Goal: Task Accomplishment & Management: Use online tool/utility

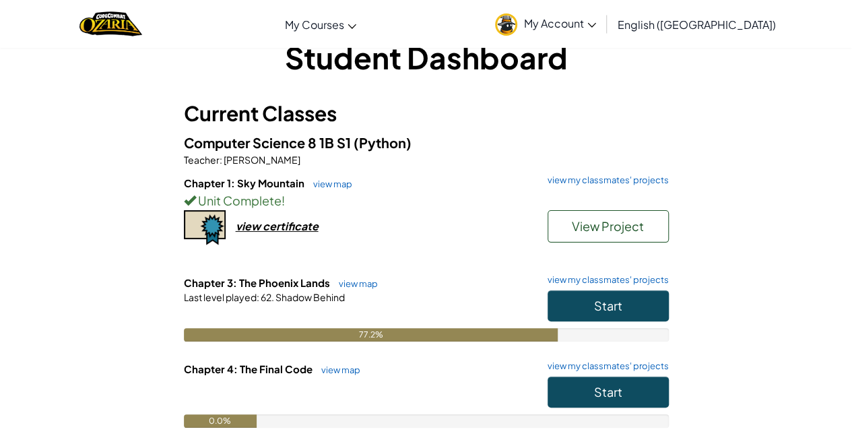
scroll to position [69, 0]
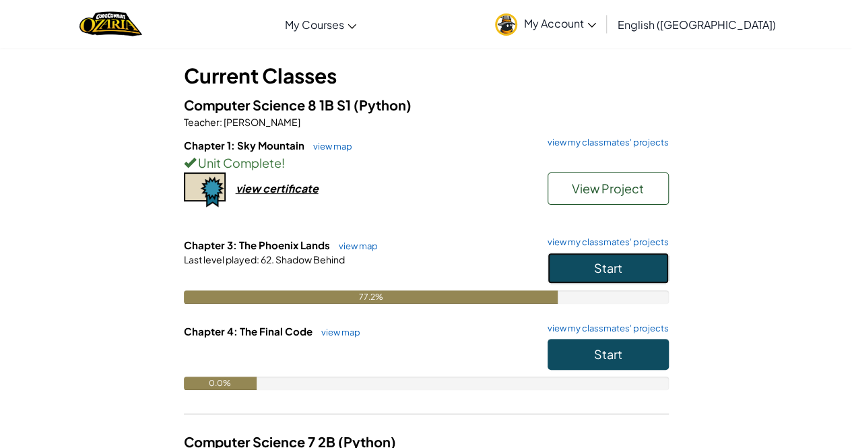
click at [615, 256] on button "Start" at bounding box center [608, 268] width 121 height 31
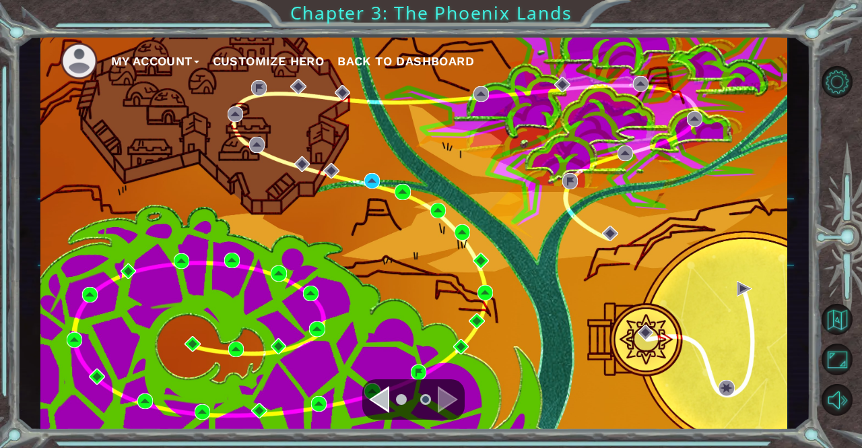
click at [615, 256] on div "My Account Customize Hero Back to Dashboard" at bounding box center [414, 233] width 748 height 394
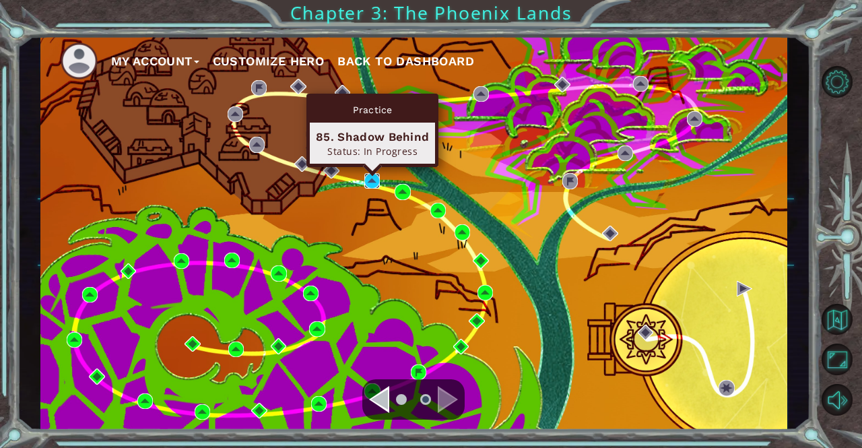
click at [367, 179] on img at bounding box center [371, 180] width 15 height 15
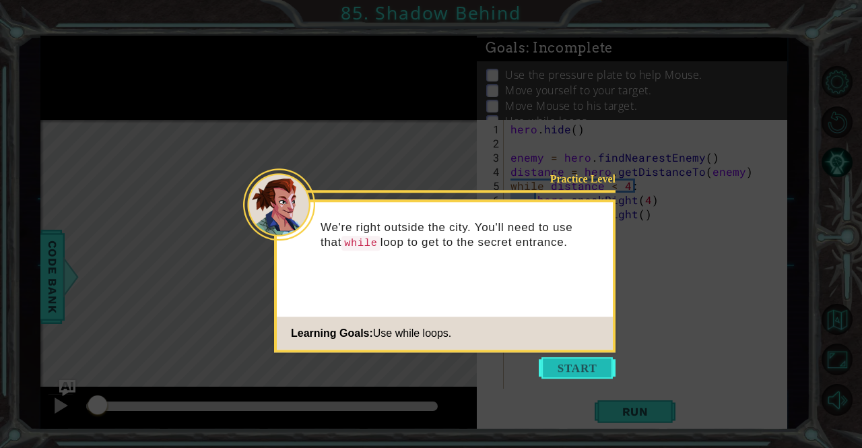
click at [571, 367] on button "Start" at bounding box center [577, 368] width 77 height 22
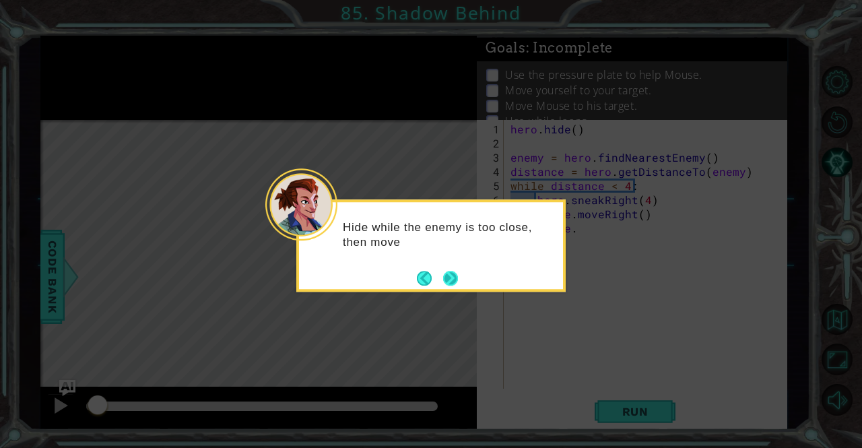
click at [457, 284] on button "Next" at bounding box center [450, 278] width 15 height 15
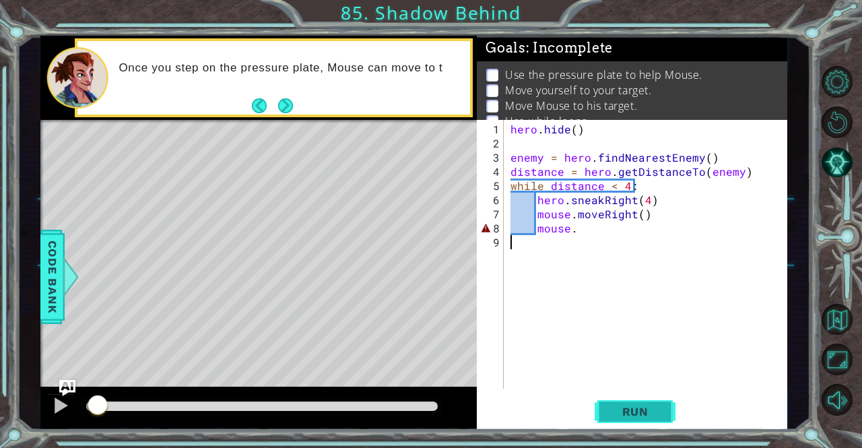
click at [606, 417] on button "Run" at bounding box center [635, 411] width 81 height 31
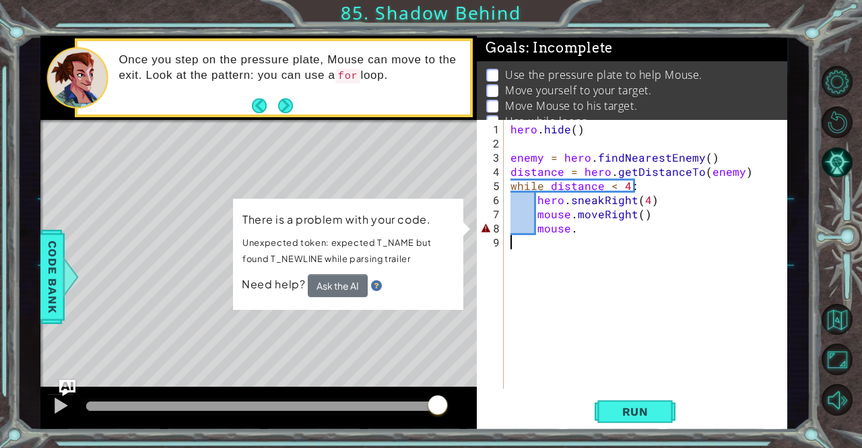
type textarea "mouse."
drag, startPoint x: 577, startPoint y: 228, endPoint x: 550, endPoint y: 226, distance: 27.0
click at [550, 226] on div "hero . hide ( ) enemy = hero . findNearestEnemy ( ) distance = hero . getDistan…" at bounding box center [649, 270] width 283 height 297
drag, startPoint x: 586, startPoint y: 225, endPoint x: 521, endPoint y: 230, distance: 65.5
click at [521, 230] on div "hero . hide ( ) enemy = hero . findNearestEnemy ( ) distance = hero . getDistan…" at bounding box center [649, 270] width 283 height 297
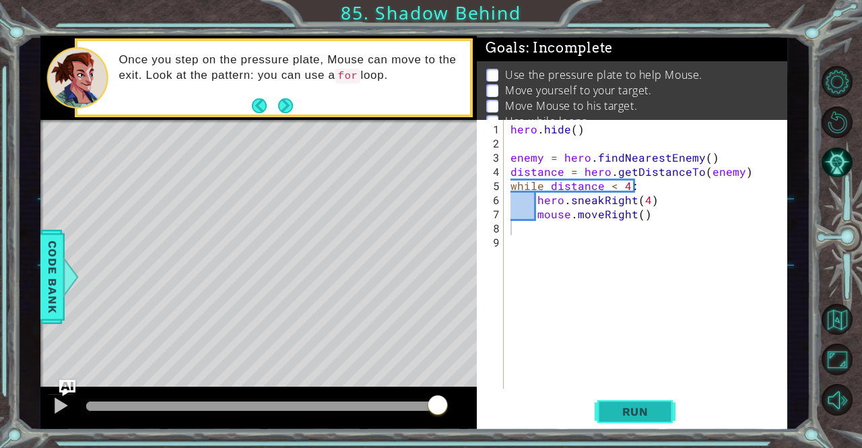
click at [609, 408] on span "Run" at bounding box center [635, 411] width 53 height 13
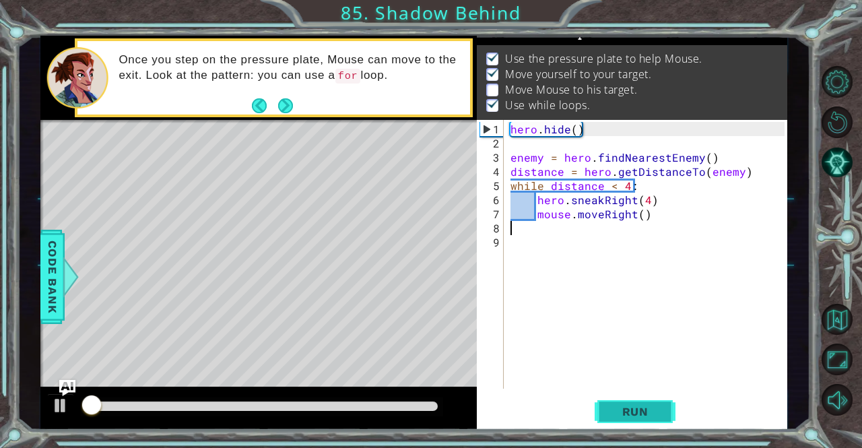
scroll to position [17, 0]
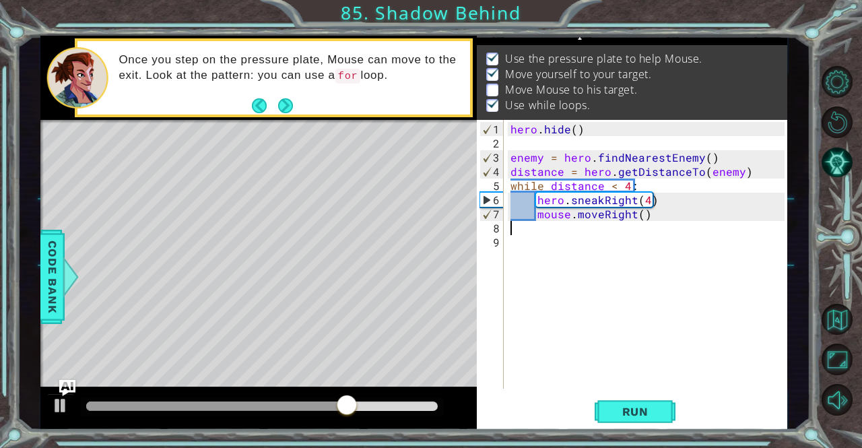
click at [646, 201] on div "hero . hide ( ) enemy = hero . findNearestEnemy ( ) distance = hero . getDistan…" at bounding box center [649, 270] width 283 height 297
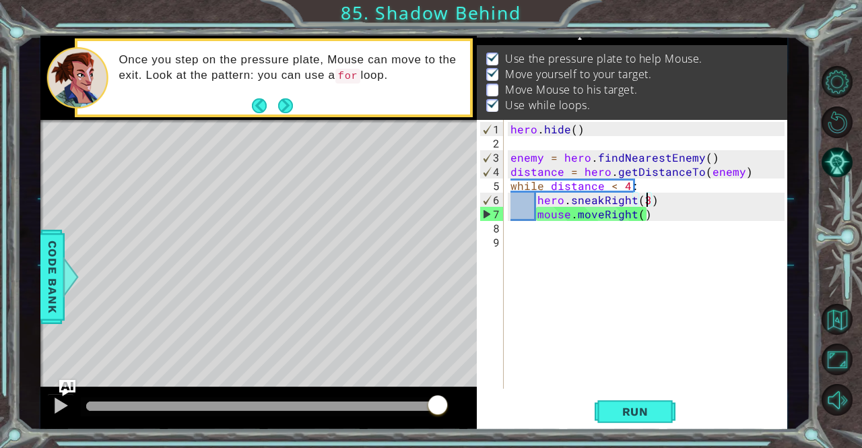
click at [654, 217] on div "hero . hide ( ) enemy = hero . findNearestEnemy ( ) distance = hero . getDistan…" at bounding box center [649, 270] width 283 height 297
type textarea "mouse.moveRight()"
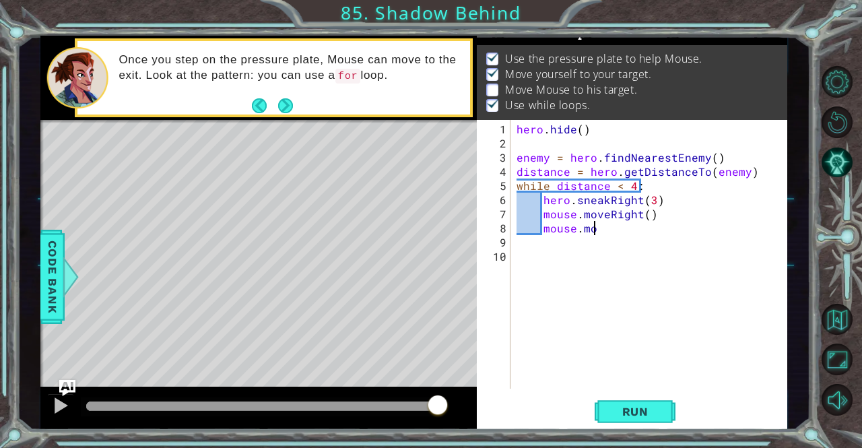
scroll to position [0, 5]
click at [611, 405] on button "Run" at bounding box center [635, 411] width 81 height 31
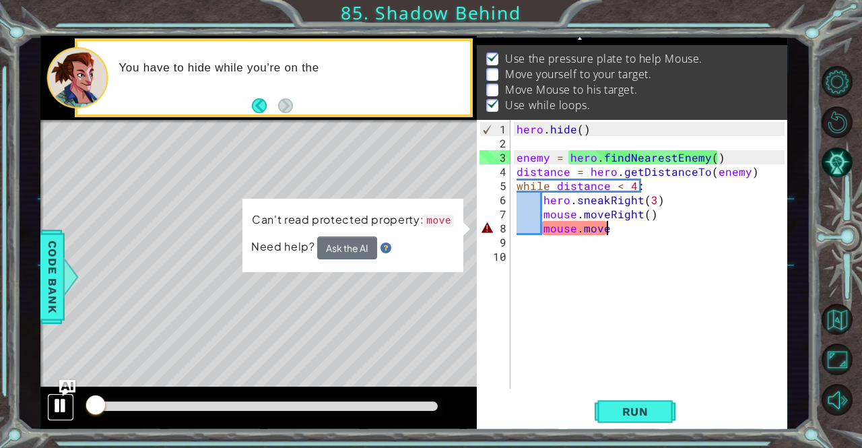
click at [65, 401] on div at bounding box center [61, 406] width 18 height 18
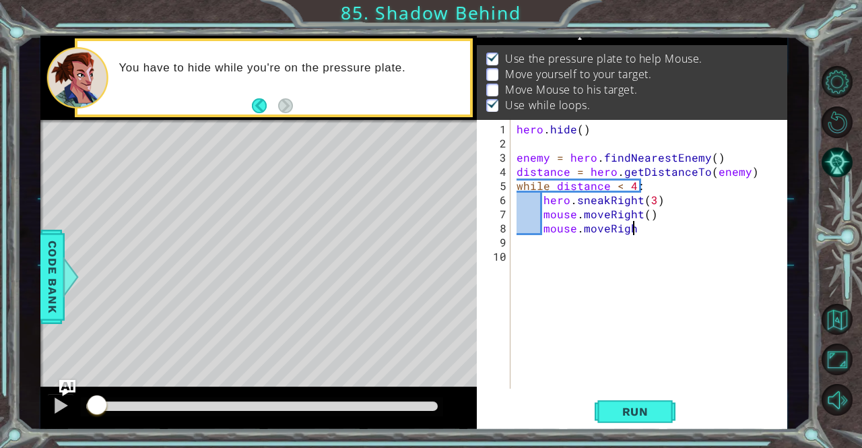
scroll to position [0, 7]
type textarea "mouse.moveRight()"
type textarea "mouse.moveDown()"
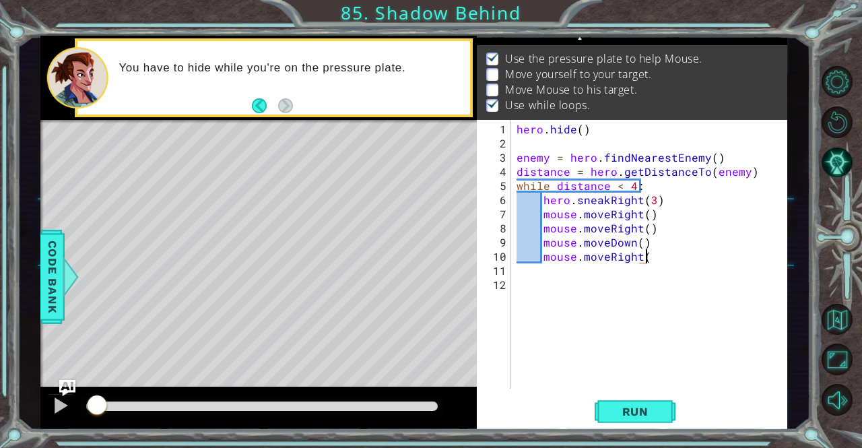
type textarea "mouse.moveRight()"
drag, startPoint x: 652, startPoint y: 218, endPoint x: 541, endPoint y: 212, distance: 110.6
click at [541, 212] on div "hero . hide ( ) enemy = hero . findNearestEnemy ( ) distance = hero . getDistan…" at bounding box center [652, 270] width 277 height 297
type textarea "mouse.moveRight()"
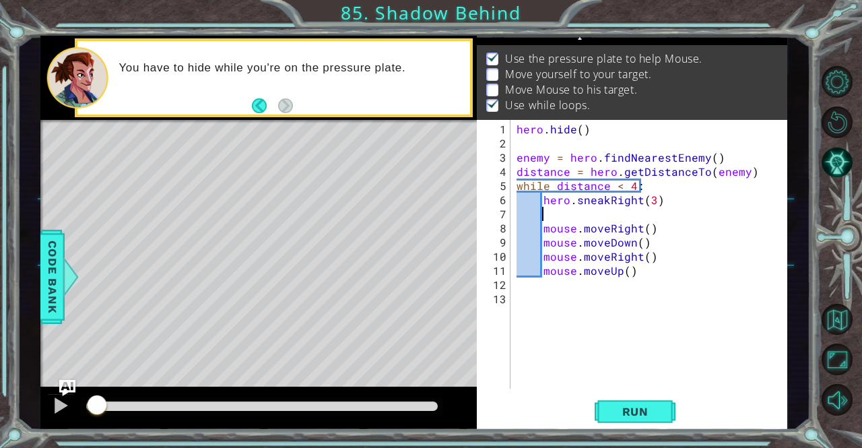
scroll to position [0, 0]
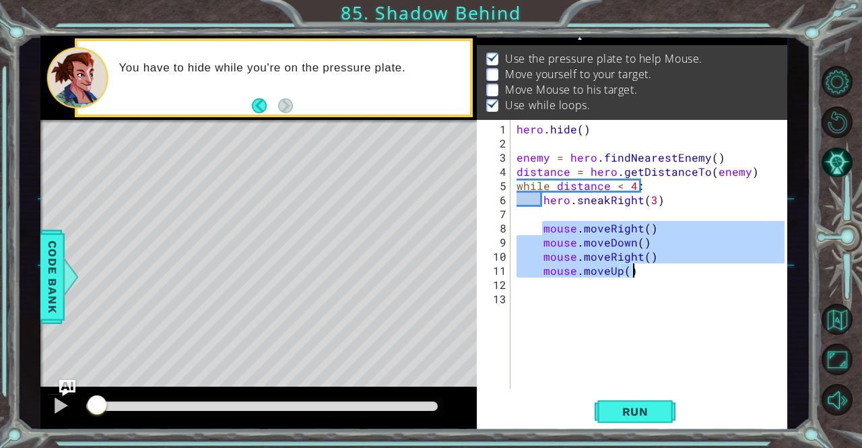
drag, startPoint x: 543, startPoint y: 223, endPoint x: 628, endPoint y: 271, distance: 97.4
click at [628, 271] on div "hero . hide ( ) enemy = hero . findNearestEnemy ( ) distance = hero . getDistan…" at bounding box center [652, 270] width 277 height 297
type textarea ")"
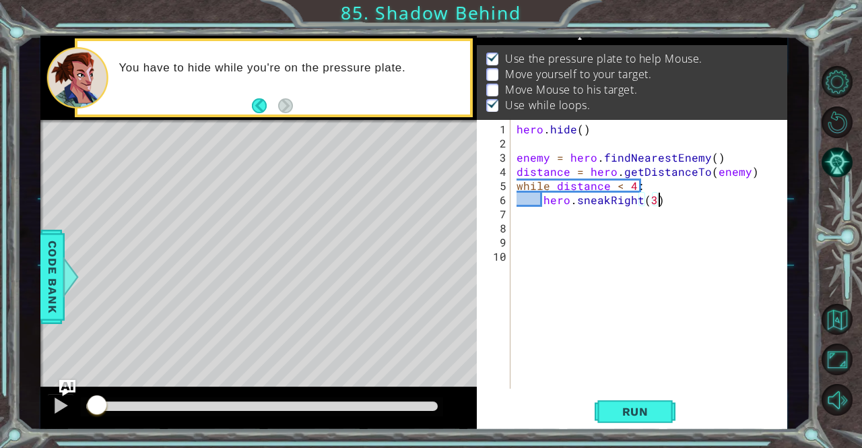
click at [668, 200] on div "hero . hide ( ) enemy = hero . findNearestEnemy ( ) distance = hero . getDistan…" at bounding box center [652, 270] width 277 height 297
type textarea "hero.sneakRight(3)"
paste textarea "mouse.moveUp("
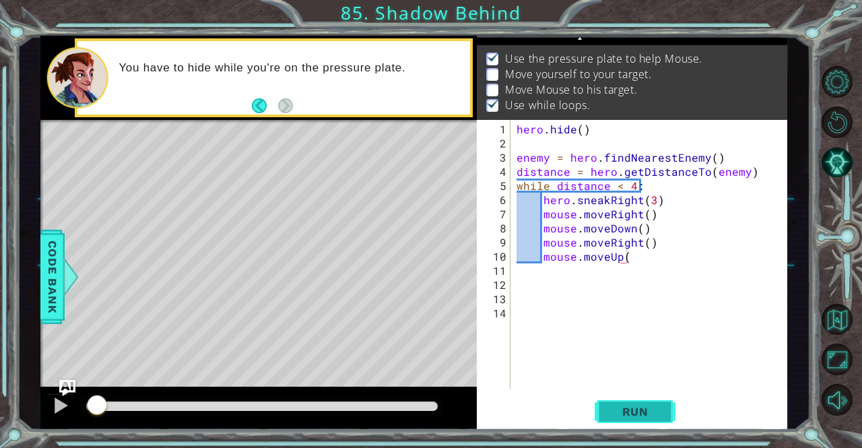
click at [629, 415] on span "Run" at bounding box center [635, 411] width 53 height 13
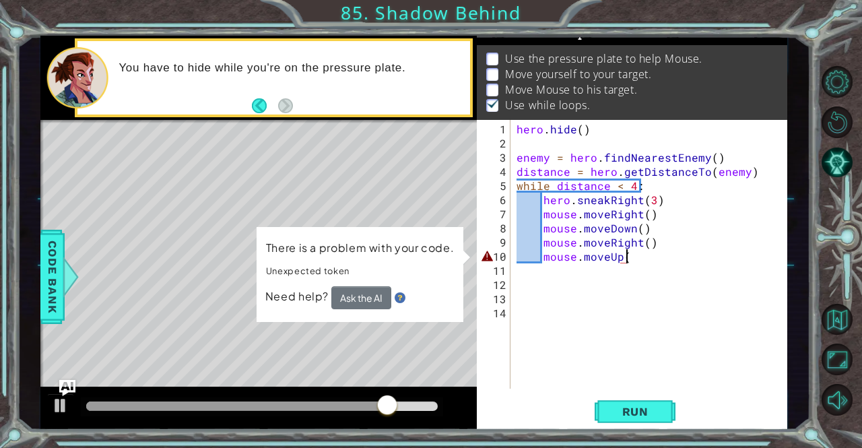
scroll to position [0, 6]
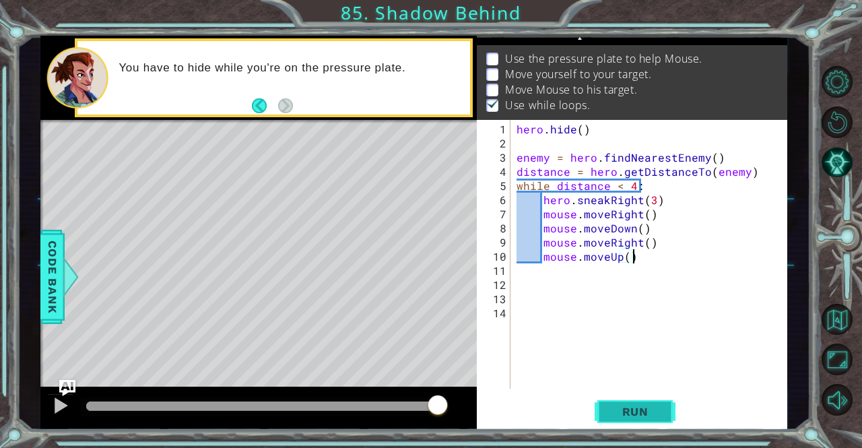
click at [633, 410] on span "Run" at bounding box center [635, 411] width 53 height 13
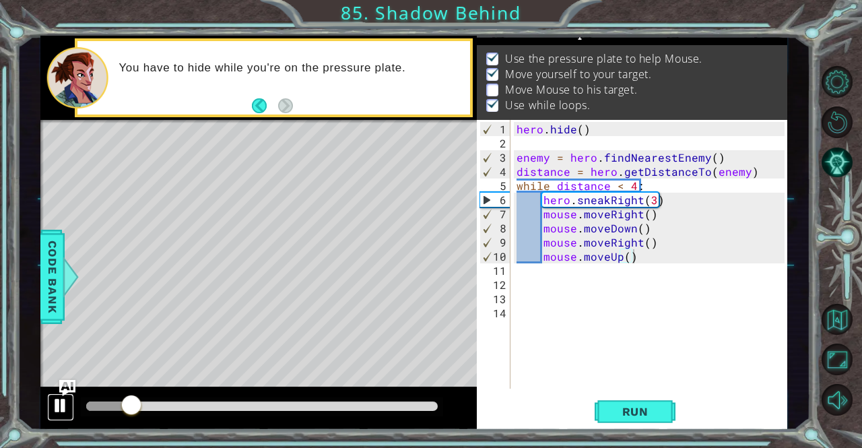
click at [53, 408] on div at bounding box center [61, 406] width 18 height 18
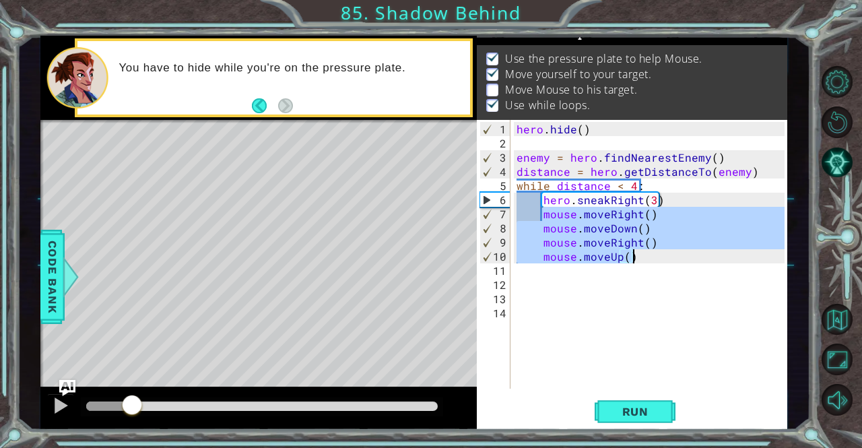
drag, startPoint x: 541, startPoint y: 215, endPoint x: 639, endPoint y: 253, distance: 104.7
click at [639, 253] on div "hero . hide ( ) enemy = hero . findNearestEnemy ( ) distance = hero . getDistan…" at bounding box center [652, 270] width 277 height 297
click at [639, 253] on div "hero . hide ( ) enemy = hero . findNearestEnemy ( ) distance = hero . getDistan…" at bounding box center [649, 254] width 270 height 269
type textarea "mouse.moveUp()"
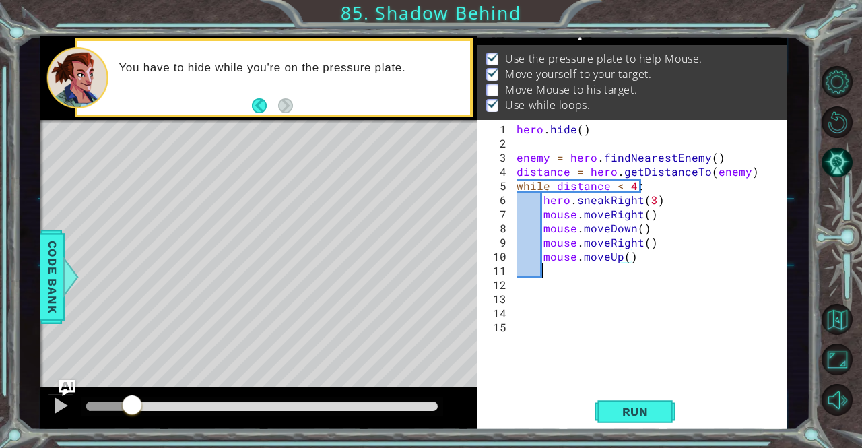
scroll to position [0, 1]
paste textarea "mouse.moveUp()"
type textarea "mouse.moveUp()"
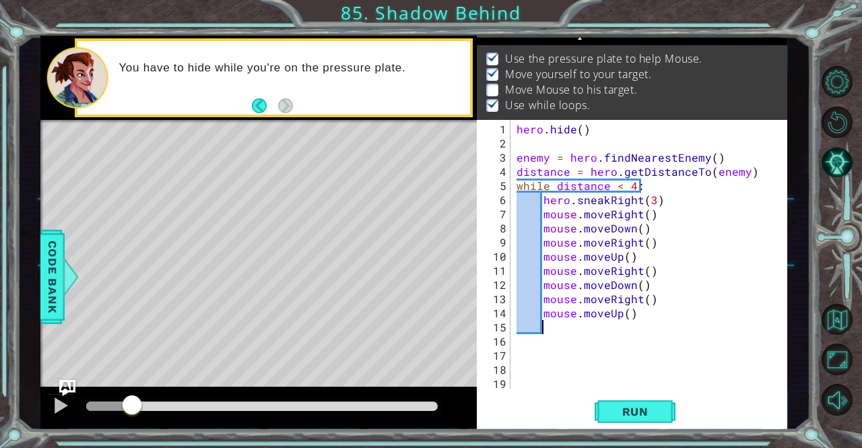
paste textarea "mouse.moveUp()"
type textarea "mouse.moveUp()"
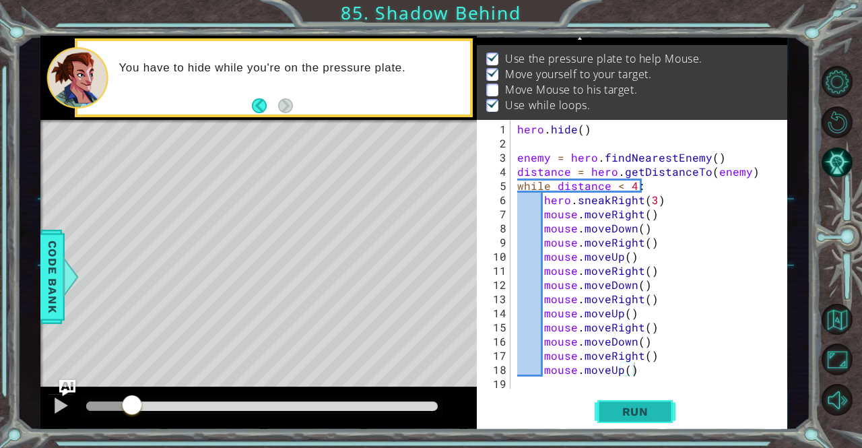
click at [625, 408] on span "Run" at bounding box center [635, 411] width 53 height 13
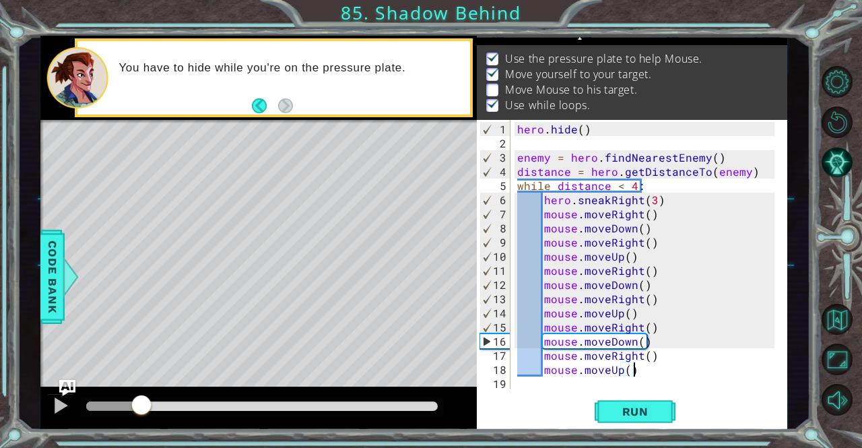
drag, startPoint x: 92, startPoint y: 401, endPoint x: 141, endPoint y: 402, distance: 49.9
click at [141, 402] on div at bounding box center [141, 406] width 24 height 24
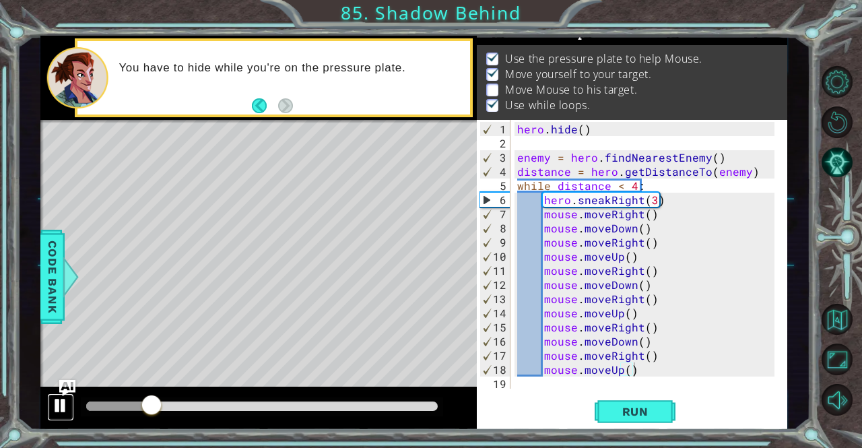
click at [60, 402] on div at bounding box center [61, 406] width 18 height 18
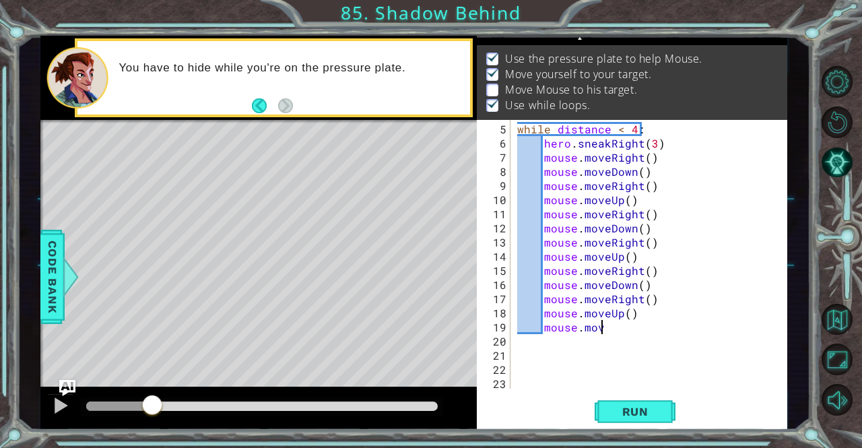
scroll to position [0, 5]
type textarea "mouse.moveRight"
click at [641, 324] on div "while distance < 4 : hero . sneakRight ( 3 ) mouse . moveRight ( ) mouse . move…" at bounding box center [648, 270] width 266 height 297
type textarea "mouse.moveRight()"
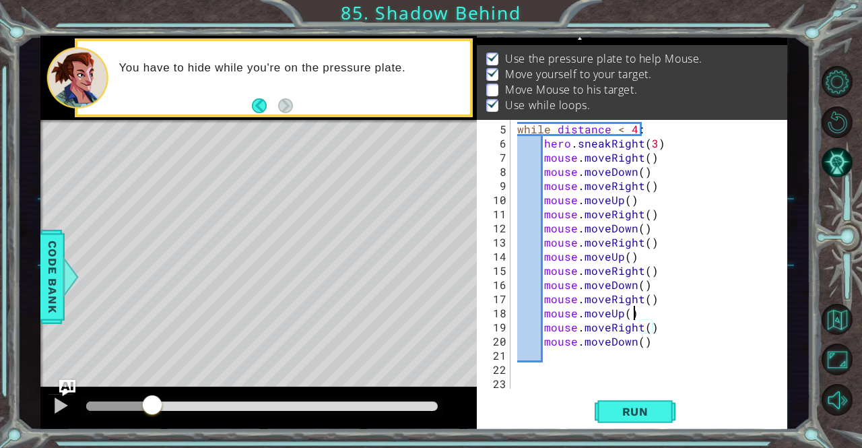
scroll to position [0, 7]
type textarea "mouse.moveDown()"
click at [559, 356] on div "while distance < 4 : hero . sneakRight ( 3 ) mouse . moveRight ( ) mouse . move…" at bounding box center [648, 270] width 266 height 297
click at [628, 406] on span "Run" at bounding box center [635, 411] width 53 height 13
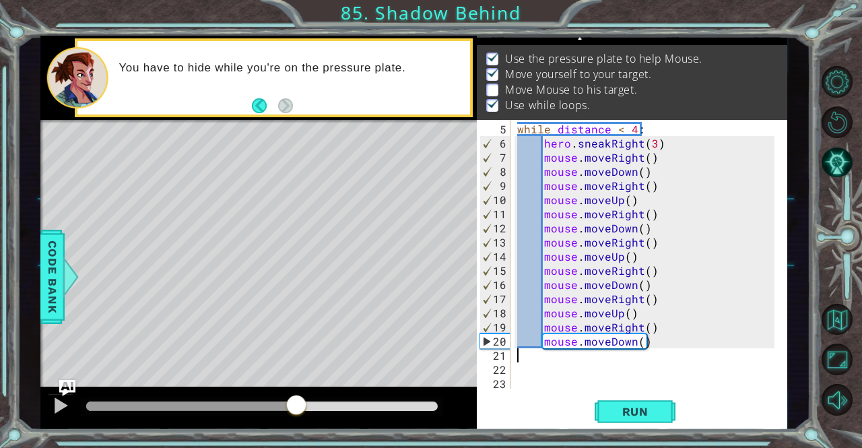
drag, startPoint x: 114, startPoint y: 402, endPoint x: 296, endPoint y: 451, distance: 188.4
click at [296, 447] on html "1 ההההההההההההההההההההההההההההההההההההההההההההההההההההההההההההההההההההההההההההה…" at bounding box center [431, 224] width 862 height 448
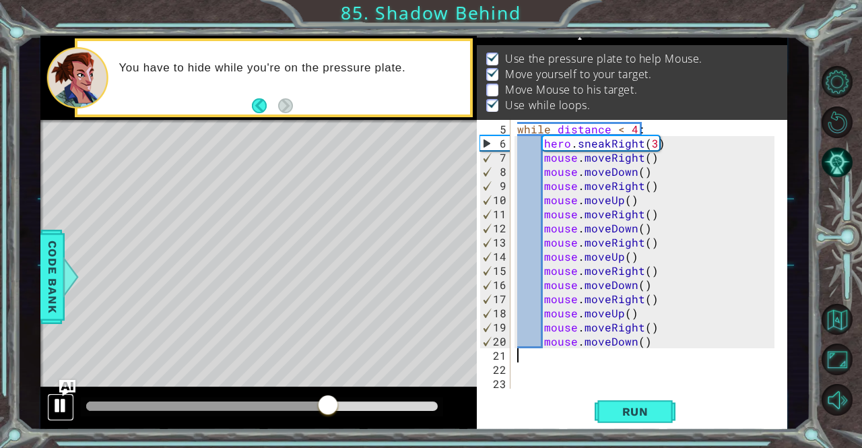
click at [54, 405] on div at bounding box center [61, 406] width 18 height 18
click at [640, 339] on div "while distance < 4 : hero . sneakRight ( 3 ) mouse . moveRight ( ) mouse . move…" at bounding box center [648, 270] width 266 height 297
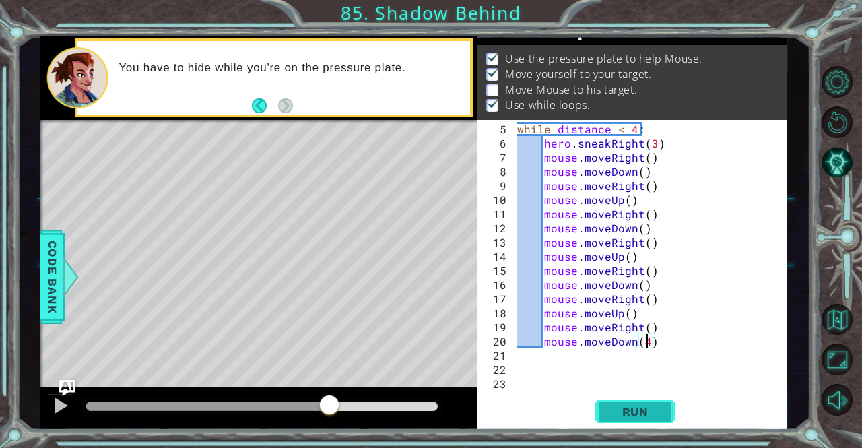
type textarea "mouse.moveDown(4)"
click at [614, 415] on span "Run" at bounding box center [635, 411] width 53 height 13
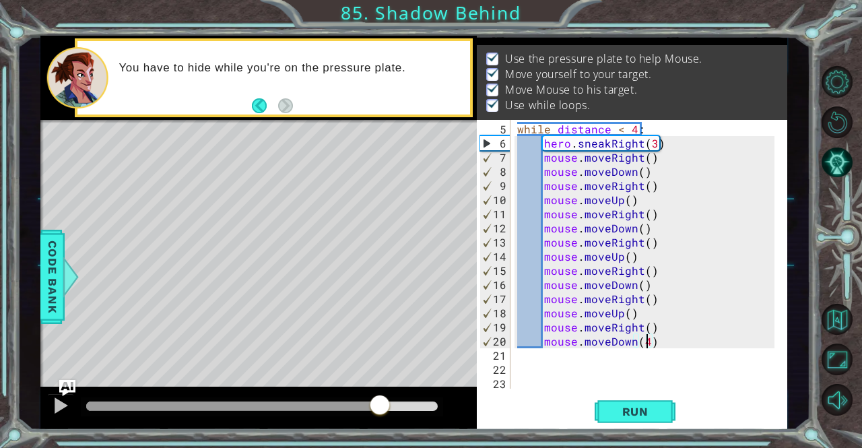
drag, startPoint x: 116, startPoint y: 405, endPoint x: 387, endPoint y: 406, distance: 271.4
click at [387, 406] on div at bounding box center [380, 406] width 24 height 24
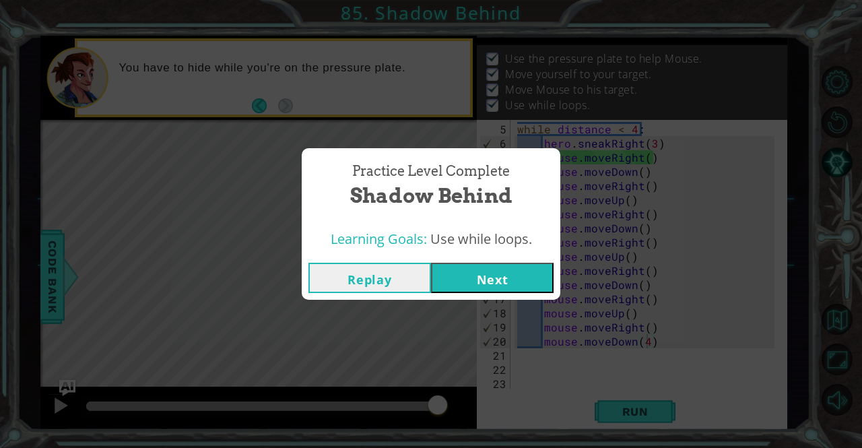
click at [480, 278] on button "Next" at bounding box center [492, 278] width 123 height 30
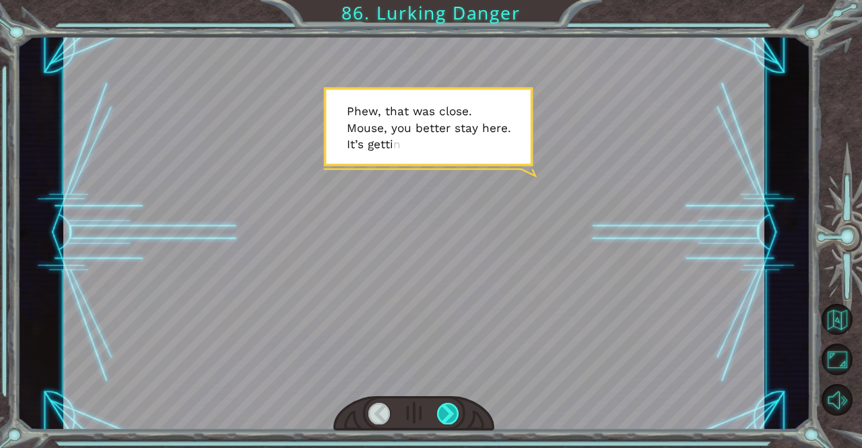
click at [450, 410] on div at bounding box center [448, 414] width 22 height 22
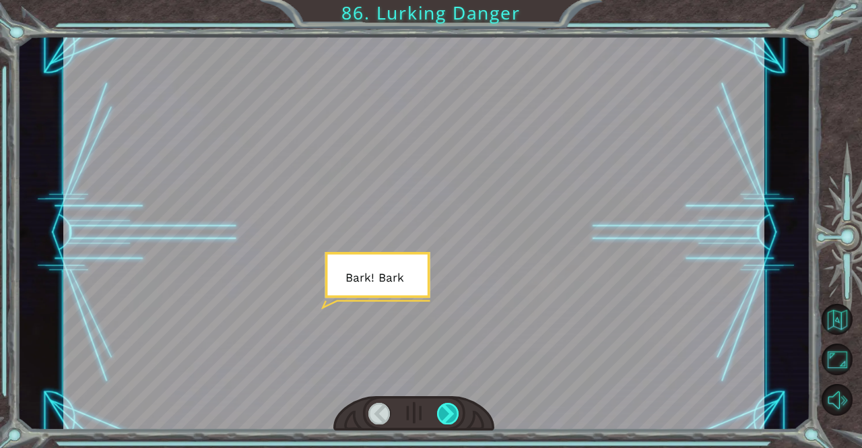
click at [450, 410] on div at bounding box center [448, 414] width 22 height 22
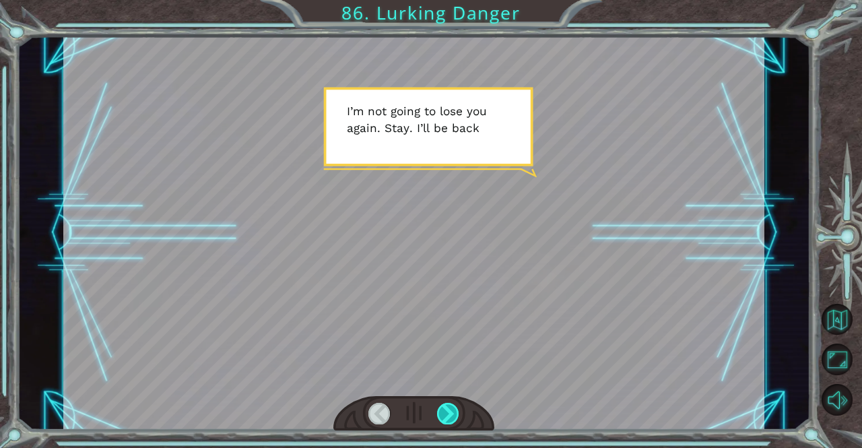
click at [450, 410] on div at bounding box center [448, 414] width 22 height 22
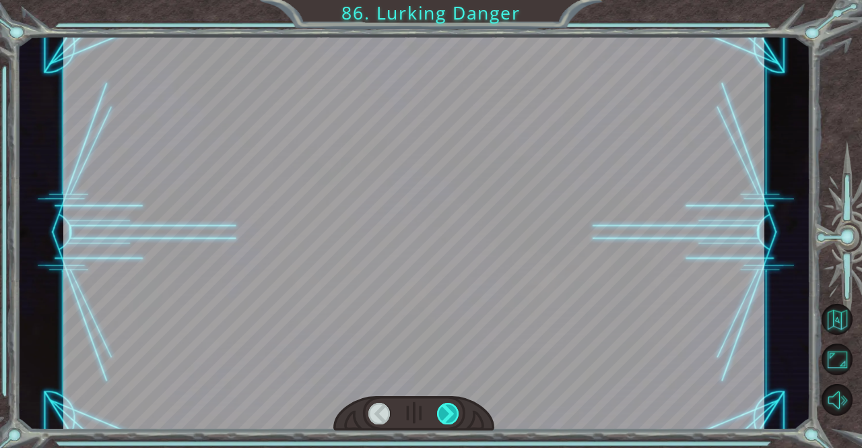
click at [450, 410] on div at bounding box center [448, 414] width 22 height 22
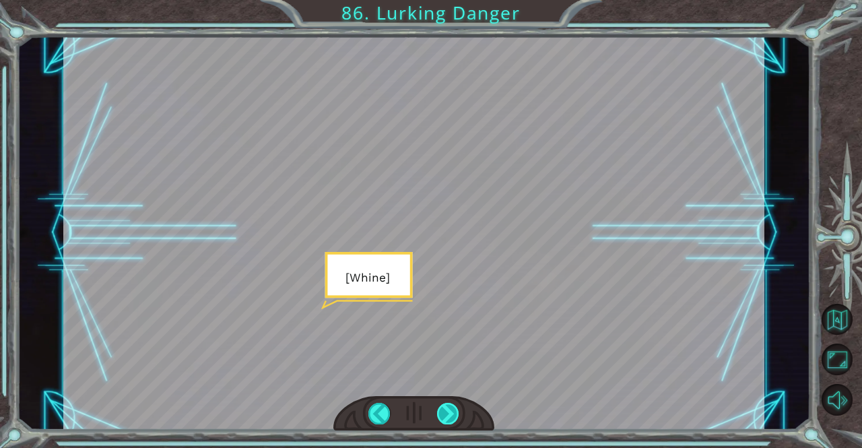
click at [450, 410] on div at bounding box center [448, 414] width 22 height 22
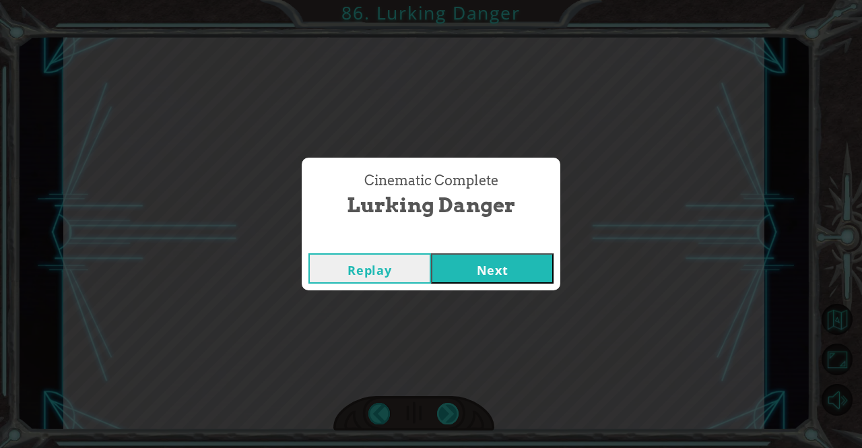
click at [461, 255] on button "Next" at bounding box center [492, 268] width 123 height 30
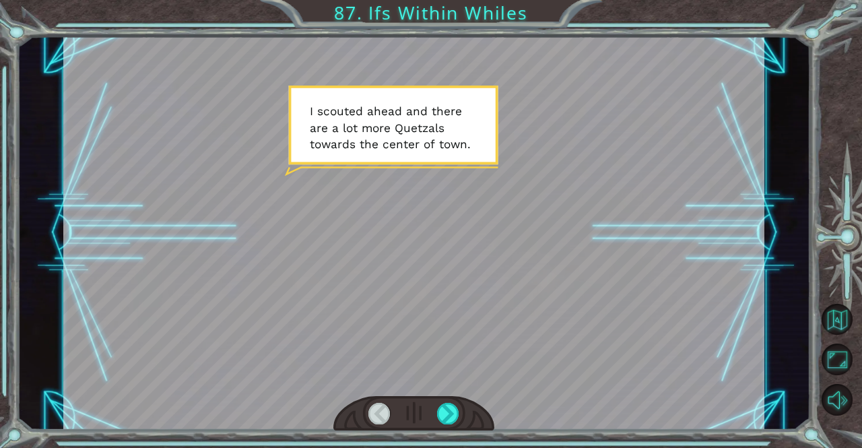
click at [438, 408] on div at bounding box center [448, 414] width 22 height 22
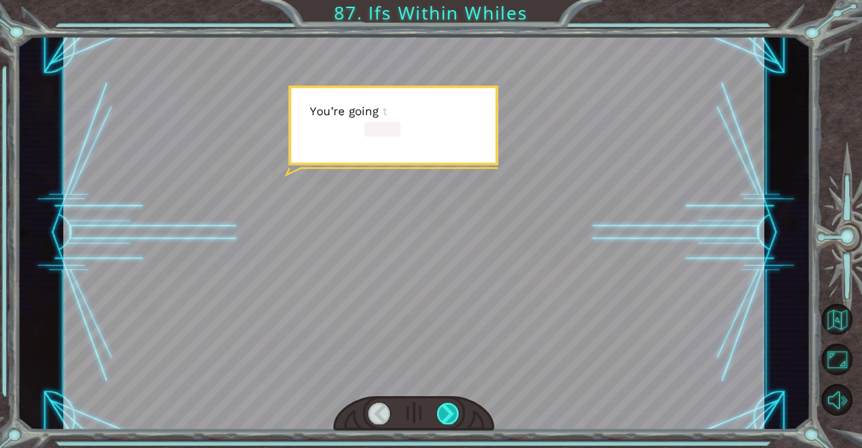
click at [443, 405] on div at bounding box center [448, 414] width 22 height 22
click at [446, 414] on div at bounding box center [448, 414] width 22 height 22
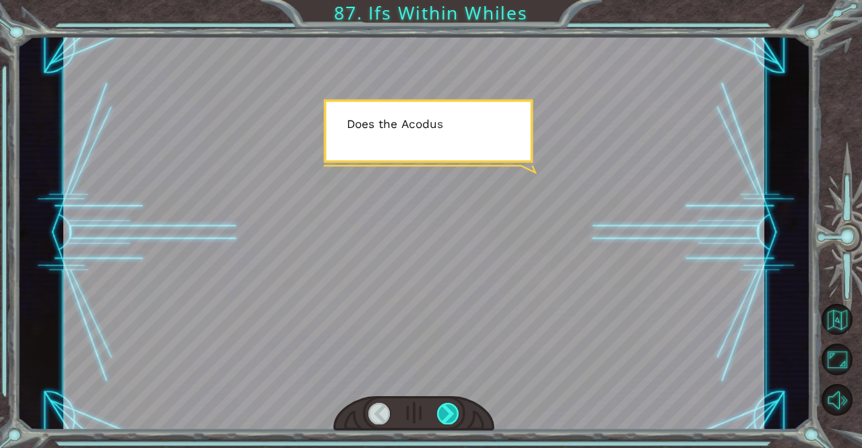
click at [443, 408] on div at bounding box center [448, 414] width 22 height 22
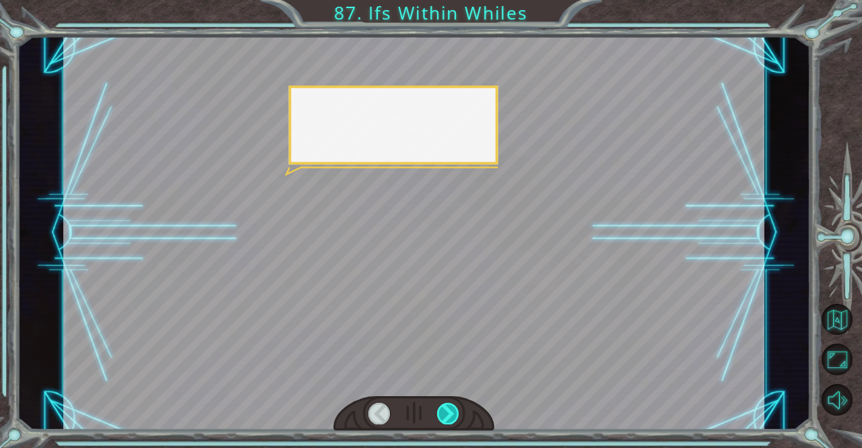
click at [445, 412] on div at bounding box center [448, 414] width 22 height 22
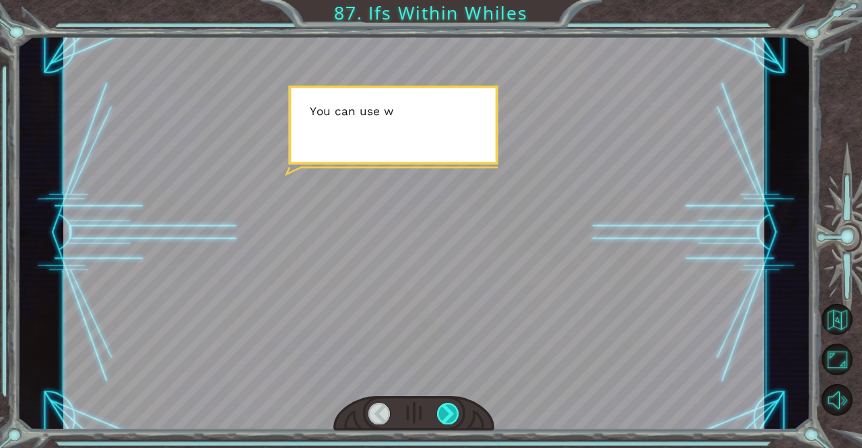
click at [443, 415] on div at bounding box center [448, 414] width 22 height 22
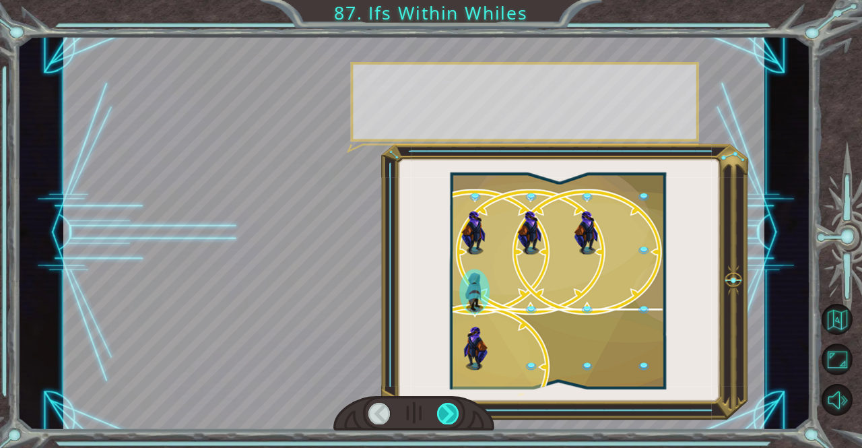
click at [442, 404] on div at bounding box center [448, 414] width 22 height 22
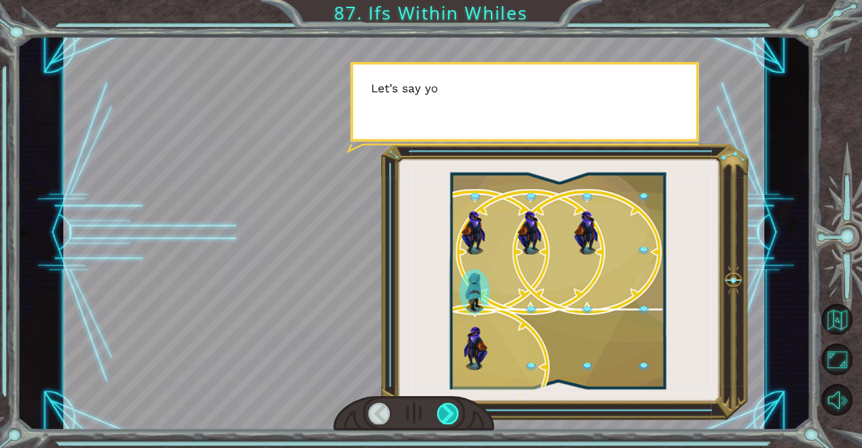
click at [440, 412] on div at bounding box center [448, 414] width 22 height 22
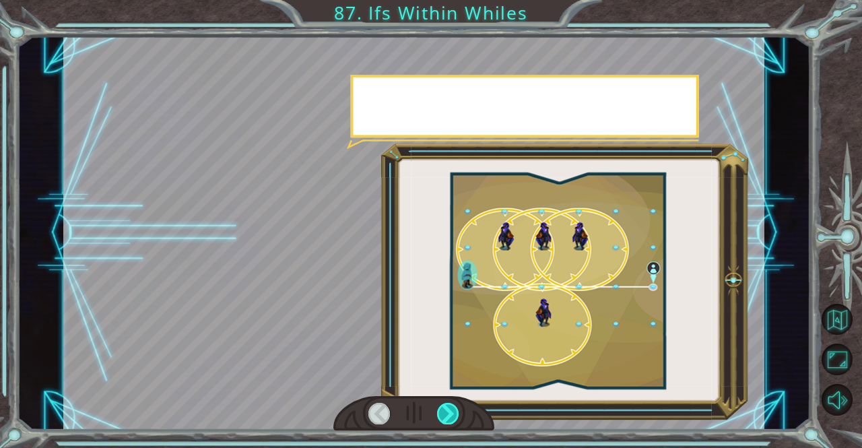
click at [439, 412] on div at bounding box center [448, 414] width 22 height 22
click at [446, 414] on div at bounding box center [448, 414] width 22 height 22
click at [445, 413] on div at bounding box center [448, 414] width 22 height 22
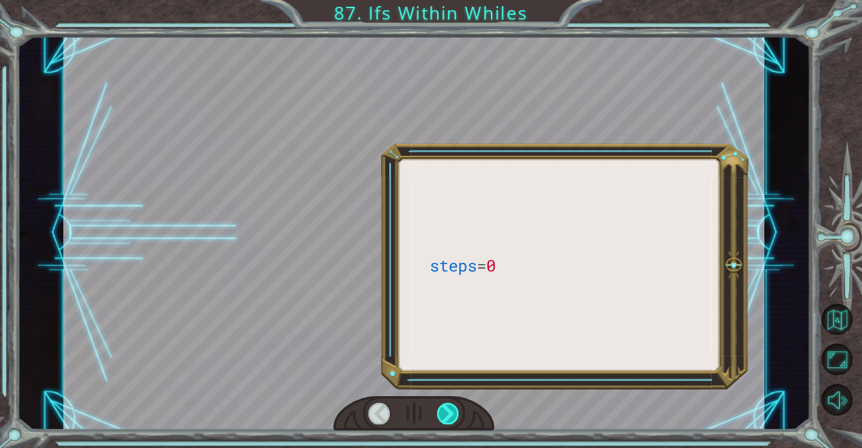
click at [439, 412] on div at bounding box center [448, 414] width 22 height 22
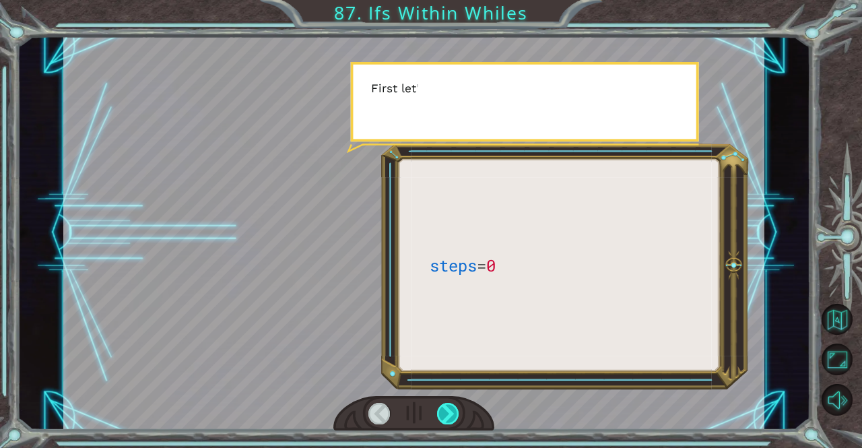
click at [442, 404] on div at bounding box center [448, 414] width 22 height 22
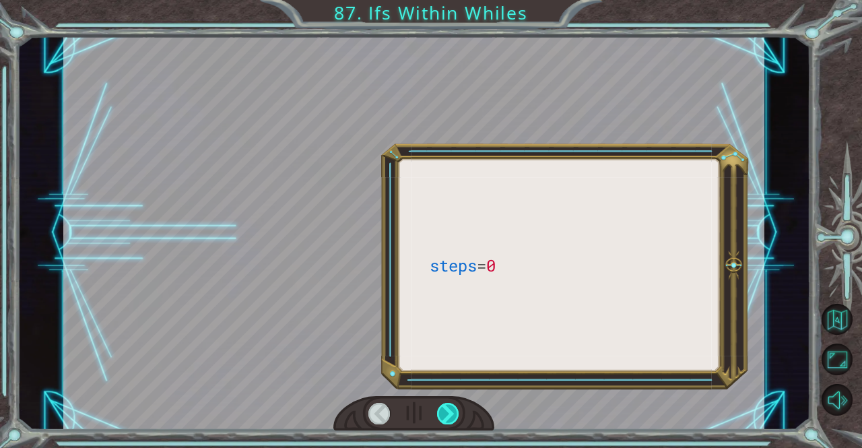
click at [444, 416] on div at bounding box center [448, 414] width 22 height 22
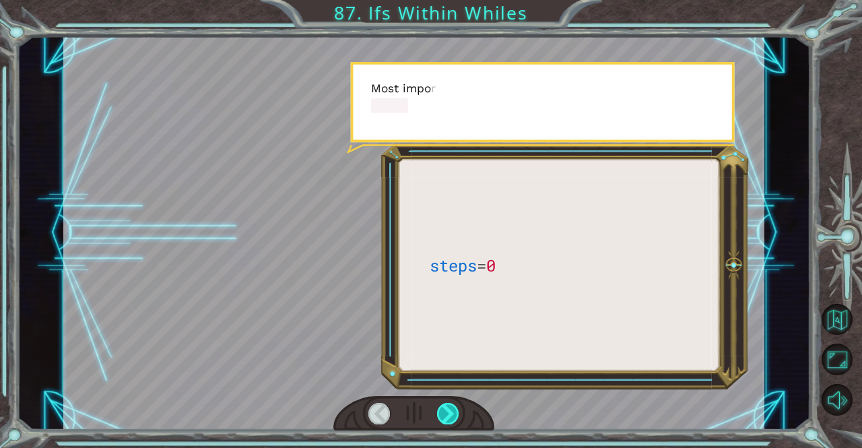
click at [447, 414] on div at bounding box center [448, 414] width 22 height 22
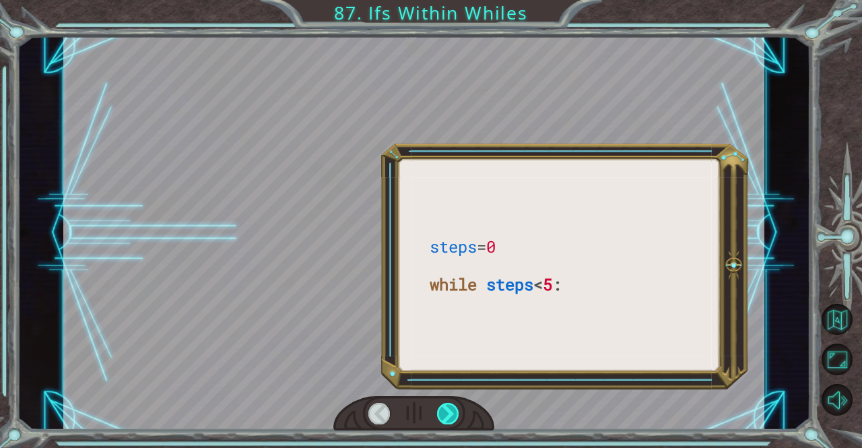
click at [442, 411] on div at bounding box center [448, 414] width 22 height 22
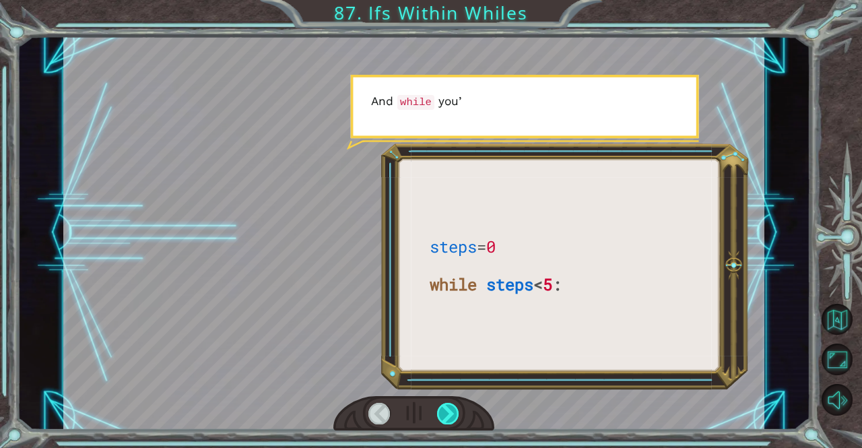
click at [443, 418] on div at bounding box center [448, 414] width 22 height 22
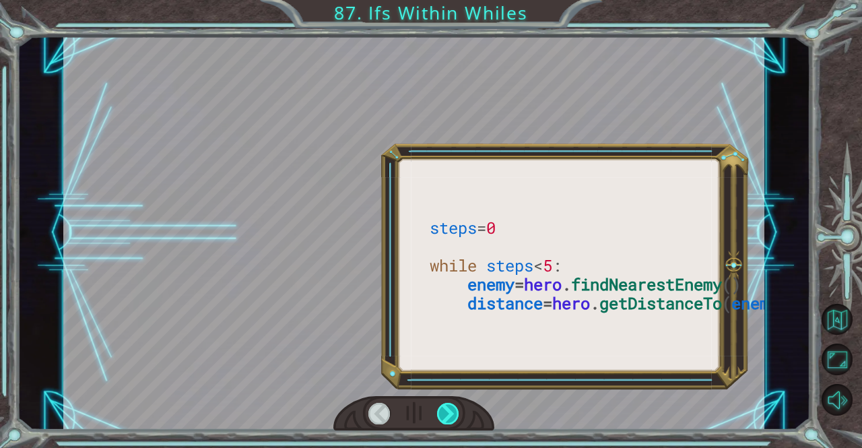
click at [445, 422] on div at bounding box center [448, 414] width 22 height 22
click at [451, 419] on div at bounding box center [448, 414] width 22 height 22
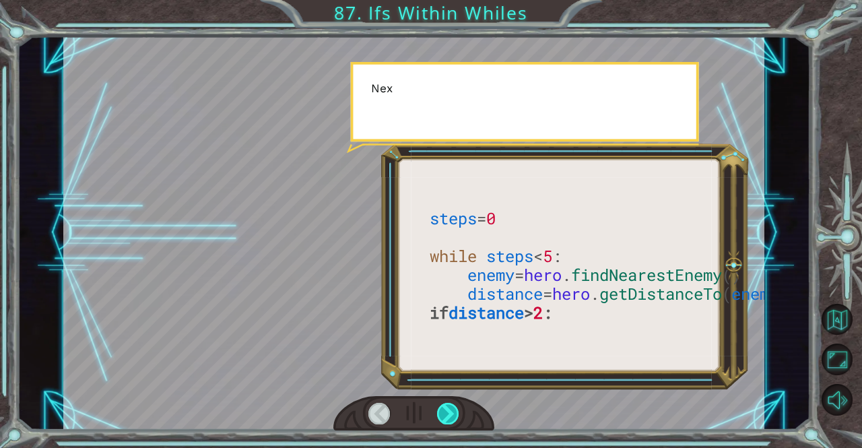
click at [451, 420] on div at bounding box center [448, 414] width 22 height 22
click at [450, 414] on div at bounding box center [448, 414] width 22 height 22
click at [447, 422] on div at bounding box center [448, 414] width 22 height 22
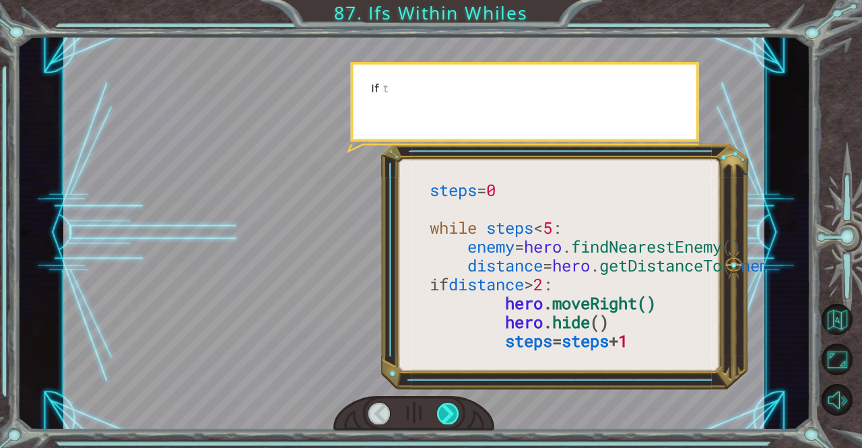
click at [450, 411] on div at bounding box center [448, 414] width 22 height 22
click at [449, 412] on div at bounding box center [448, 414] width 22 height 22
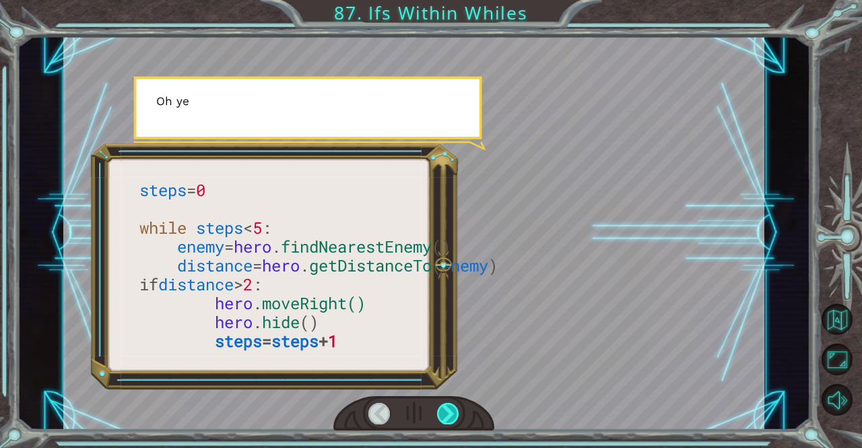
click at [451, 412] on div at bounding box center [448, 414] width 22 height 22
click at [451, 404] on div at bounding box center [448, 414] width 22 height 22
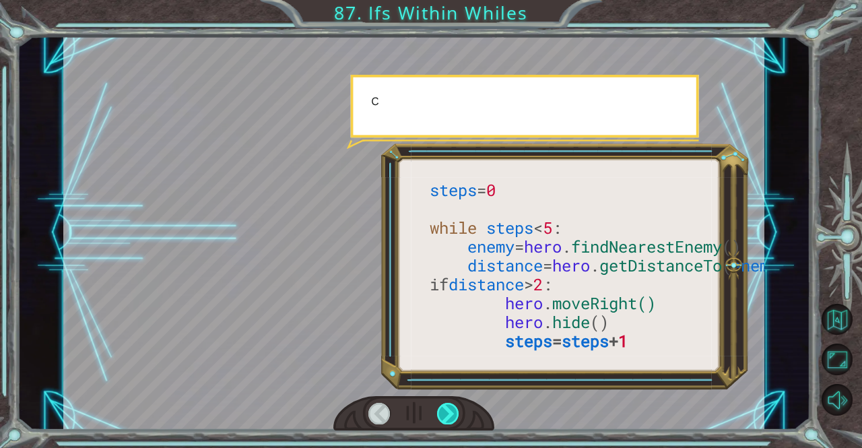
click at [453, 405] on div at bounding box center [448, 414] width 22 height 22
click at [453, 404] on div at bounding box center [448, 414] width 22 height 22
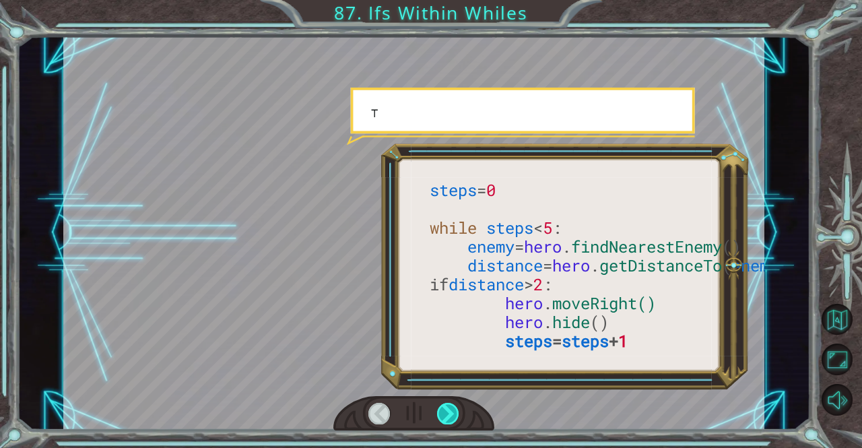
click at [448, 415] on div at bounding box center [448, 414] width 22 height 22
click at [445, 417] on div at bounding box center [448, 414] width 22 height 22
click at [447, 412] on div at bounding box center [448, 414] width 22 height 22
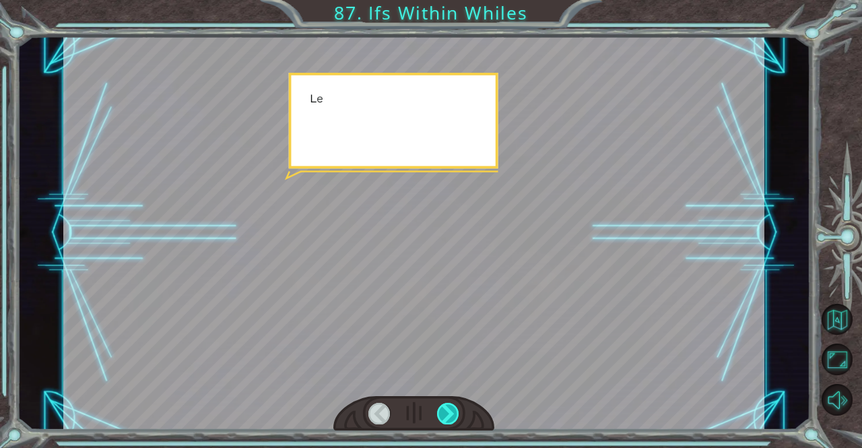
click at [439, 409] on div at bounding box center [448, 414] width 22 height 22
click at [441, 409] on div at bounding box center [448, 414] width 22 height 22
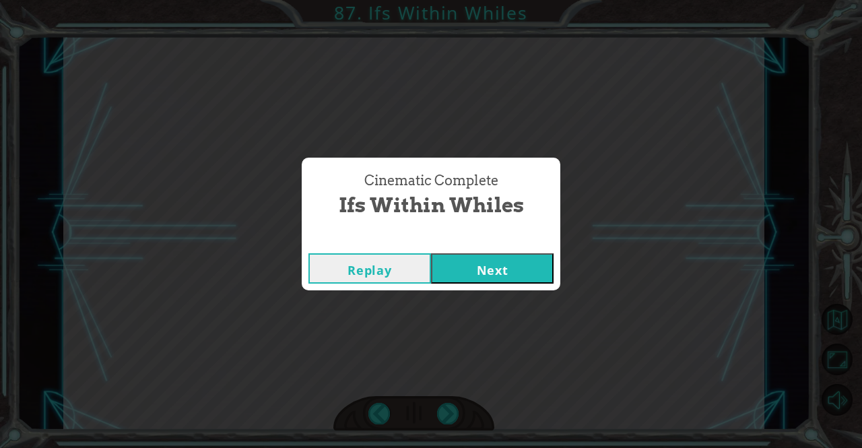
click at [448, 400] on div "Cinematic Complete Ifs Within Whiles Replay Next" at bounding box center [431, 224] width 862 height 448
click at [451, 263] on button "Next" at bounding box center [492, 268] width 123 height 30
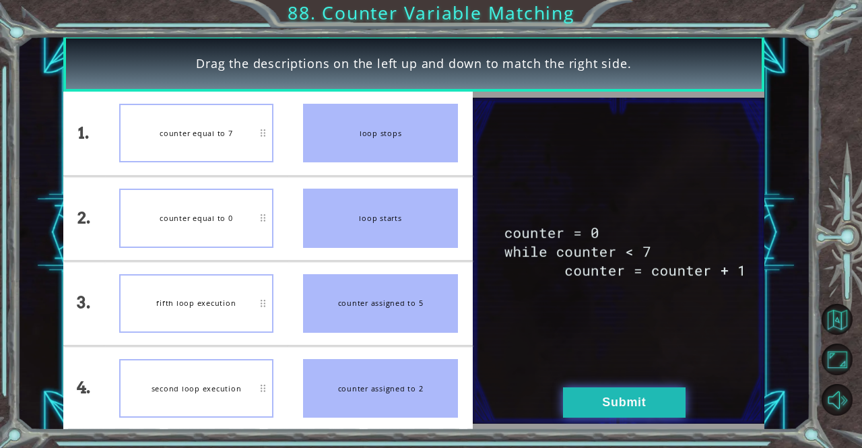
click at [584, 406] on button "Submit" at bounding box center [624, 402] width 123 height 30
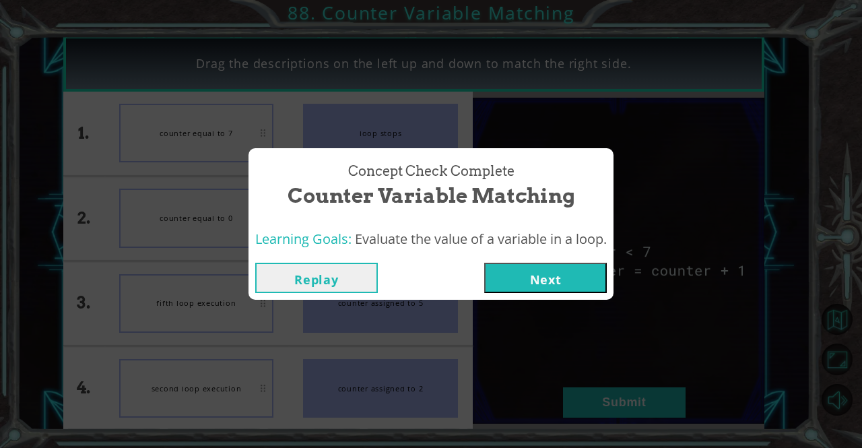
click at [517, 284] on button "Next" at bounding box center [545, 278] width 123 height 30
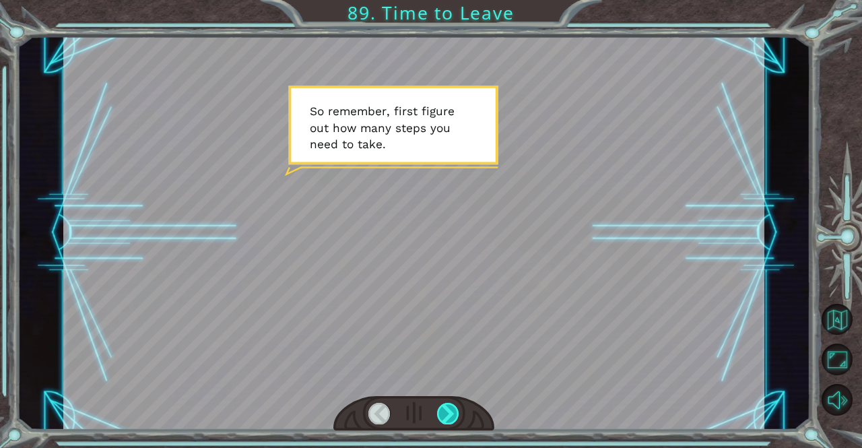
click at [455, 410] on div at bounding box center [448, 414] width 22 height 22
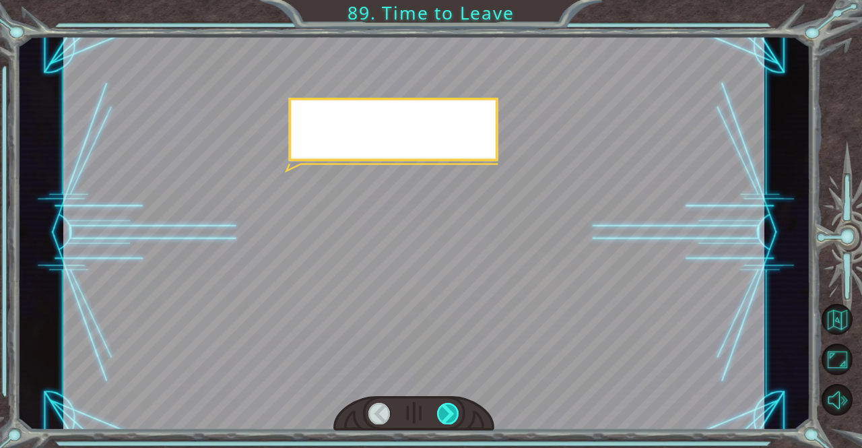
click at [455, 410] on div at bounding box center [448, 414] width 22 height 22
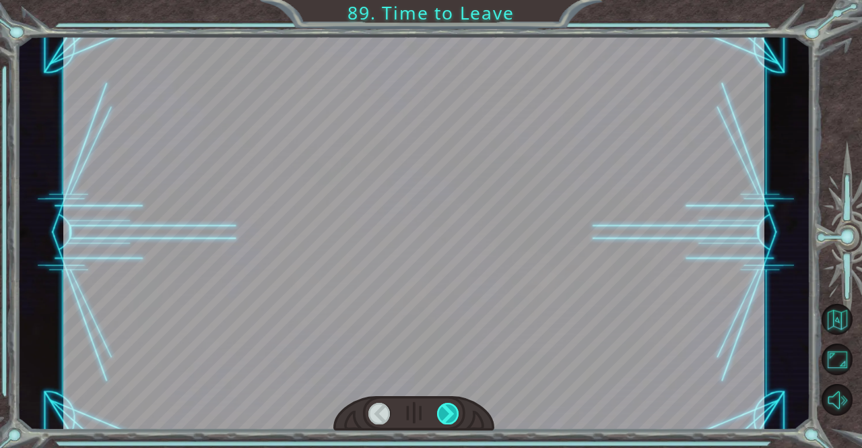
click at [455, 410] on div at bounding box center [448, 414] width 22 height 22
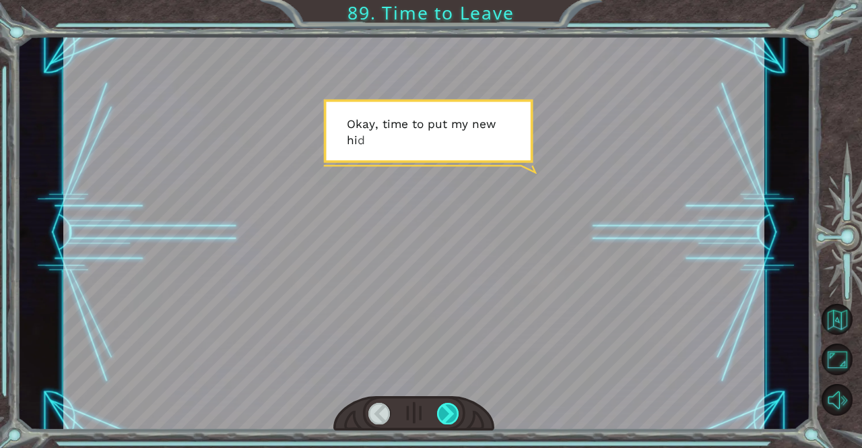
click at [455, 410] on div at bounding box center [448, 414] width 22 height 22
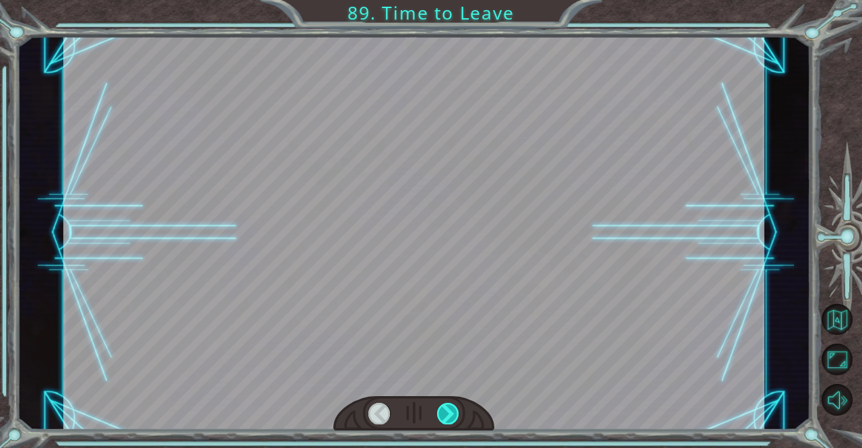
click at [457, 412] on div at bounding box center [448, 414] width 22 height 22
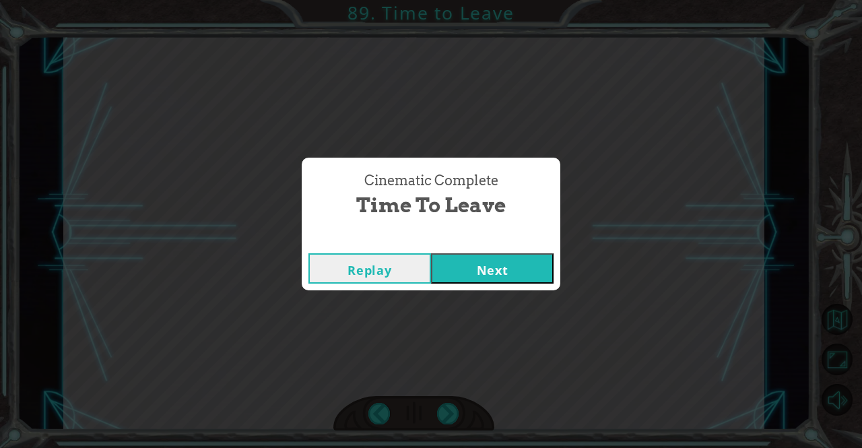
click at [488, 275] on button "Next" at bounding box center [492, 268] width 123 height 30
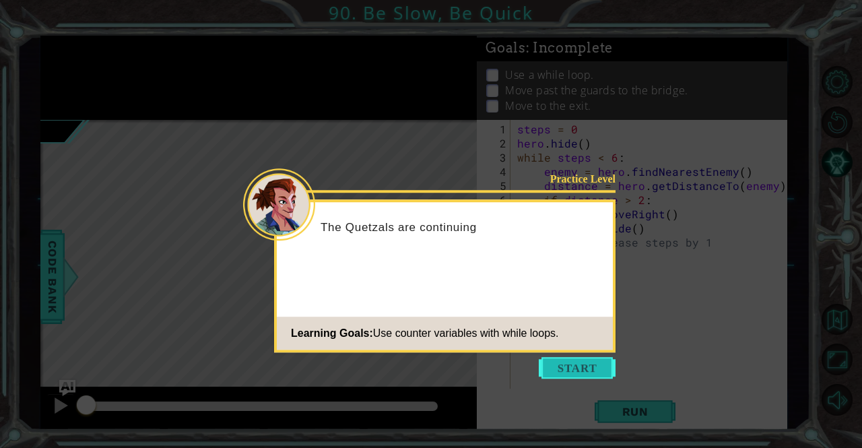
click at [586, 375] on button "Start" at bounding box center [577, 368] width 77 height 22
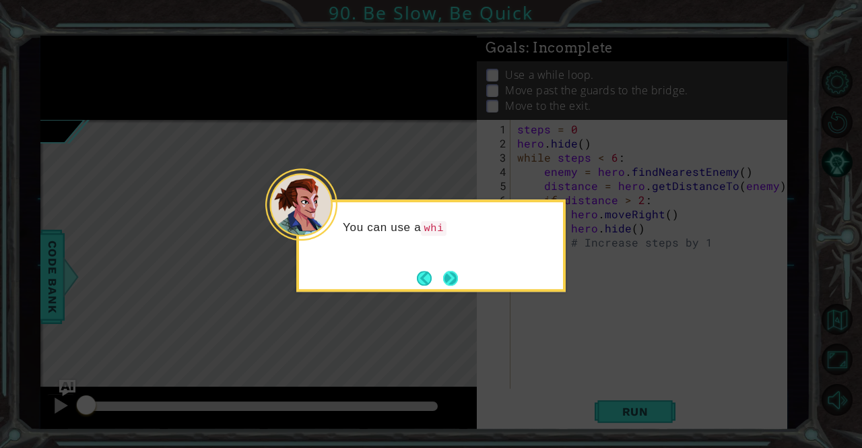
click at [451, 273] on button "Next" at bounding box center [450, 278] width 15 height 15
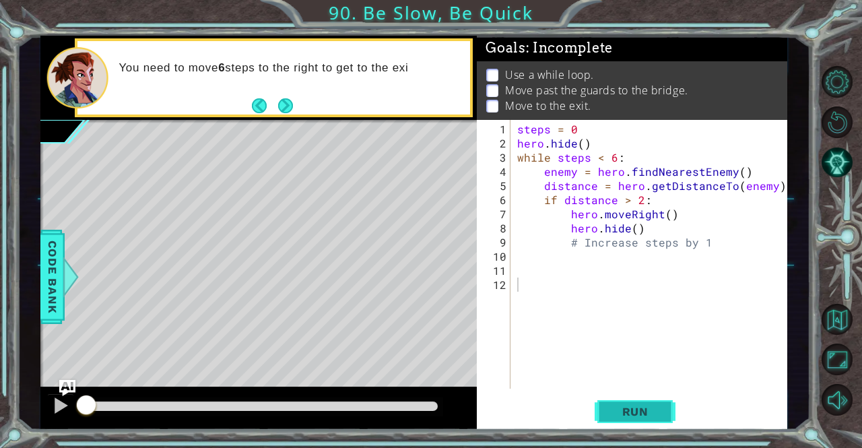
click at [599, 410] on button "Run" at bounding box center [635, 411] width 81 height 31
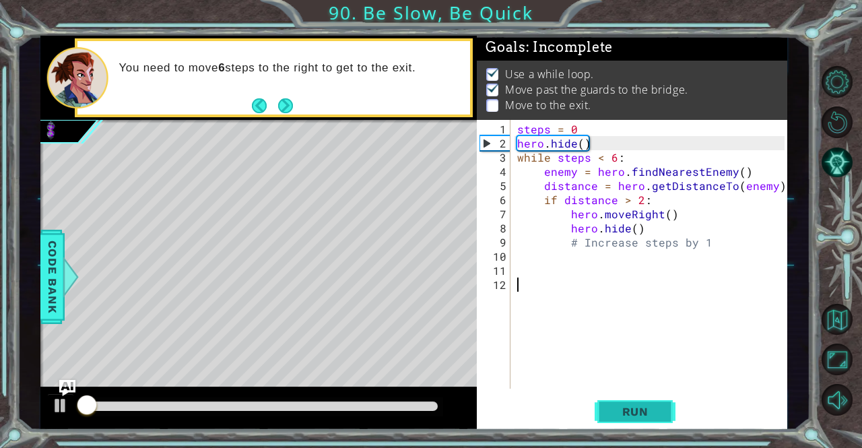
scroll to position [9, 0]
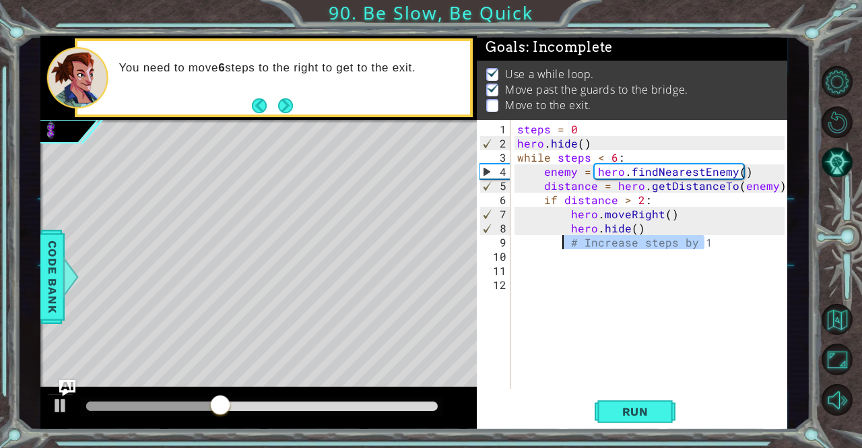
drag, startPoint x: 710, startPoint y: 243, endPoint x: 564, endPoint y: 238, distance: 145.6
click at [564, 238] on div "steps = 0 hero . hide ( ) while steps < 6 : enemy = hero . findNearestEnemy ( )…" at bounding box center [653, 270] width 276 height 297
type textarea "# Increase steps by 1"
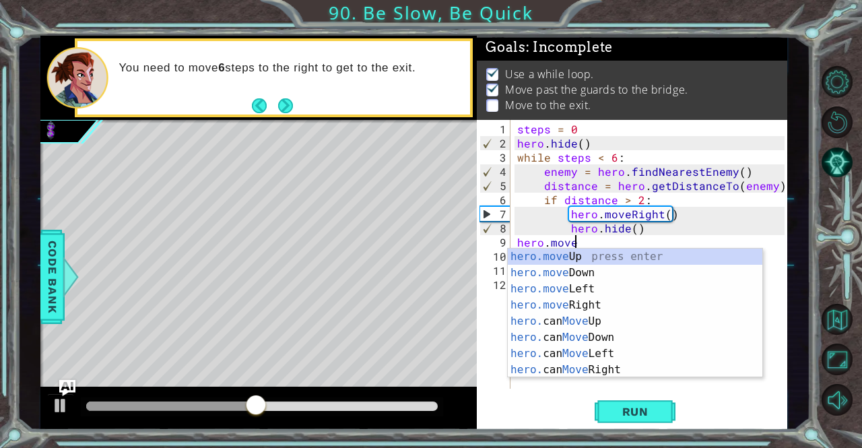
scroll to position [0, 3]
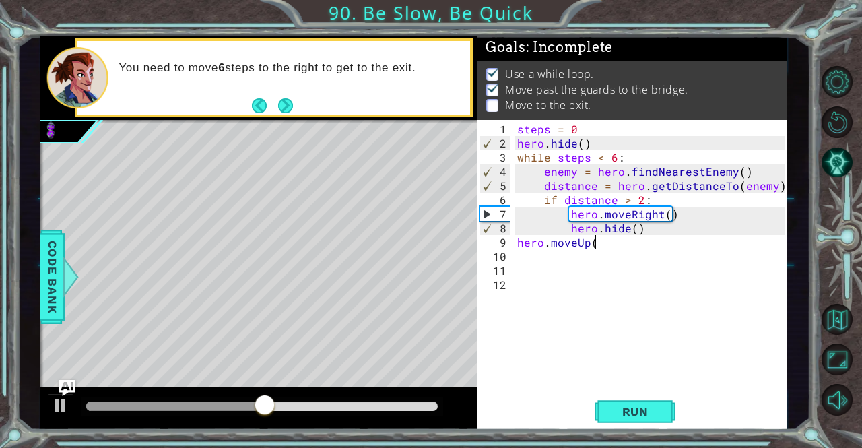
type textarea "hero.moveUp()"
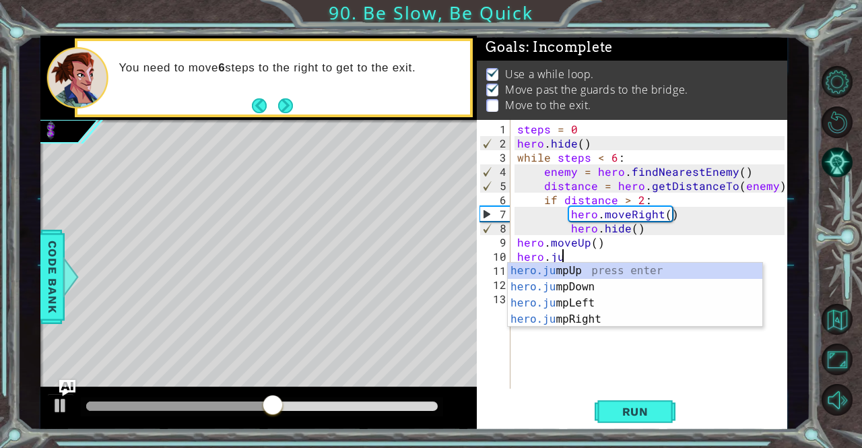
type textarea "hero.jum"
click at [564, 271] on div "hero.jum pUp press enter hero.jum pDown press enter hero.jum pLeft press enter …" at bounding box center [635, 311] width 255 height 97
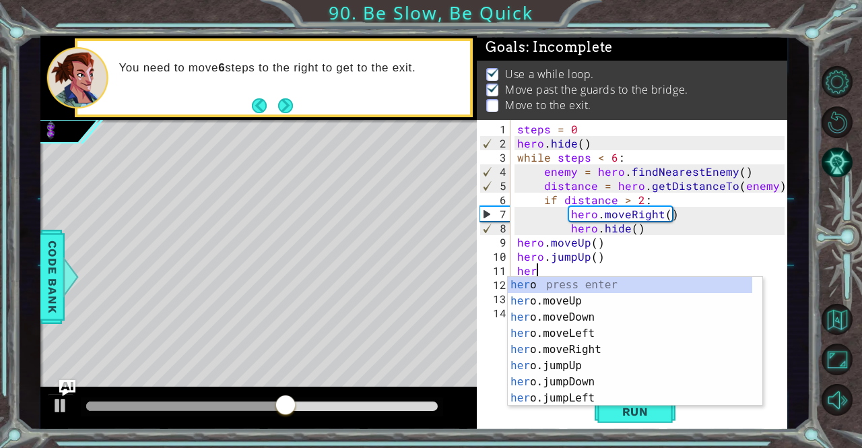
scroll to position [0, 0]
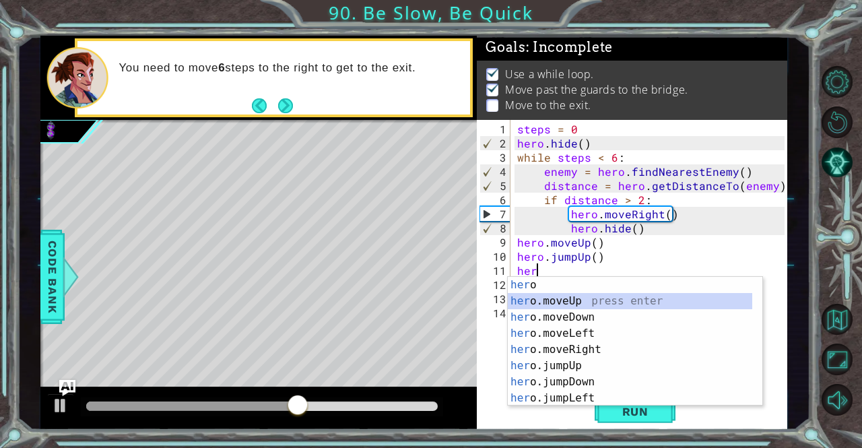
click at [570, 294] on div "her o press enter her o.moveUp press enter her o.moveDown press enter her o.mov…" at bounding box center [630, 358] width 245 height 162
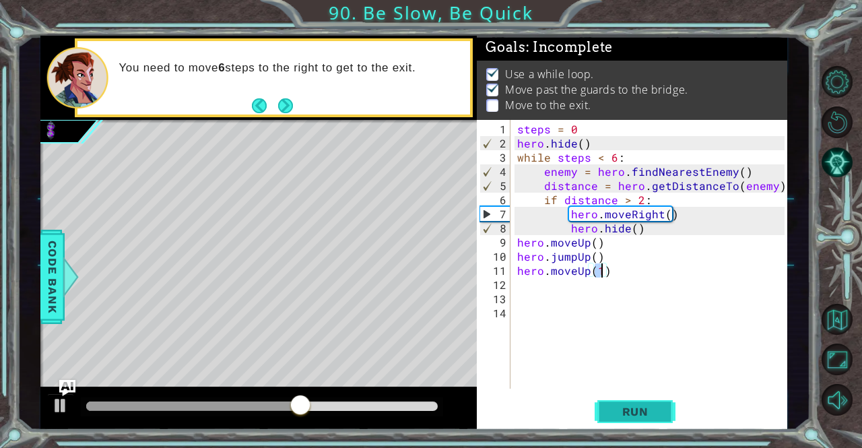
click at [625, 412] on span "Run" at bounding box center [635, 411] width 53 height 13
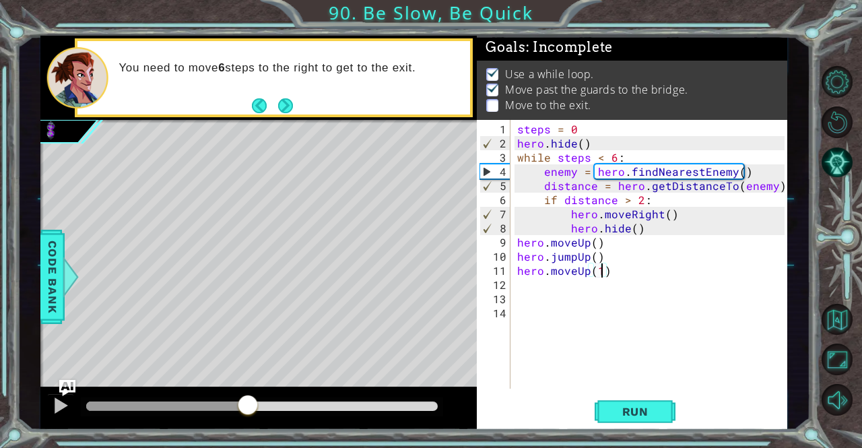
drag, startPoint x: 101, startPoint y: 403, endPoint x: 248, endPoint y: 418, distance: 147.6
click at [248, 418] on div at bounding box center [248, 406] width 24 height 24
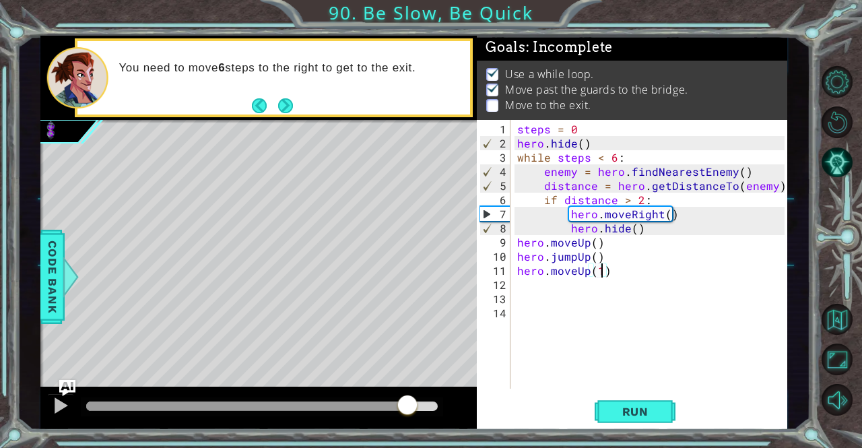
drag, startPoint x: 294, startPoint y: 402, endPoint x: 408, endPoint y: 412, distance: 114.3
click at [408, 411] on div at bounding box center [262, 405] width 352 height 9
click at [611, 417] on span "Run" at bounding box center [635, 411] width 53 height 13
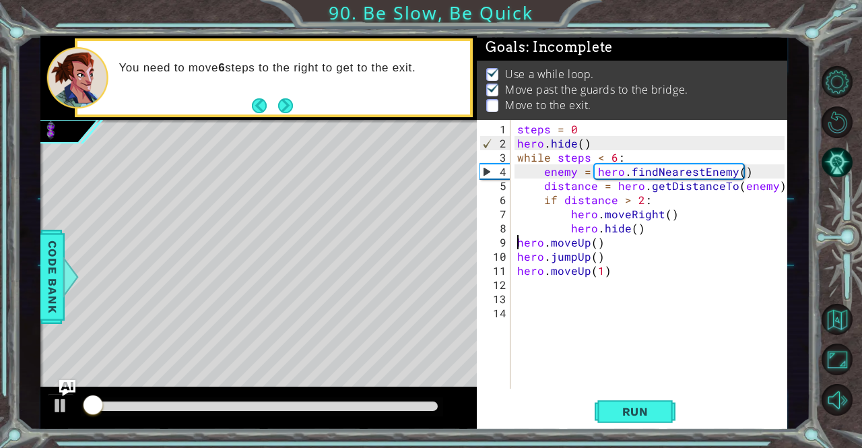
click at [515, 244] on div "steps = 0 hero . hide ( ) while steps < 6 : enemy = hero . findNearestEnemy ( )…" at bounding box center [653, 270] width 276 height 297
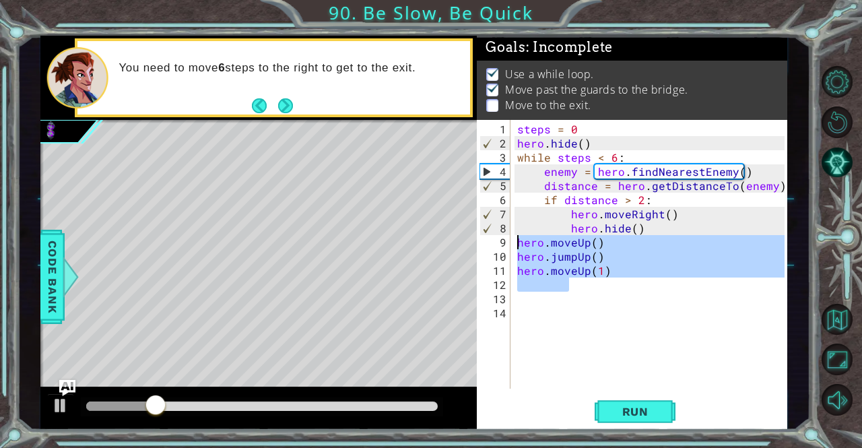
drag, startPoint x: 607, startPoint y: 277, endPoint x: 515, endPoint y: 239, distance: 99.7
click at [515, 239] on div "steps = 0 hero . hide ( ) while steps < 6 : enemy = hero . findNearestEnemy ( )…" at bounding box center [653, 270] width 276 height 297
type textarea "hero.moveUp() hero.jumpUp()"
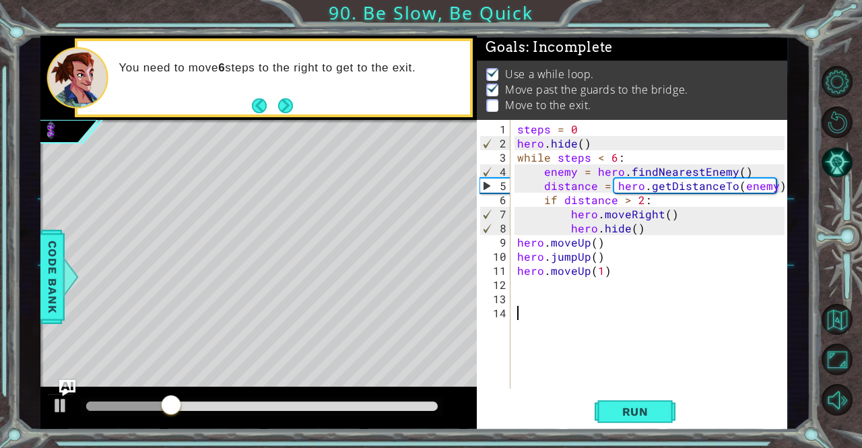
click at [645, 314] on div "steps = 0 hero . hide ( ) while steps < 6 : enemy = hero . findNearestEnemy ( )…" at bounding box center [653, 270] width 276 height 297
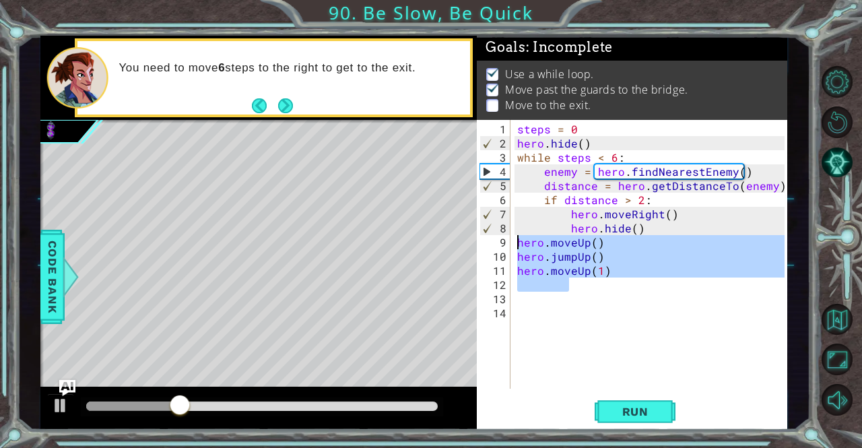
drag, startPoint x: 605, startPoint y: 275, endPoint x: 517, endPoint y: 243, distance: 94.6
click at [517, 243] on div "steps = 0 hero . hide ( ) while steps < 6 : enemy = hero . findNearestEnemy ( )…" at bounding box center [653, 270] width 276 height 297
type textarea "hero.moveUp() hero.jumpUp()"
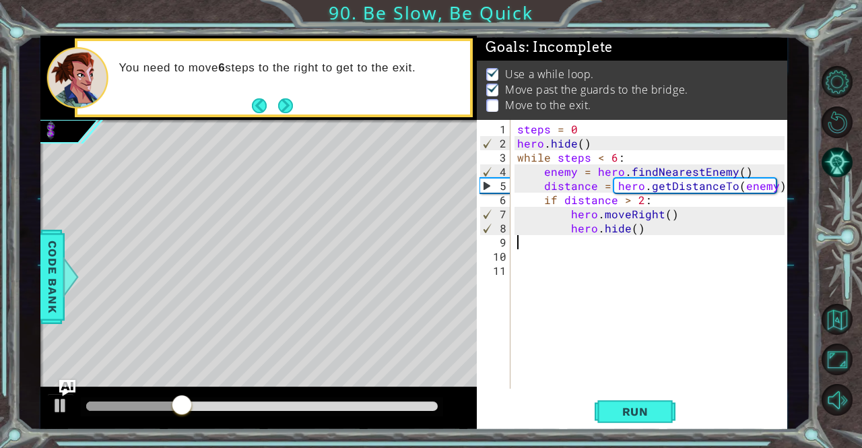
type textarea "hero.hide()"
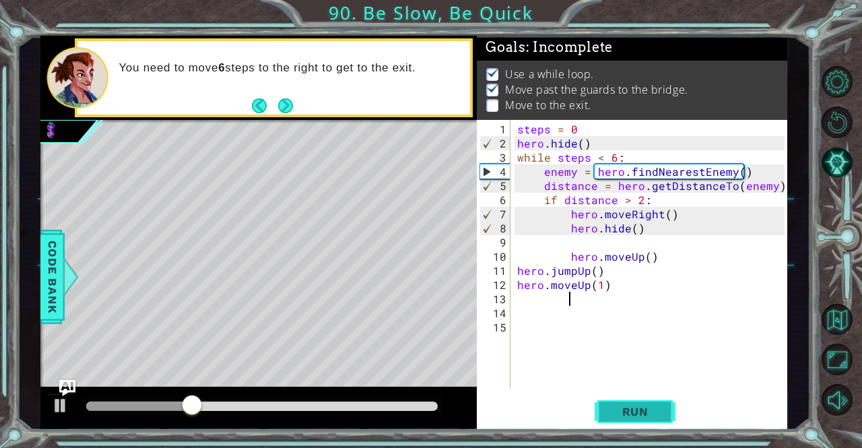
click at [624, 408] on span "Run" at bounding box center [635, 411] width 53 height 13
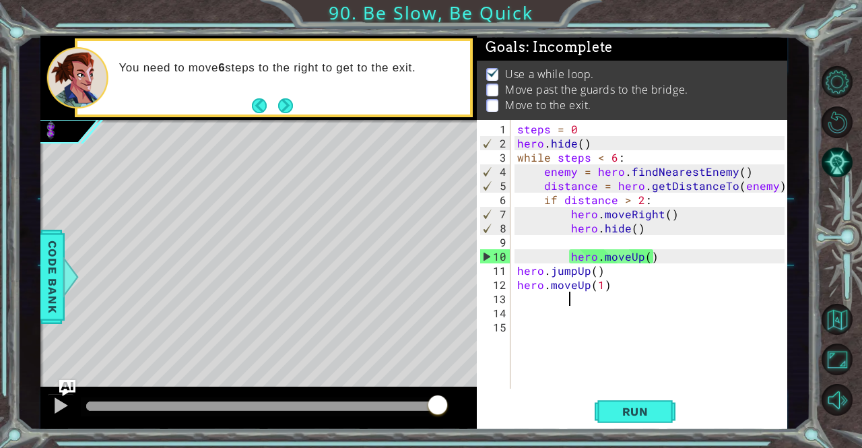
drag, startPoint x: 131, startPoint y: 403, endPoint x: 452, endPoint y: 410, distance: 321.3
click at [452, 410] on div at bounding box center [258, 408] width 437 height 43
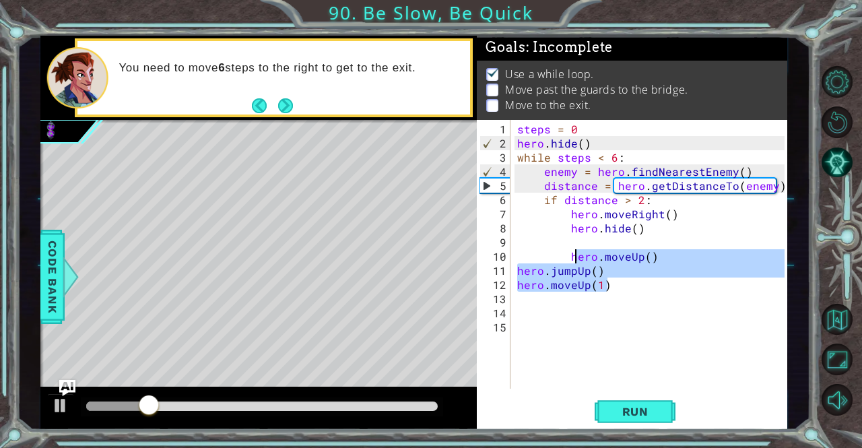
drag, startPoint x: 611, startPoint y: 288, endPoint x: 572, endPoint y: 258, distance: 48.9
click at [572, 258] on div "steps = 0 hero . hide ( ) while steps < 6 : enemy = hero . findNearestEnemy ( )…" at bounding box center [653, 270] width 276 height 297
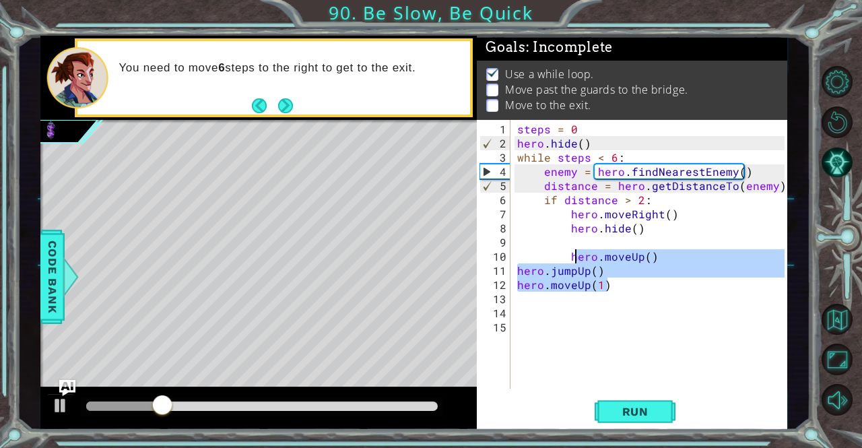
type textarea "h"
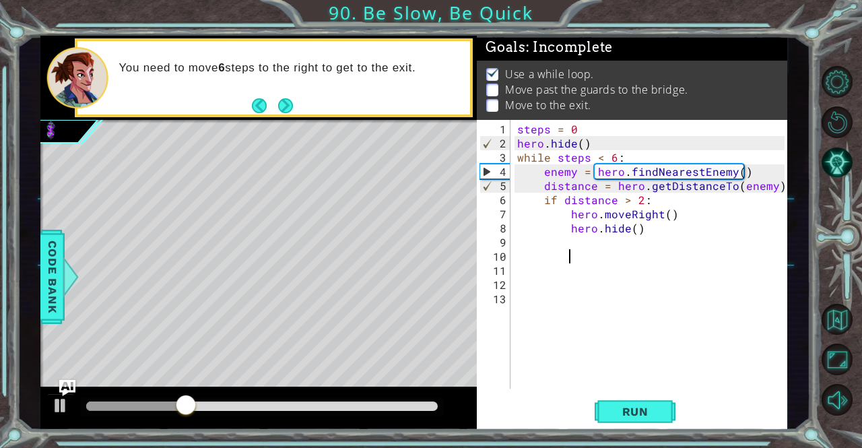
paste textarea "hero.moveUp()"
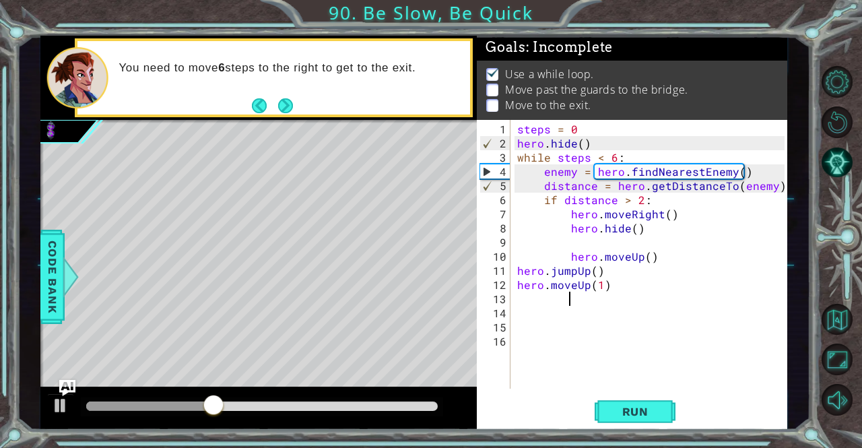
click at [566, 254] on div "steps = 0 hero . hide ( ) while steps < 6 : enemy = hero . findNearestEnemy ( )…" at bounding box center [653, 270] width 276 height 297
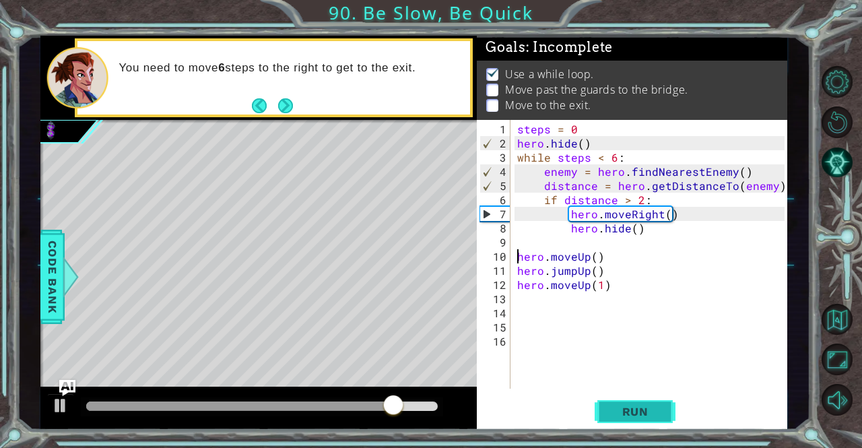
click at [609, 415] on span "Run" at bounding box center [635, 411] width 53 height 13
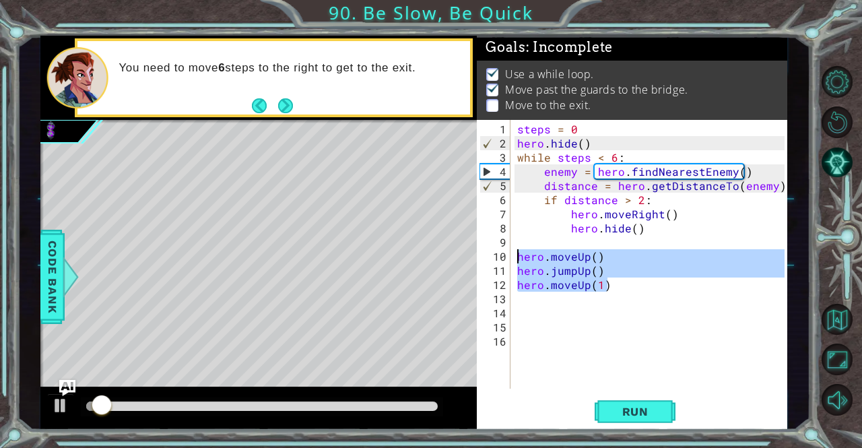
drag, startPoint x: 614, startPoint y: 287, endPoint x: 515, endPoint y: 258, distance: 103.2
click at [515, 258] on div "steps = 0 hero . hide ( ) while steps < 6 : enemy = hero . findNearestEnemy ( )…" at bounding box center [653, 270] width 276 height 297
click at [64, 278] on div at bounding box center [70, 277] width 17 height 40
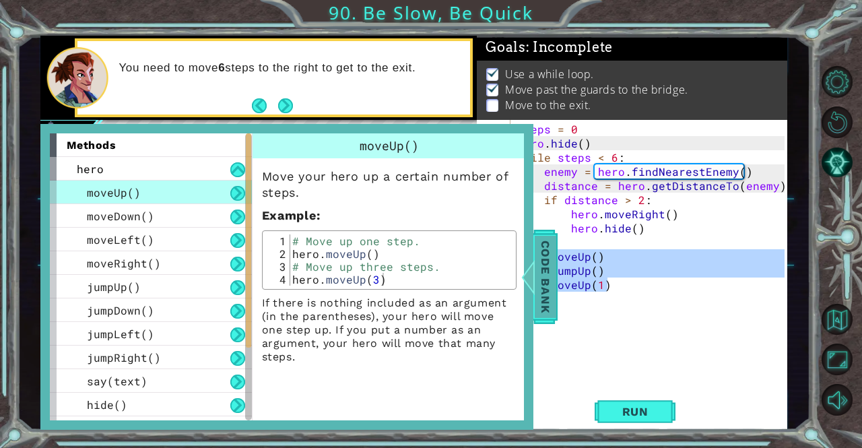
click at [541, 297] on span "Code Bank" at bounding box center [546, 277] width 22 height 82
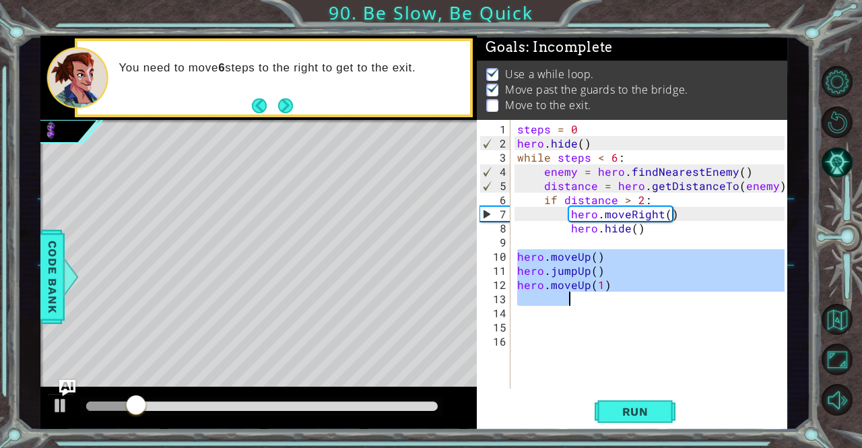
drag, startPoint x: 519, startPoint y: 253, endPoint x: 613, endPoint y: 290, distance: 100.9
click at [613, 290] on div "steps = 0 hero . hide ( ) while steps < 6 : enemy = hero . findNearestEnemy ( )…" at bounding box center [653, 270] width 276 height 297
type textarea "hero.moveUp(1)"
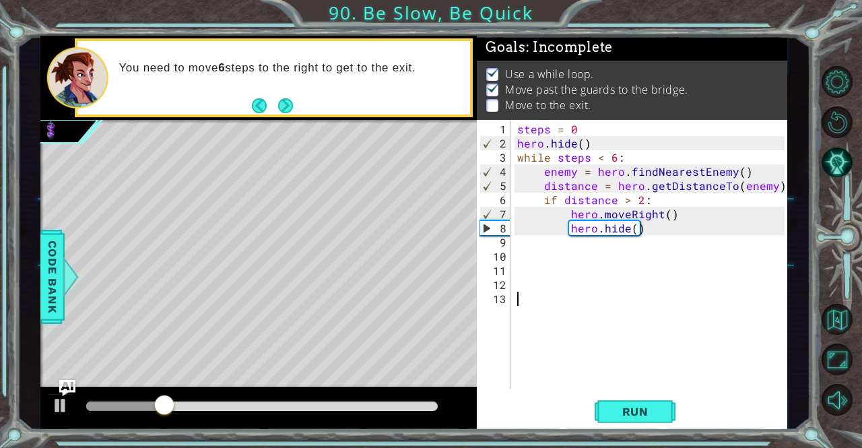
drag, startPoint x: 613, startPoint y: 290, endPoint x: 596, endPoint y: 302, distance: 20.7
click at [596, 302] on div "steps = 0 hero . hide ( ) while steps < 6 : enemy = hero . findNearestEnemy ( )…" at bounding box center [653, 270] width 276 height 297
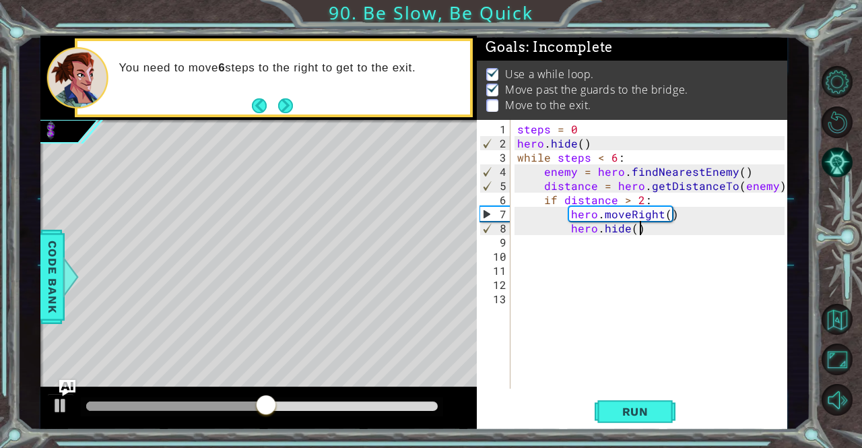
click at [649, 232] on div "steps = 0 hero . hide ( ) while steps < 6 : enemy = hero . findNearestEnemy ( )…" at bounding box center [653, 270] width 276 height 297
type textarea "hero.hide()"
paste textarea "hero.moveUp(1)"
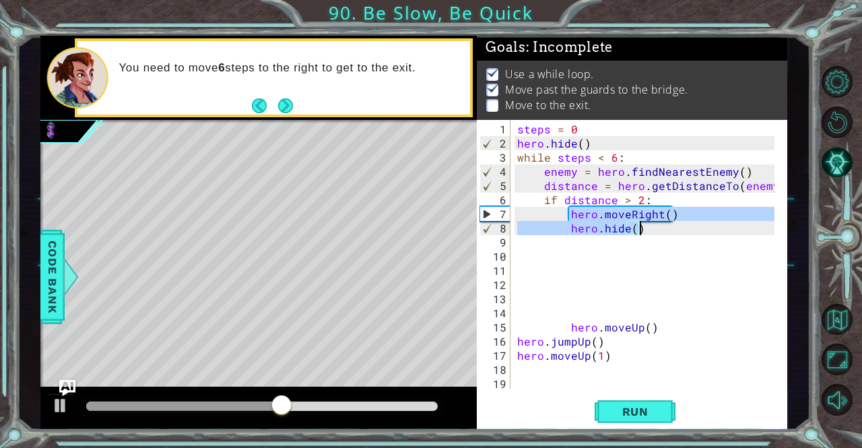
drag, startPoint x: 568, startPoint y: 209, endPoint x: 641, endPoint y: 229, distance: 75.5
click at [641, 229] on div "steps = 0 hero . hide ( ) while steps < 6 : enemy = hero . findNearestEnemy ( )…" at bounding box center [648, 270] width 266 height 297
type textarea "hero.hide()"
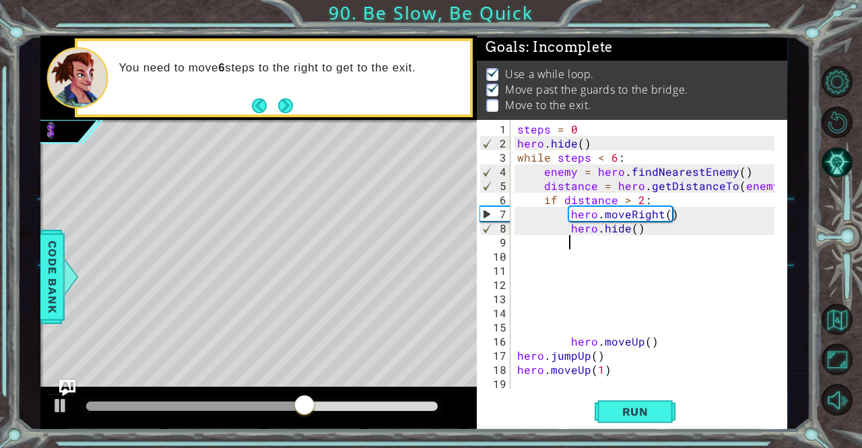
paste textarea "Code Area"
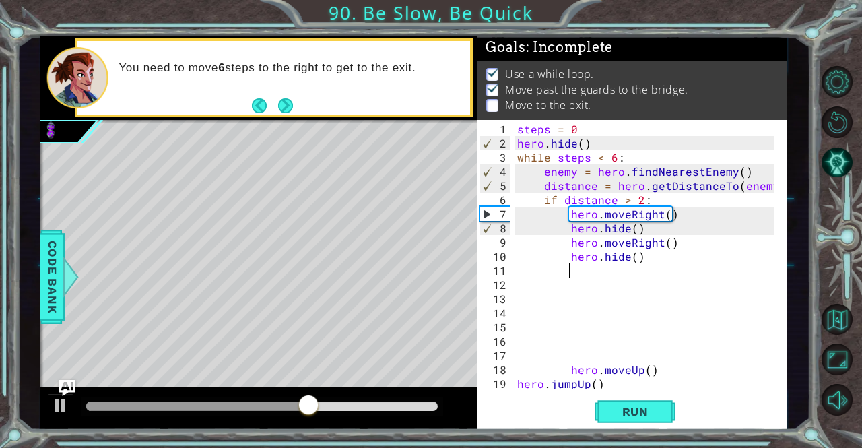
paste textarea "hero.hide()"
type textarea "hero.hide()"
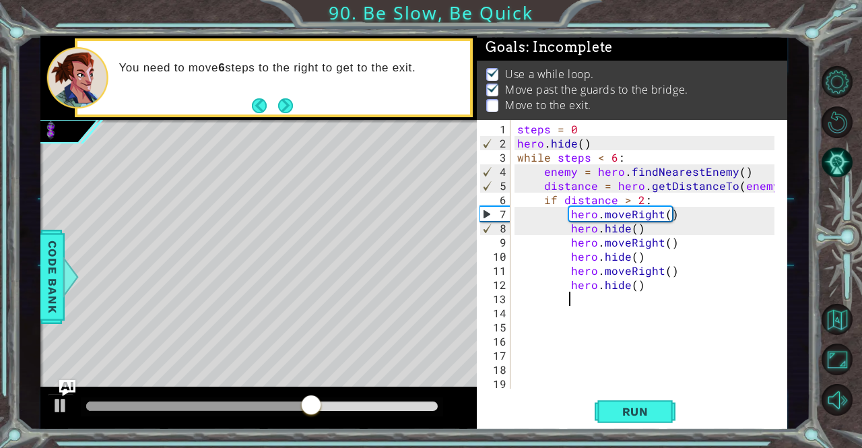
paste textarea "hero.hide()"
type textarea "hero.hide()"
paste textarea "hero.hide()"
type textarea "hero.hide()"
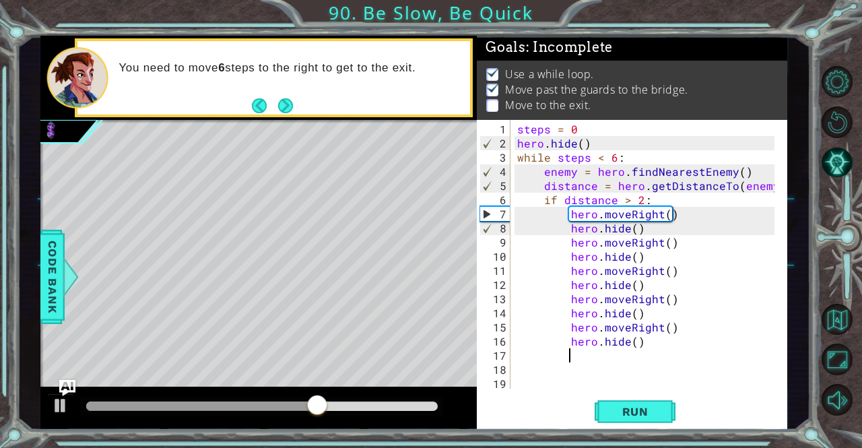
paste textarea "hero.hide()"
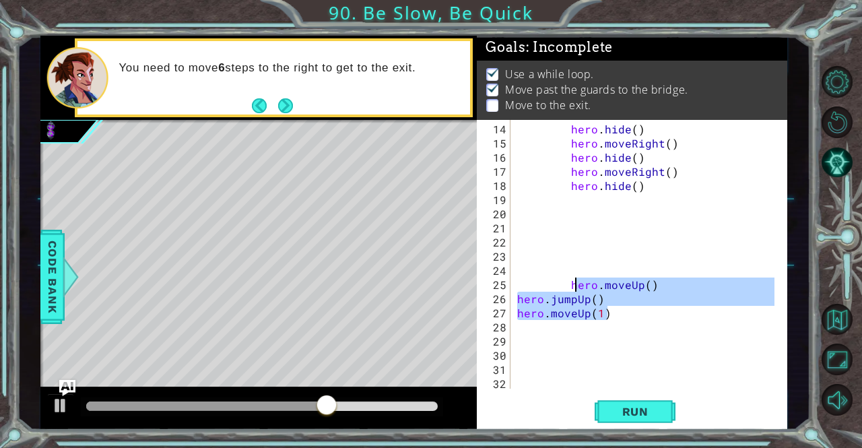
drag, startPoint x: 613, startPoint y: 317, endPoint x: 572, endPoint y: 284, distance: 53.1
click at [572, 284] on div "hero . hide ( ) hero . moveRight ( ) hero . hide ( ) hero . moveRight ( ) hero …" at bounding box center [648, 270] width 266 height 297
click at [653, 188] on div "hero . hide ( ) hero . moveRight ( ) hero . hide ( ) hero . moveRight ( ) hero …" at bounding box center [648, 270] width 266 height 297
type textarea "hero.hide()"
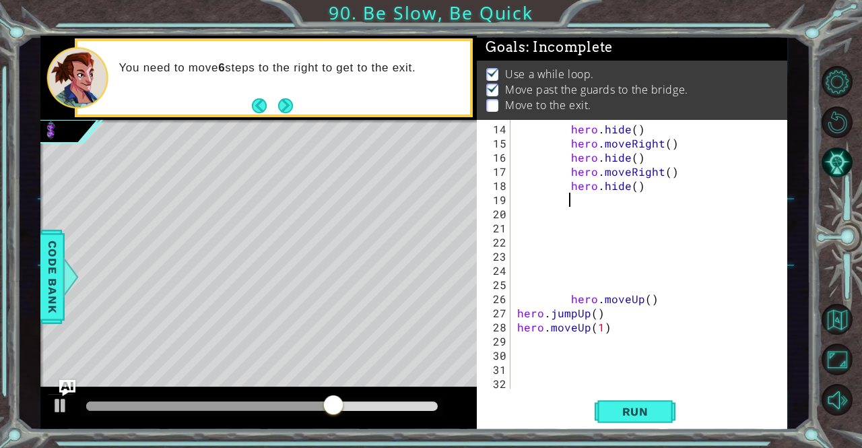
paste textarea "hero.moveUp(1)"
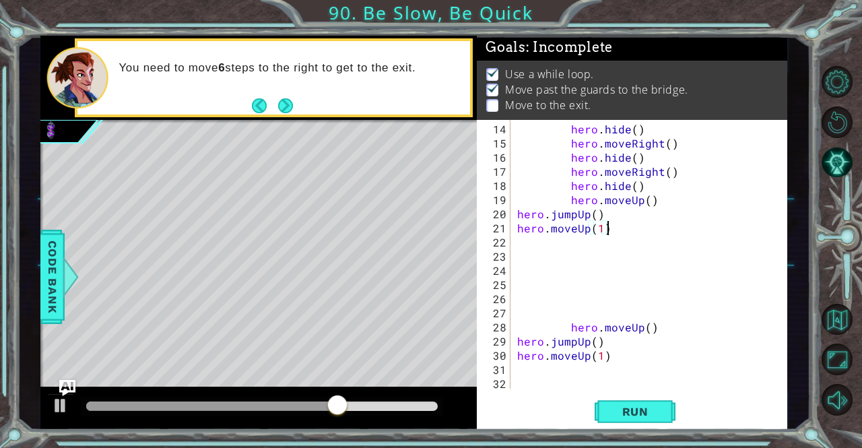
click at [517, 216] on div "hero . hide ( ) hero . moveRight ( ) hero . hide ( ) hero . moveRight ( ) hero …" at bounding box center [648, 270] width 266 height 297
click at [519, 226] on div "hero . hide ( ) hero . moveRight ( ) hero . hide ( ) hero . moveRight ( ) hero …" at bounding box center [648, 270] width 266 height 297
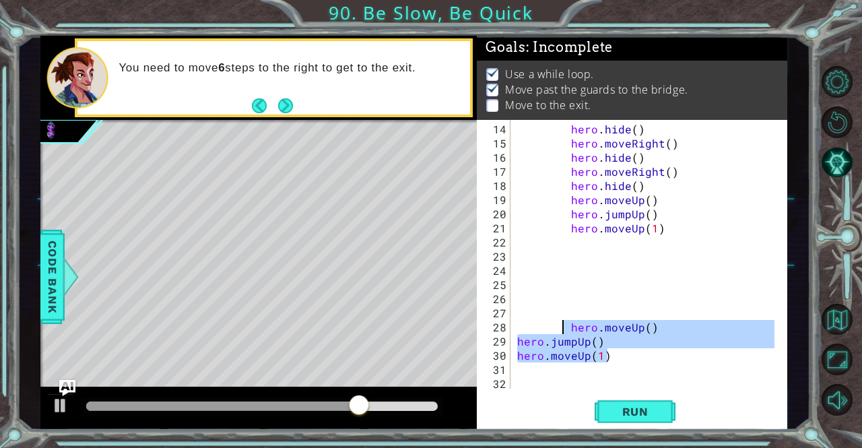
drag, startPoint x: 607, startPoint y: 356, endPoint x: 564, endPoint y: 329, distance: 50.3
click at [564, 329] on div "hero . hide ( ) hero . moveRight ( ) hero . hide ( ) hero . moveRight ( ) hero …" at bounding box center [648, 270] width 266 height 297
type textarea "hero.moveUp() hero.jumpUp()"
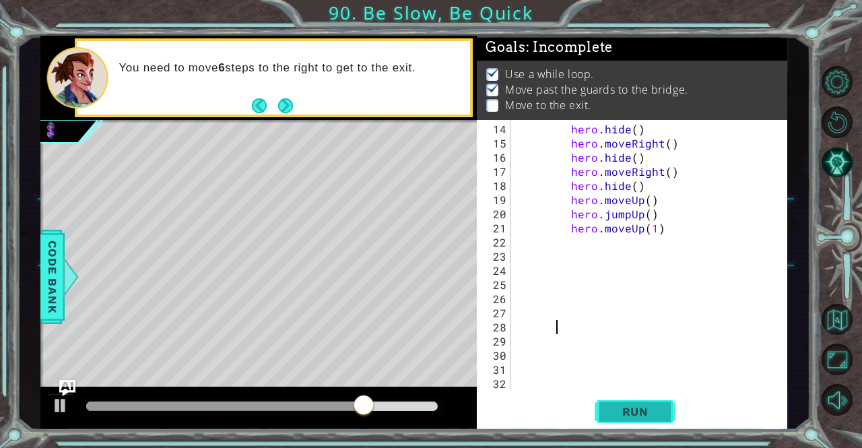
click at [639, 414] on span "Run" at bounding box center [635, 411] width 53 height 13
drag, startPoint x: 141, startPoint y: 402, endPoint x: 372, endPoint y: 403, distance: 230.3
click at [372, 403] on div at bounding box center [372, 406] width 24 height 24
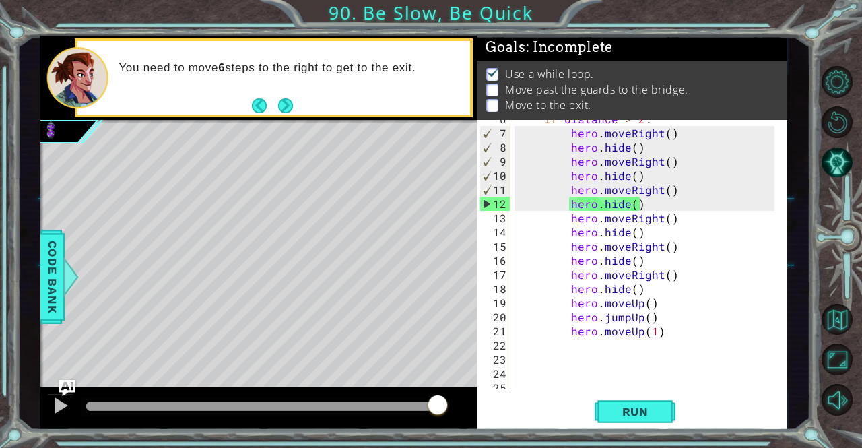
scroll to position [74, 0]
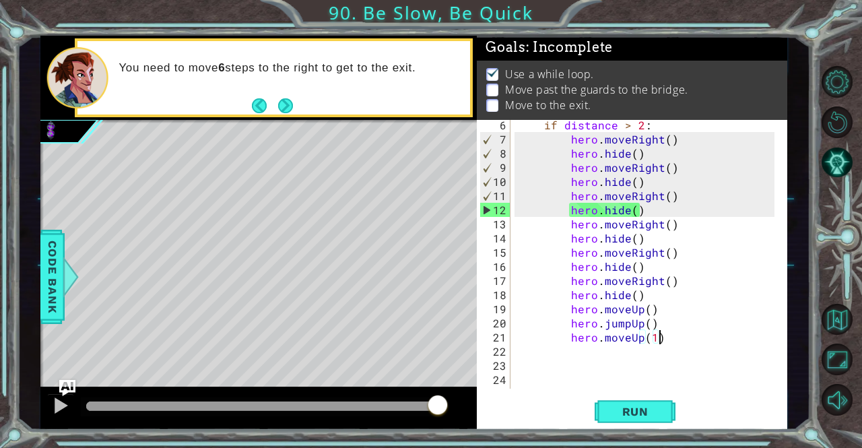
click at [660, 336] on div "if distance > 2 : hero . moveRight ( ) hero . hide ( ) hero . moveRight ( ) her…" at bounding box center [648, 266] width 266 height 297
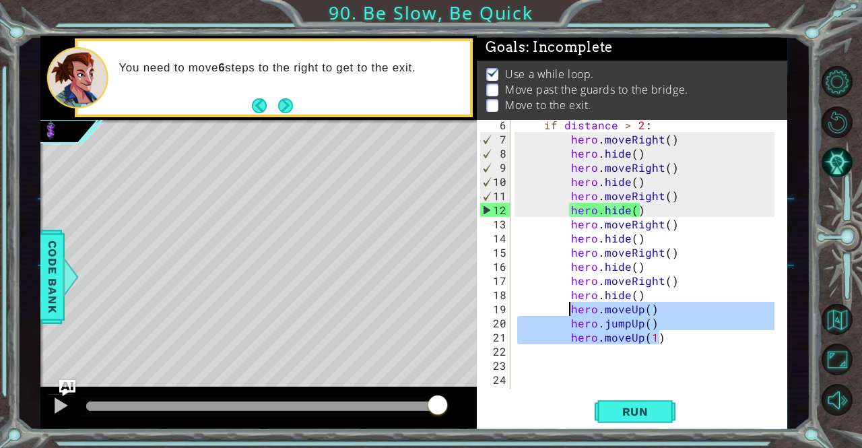
drag, startPoint x: 663, startPoint y: 337, endPoint x: 570, endPoint y: 311, distance: 96.4
click at [570, 311] on div "if distance > 2 : hero . moveRight ( ) hero . hide ( ) hero . moveRight ( ) her…" at bounding box center [648, 266] width 266 height 297
type textarea "hero.moveUp() hero.jumpUp()"
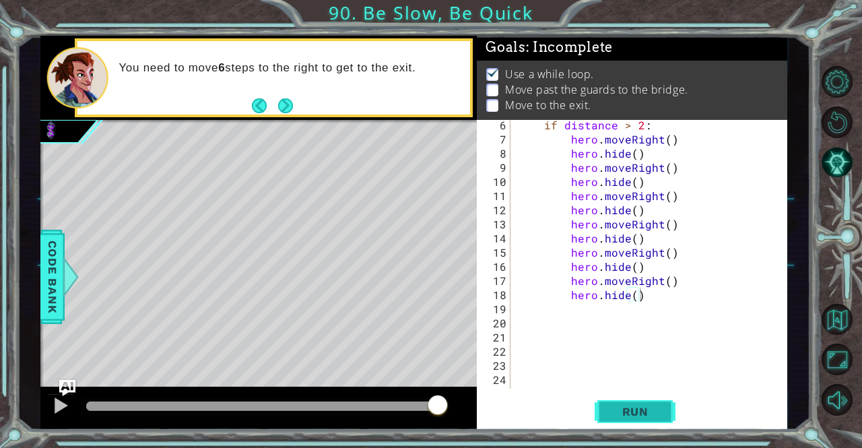
click at [628, 412] on span "Run" at bounding box center [635, 411] width 53 height 13
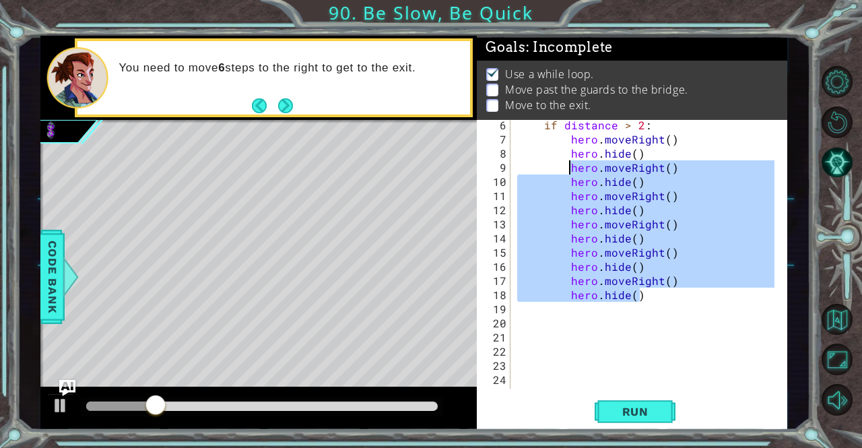
drag, startPoint x: 649, startPoint y: 289, endPoint x: 569, endPoint y: 169, distance: 144.2
click at [569, 169] on div "if distance > 2 : hero . moveRight ( ) hero . hide ( ) hero . moveRight ( ) her…" at bounding box center [648, 266] width 266 height 297
type textarea "hero.moveRight() hero.hide()"
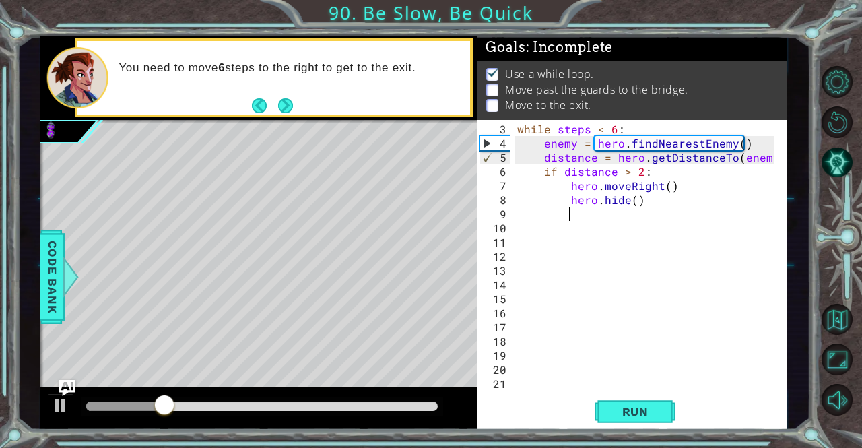
scroll to position [28, 0]
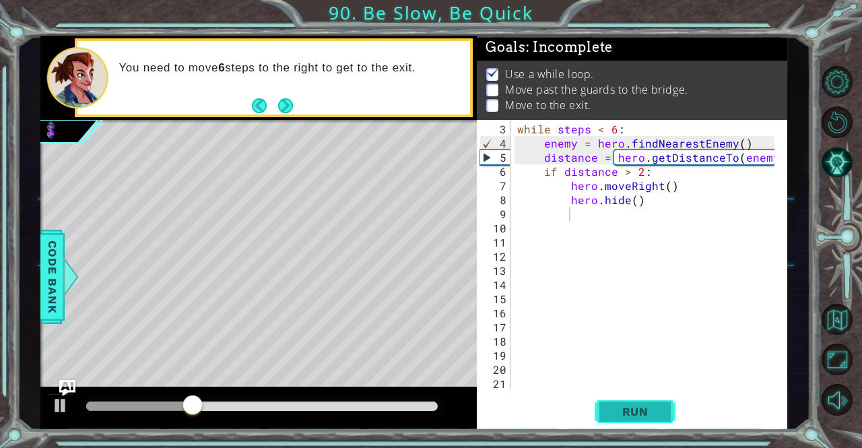
click at [605, 417] on button "Run" at bounding box center [635, 411] width 81 height 31
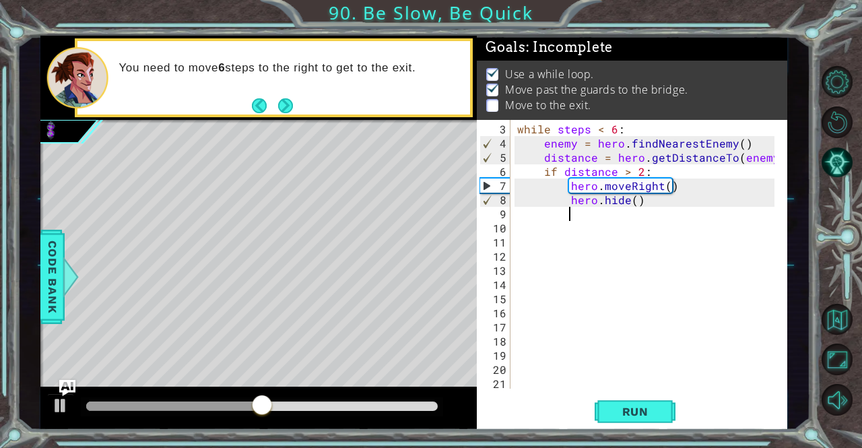
scroll to position [0, 0]
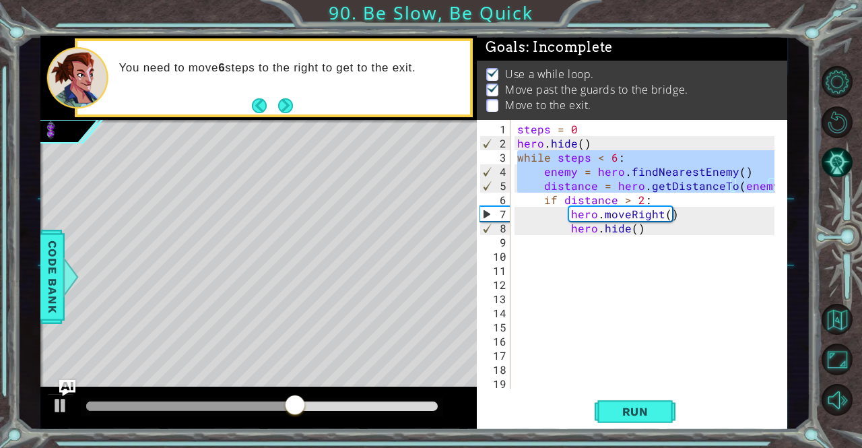
drag, startPoint x: 519, startPoint y: 154, endPoint x: 773, endPoint y: 180, distance: 255.9
click at [773, 180] on div "1 2 3 4 5 6 7 8 9 10 11 12 13 14 15 16 17 18 19 20 steps = 0 hero . hide ( ) wh…" at bounding box center [630, 254] width 307 height 269
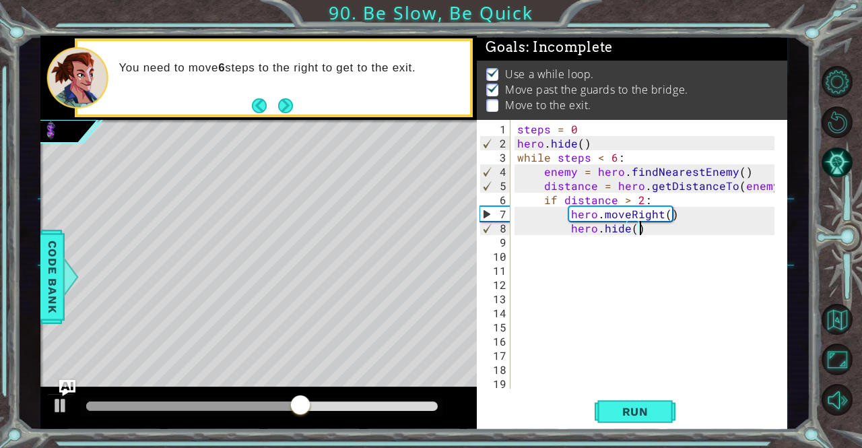
click at [721, 231] on div "steps = 0 hero . hide ( ) while steps < 6 : enemy = hero . findNearestEnemy ( )…" at bounding box center [648, 270] width 266 height 297
type textarea "hero.hide()"
paste textarea "distance = hero.getDistanceTo(enemy)"
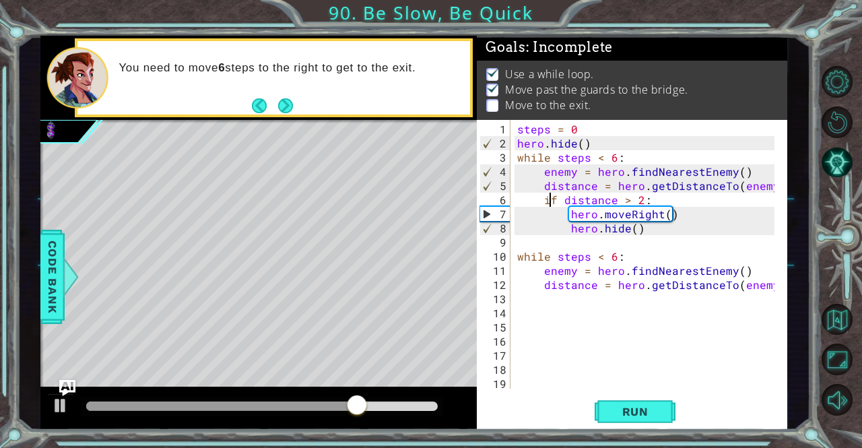
click at [550, 197] on div "steps = 0 hero . hide ( ) while steps < 6 : enemy = hero . findNearestEnemy ( )…" at bounding box center [648, 270] width 266 height 297
drag, startPoint x: 543, startPoint y: 197, endPoint x: 648, endPoint y: 203, distance: 105.2
click at [643, 201] on div "steps = 0 hero . hide ( ) while steps < 6 : enemy = hero . findNearestEnemy ( )…" at bounding box center [648, 270] width 266 height 297
click at [772, 283] on div at bounding box center [777, 297] width 13 height 354
type textarea "distance = hero.getDistanceTo(enemy)"
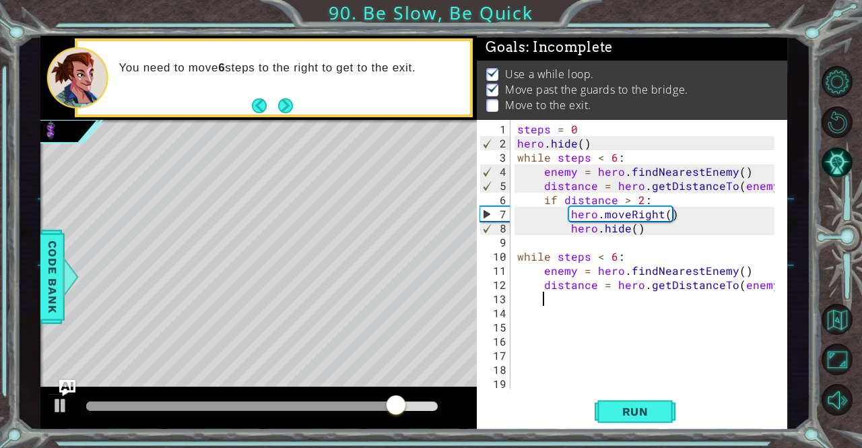
paste textarea "if distance > 2"
type textarea "if distance > 2"
type textarea "a"
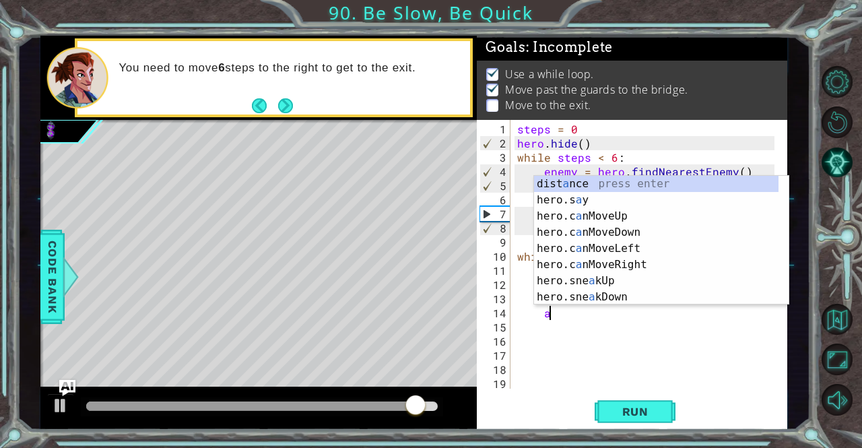
scroll to position [0, 1]
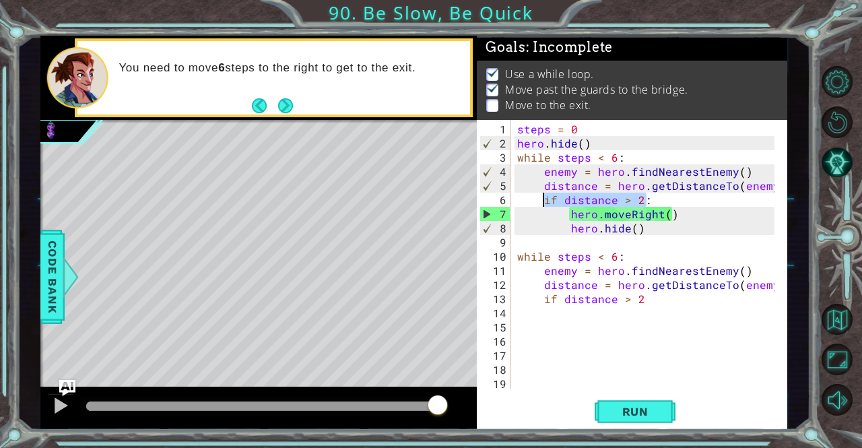
drag, startPoint x: 652, startPoint y: 197, endPoint x: 541, endPoint y: 196, distance: 110.5
click at [541, 196] on div "steps = 0 hero . hide ( ) while steps < 6 : enemy = hero . findNearestEnemy ( )…" at bounding box center [648, 270] width 266 height 297
drag, startPoint x: 645, startPoint y: 302, endPoint x: 546, endPoint y: 300, distance: 99.7
click at [546, 300] on div "steps = 0 hero . hide ( ) while steps < 6 : enemy = hero . findNearestEnemy ( )…" at bounding box center [648, 270] width 266 height 297
paste textarea ":"
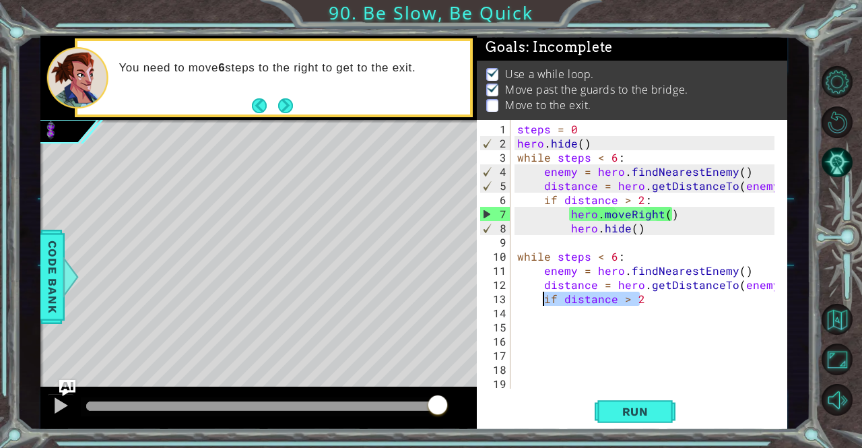
type textarea "if distance > 2:"
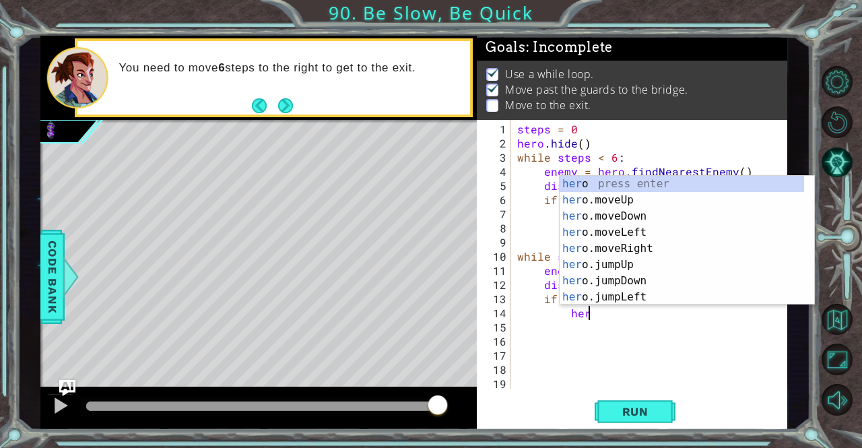
scroll to position [0, 3]
click at [605, 206] on div "her o press enter her o.moveUp press enter her o.moveDown press enter her o.mov…" at bounding box center [682, 257] width 245 height 162
type textarea "hero.moveUp(1)"
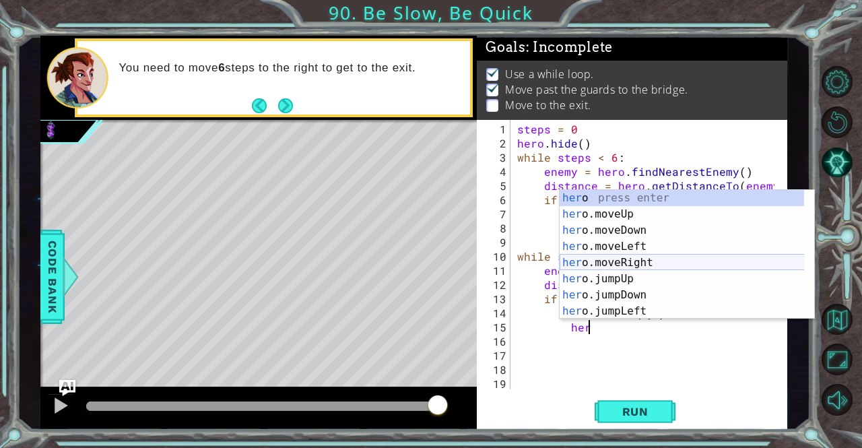
click at [609, 270] on div "her o press enter her o.moveUp press enter her o.moveDown press enter her o.mov…" at bounding box center [682, 271] width 245 height 162
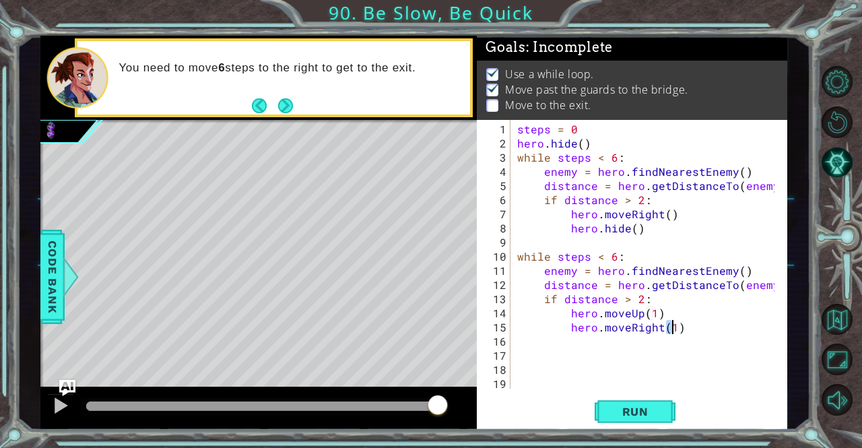
type textarea "hero.moveRight(1)"
click at [680, 323] on div "steps = 0 hero . hide ( ) while steps < 6 : enemy = hero . findNearestEnemy ( )…" at bounding box center [648, 270] width 266 height 297
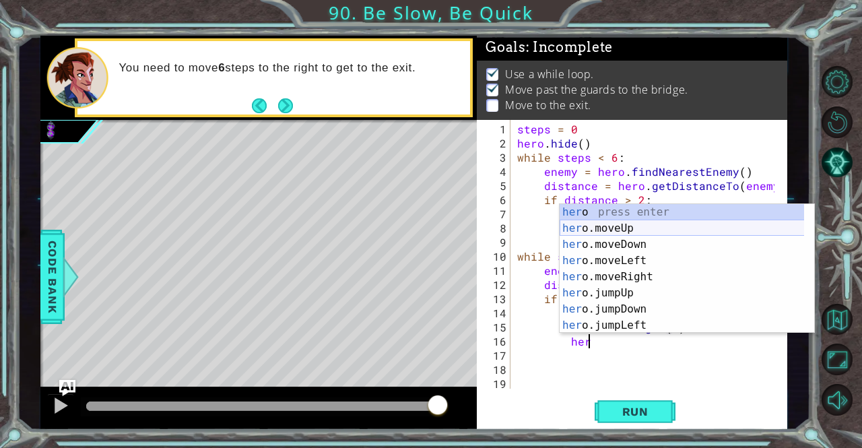
click at [603, 227] on div "her o press enter her o.moveUp press enter her o.moveDown press enter her o.mov…" at bounding box center [682, 285] width 245 height 162
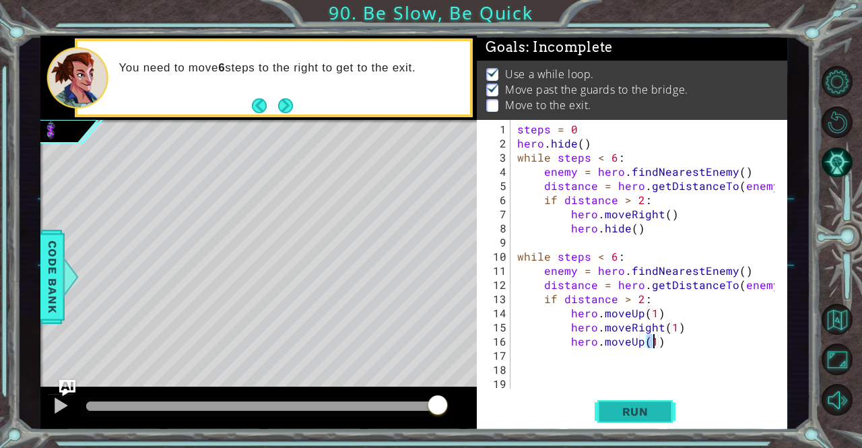
click at [619, 418] on span "Run" at bounding box center [635, 411] width 53 height 13
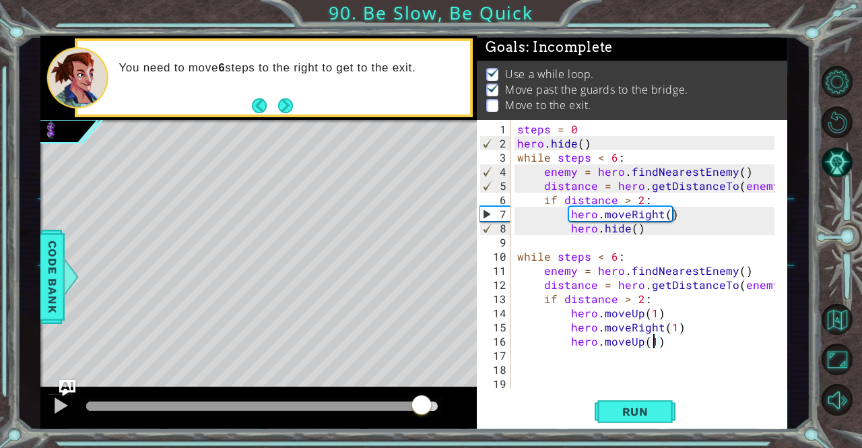
drag, startPoint x: 100, startPoint y: 403, endPoint x: 422, endPoint y: 409, distance: 322.7
click at [422, 409] on div at bounding box center [421, 406] width 24 height 24
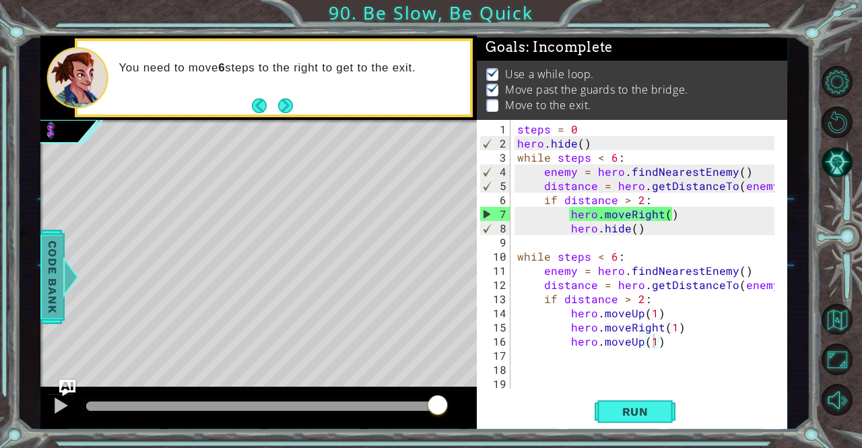
click at [63, 272] on div at bounding box center [70, 277] width 17 height 40
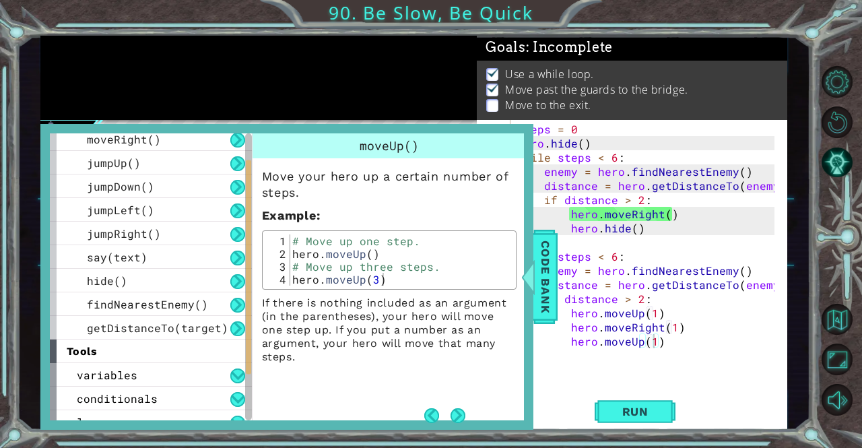
scroll to position [137, 0]
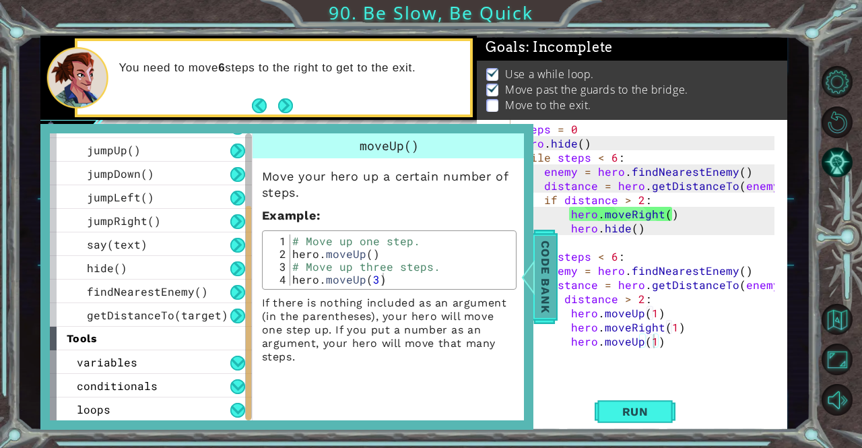
click at [544, 290] on span "Code Bank" at bounding box center [546, 277] width 22 height 82
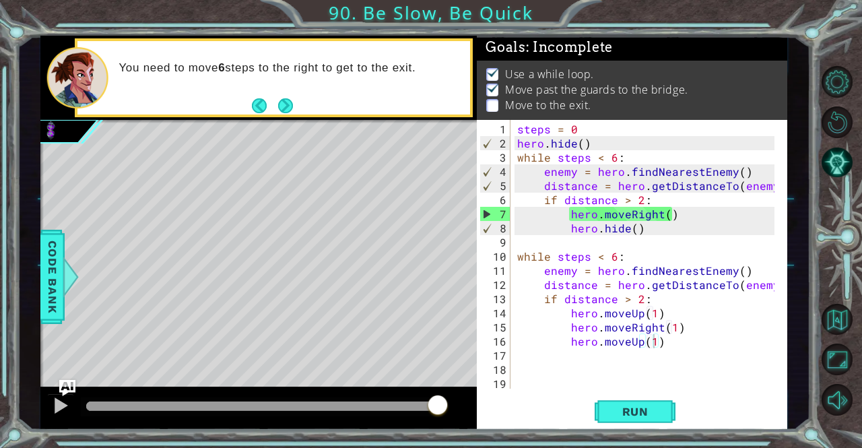
drag, startPoint x: 514, startPoint y: 254, endPoint x: 568, endPoint y: 260, distance: 54.9
click at [568, 260] on div "hero.moveUp(1) 1 2 3 4 5 6 7 8 9 10 11 12 13 14 15 16 17 18 19 20 steps = 0 her…" at bounding box center [630, 254] width 307 height 269
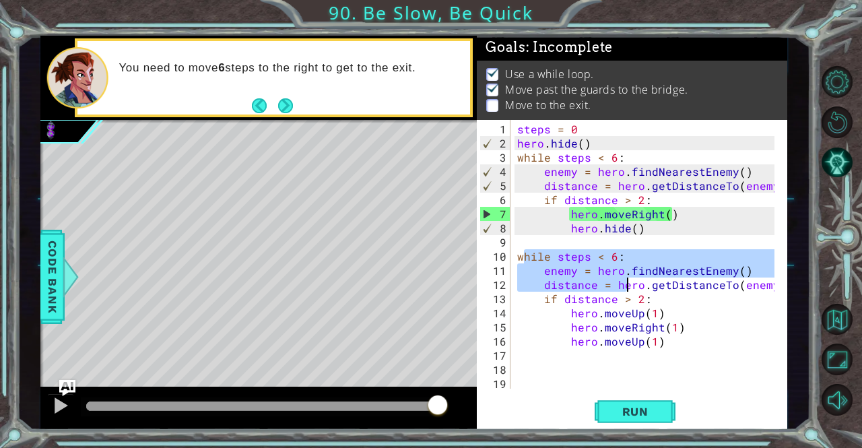
drag, startPoint x: 521, startPoint y: 252, endPoint x: 629, endPoint y: 279, distance: 111.1
click at [629, 279] on div "steps = 0 hero . hide ( ) while steps < 6 : enemy = hero . findNearestEnemy ( )…" at bounding box center [648, 270] width 266 height 297
type textarea "enemy = hero.findNearestEnemy() distance = hero.getDistanceTo(enemy)"
drag, startPoint x: 518, startPoint y: 254, endPoint x: 784, endPoint y: 284, distance: 267.8
click at [784, 284] on div "enemy = hero.findNearestEnemy() distance = hero.getDistanceTo(enemy) 1 2 3 4 5 …" at bounding box center [632, 275] width 310 height 310
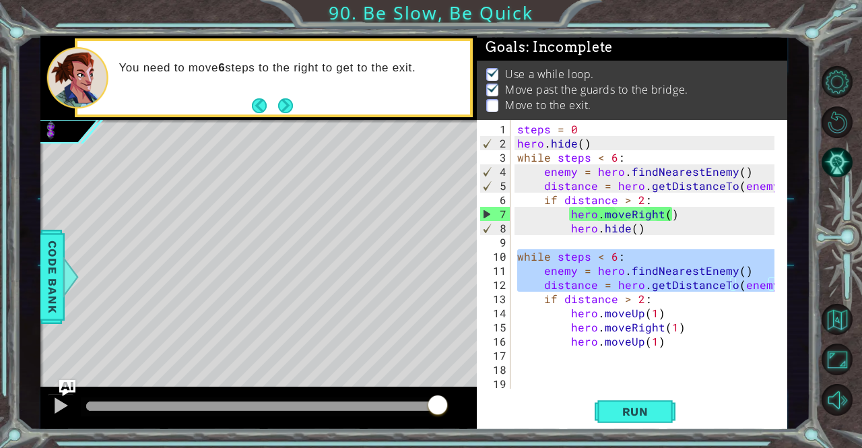
scroll to position [0, 0]
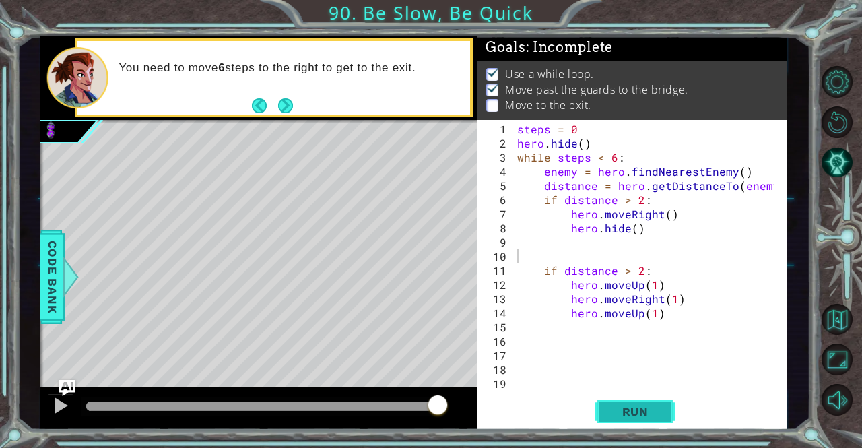
click at [630, 412] on span "Run" at bounding box center [635, 411] width 53 height 13
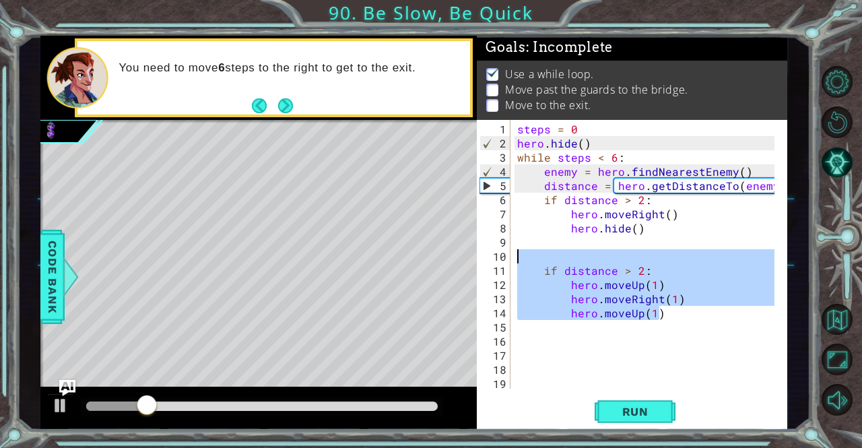
drag, startPoint x: 674, startPoint y: 306, endPoint x: 536, endPoint y: 261, distance: 145.5
click at [536, 261] on div "steps = 0 hero . hide ( ) while steps < 6 : enemy = hero . findNearestEnemy ( )…" at bounding box center [648, 270] width 266 height 297
type textarea "if distance > 2:"
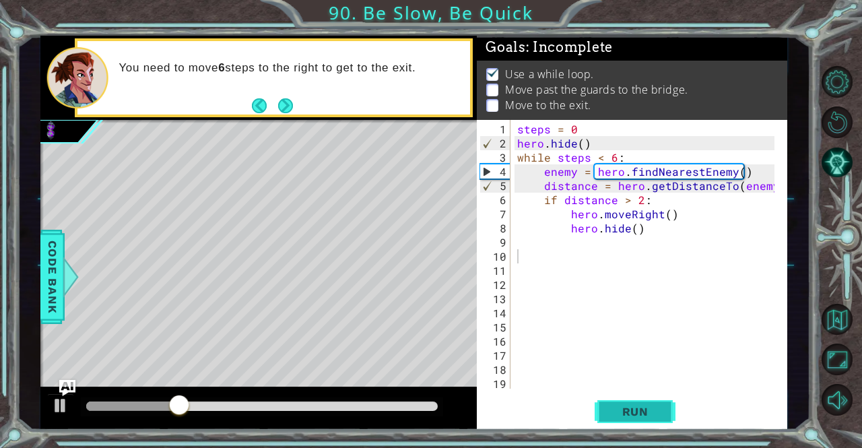
click at [616, 417] on span "Run" at bounding box center [635, 411] width 53 height 13
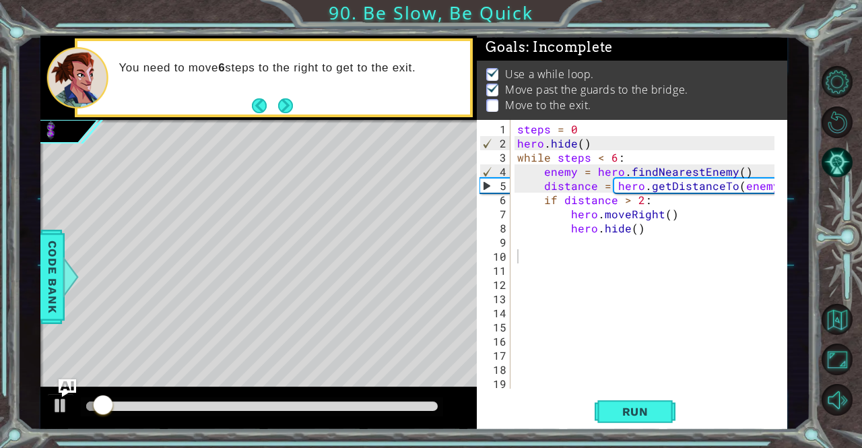
click at [69, 386] on img "Ask AI" at bounding box center [67, 388] width 18 height 18
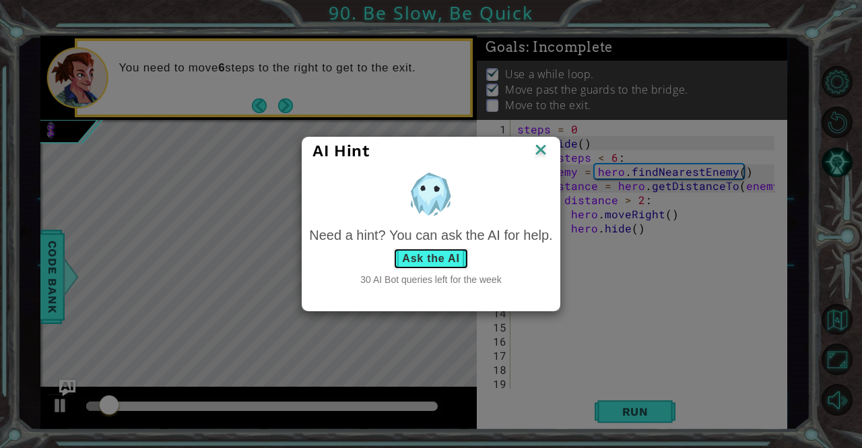
click at [410, 262] on button "Ask the AI" at bounding box center [430, 259] width 75 height 22
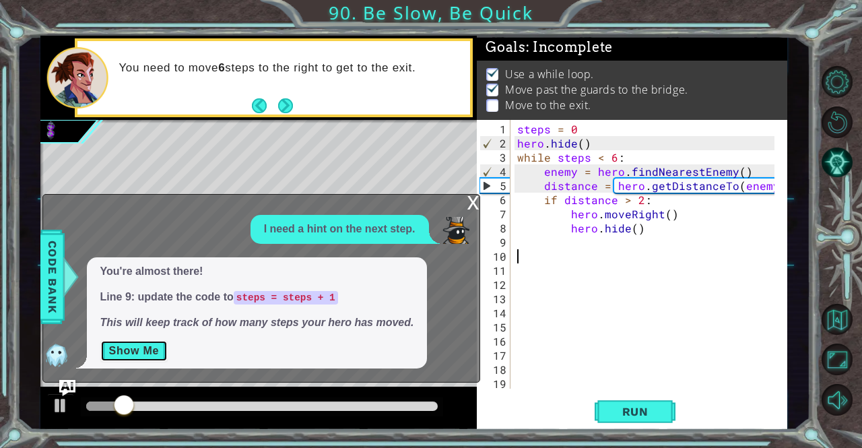
click at [143, 354] on button "Show Me" at bounding box center [134, 351] width 68 height 22
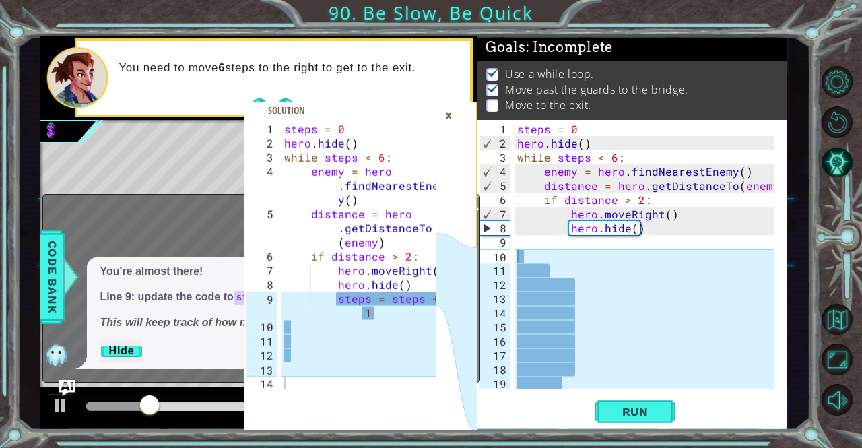
type textarea "steps = steps + 1"
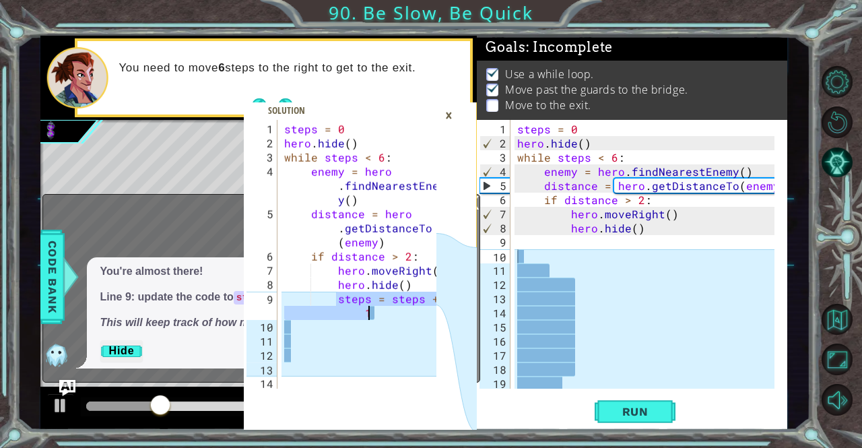
drag, startPoint x: 337, startPoint y: 294, endPoint x: 395, endPoint y: 308, distance: 59.5
click at [395, 308] on div "steps = 0 hero . hide ( ) while steps < 6 : enemy = hero . findNearestEnem y ( …" at bounding box center [363, 270] width 162 height 297
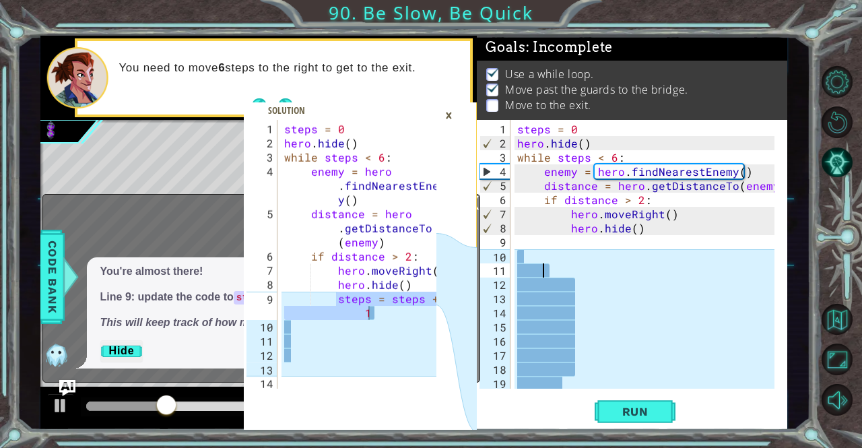
click at [544, 262] on div "steps = 0 hero . hide ( ) while steps < 6 : enemy = hero . findNearestEnemy ( )…" at bounding box center [648, 270] width 266 height 297
click at [531, 259] on div "steps = 0 hero . hide ( ) while steps < 6 : enemy = hero . findNearestEnemy ( )…" at bounding box center [648, 270] width 266 height 297
click at [521, 242] on div "steps = 0 hero . hide ( ) while steps < 6 : enemy = hero . findNearestEnemy ( )…" at bounding box center [648, 270] width 266 height 297
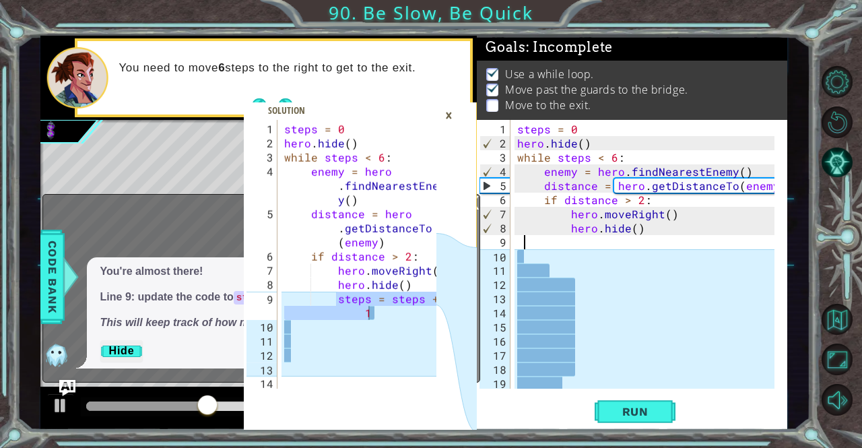
paste textarea "steps = steps + 1"
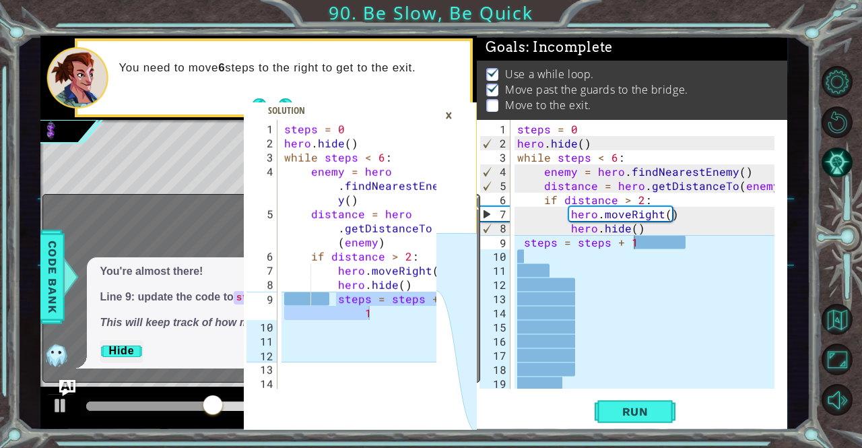
click at [633, 430] on div "steps = steps + 1 1 2 3 4 5 6 7 8 9 10 11 12 13 14 15 16 17 18 19 20 steps = 0 …" at bounding box center [632, 275] width 310 height 310
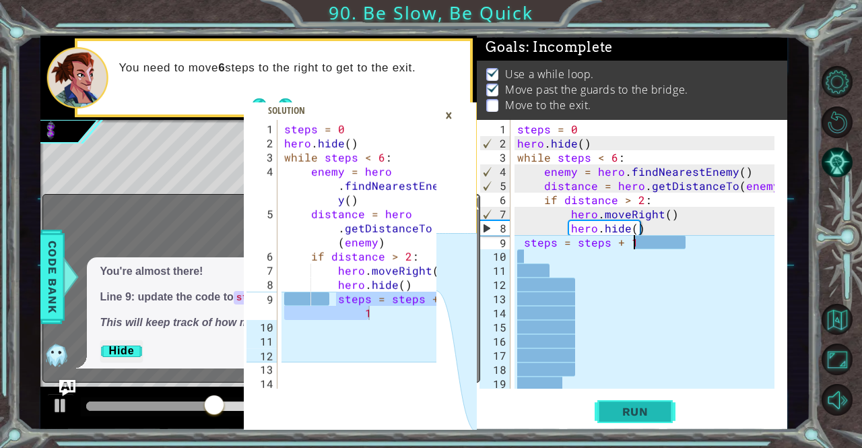
click at [618, 416] on span "Run" at bounding box center [635, 411] width 53 height 13
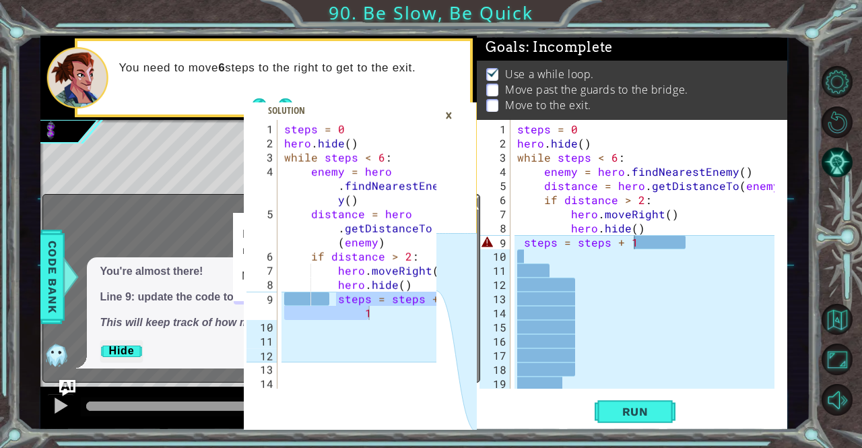
click at [447, 115] on div "×" at bounding box center [448, 115] width 21 height 23
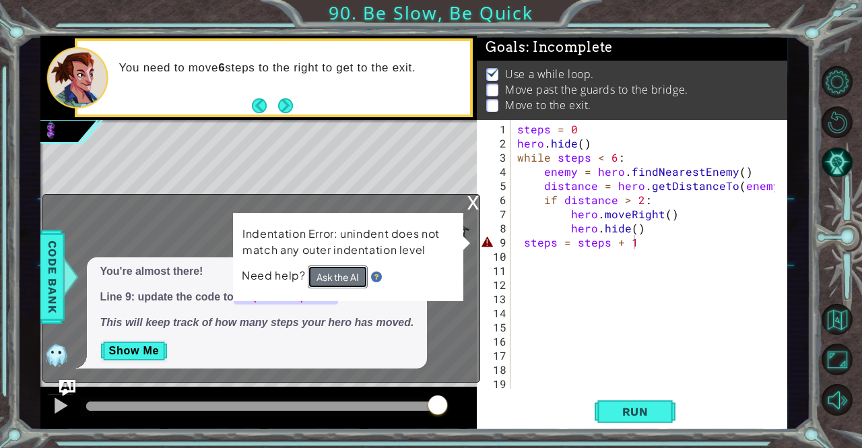
click at [325, 280] on button "Ask the AI" at bounding box center [338, 276] width 60 height 23
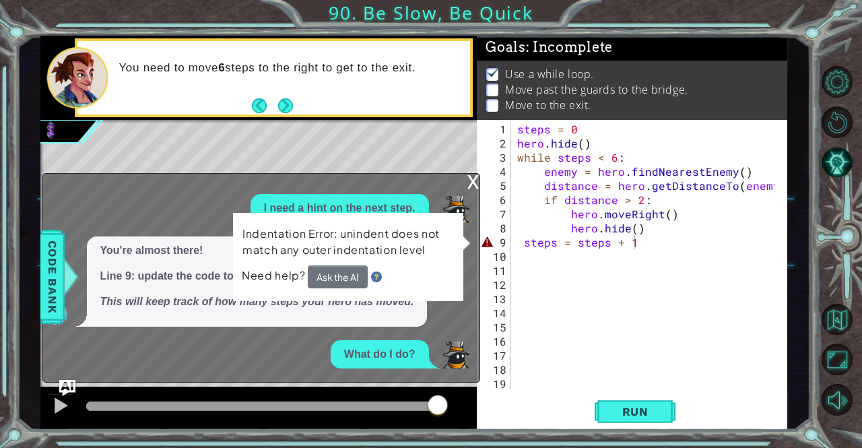
click at [473, 185] on div "x" at bounding box center [473, 180] width 12 height 13
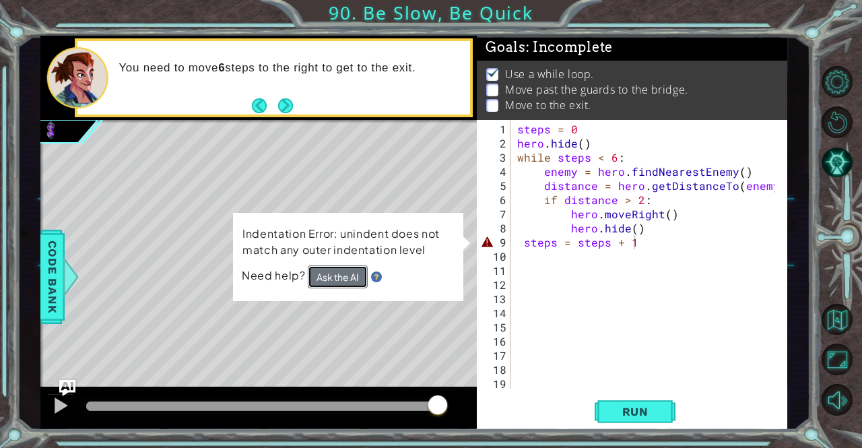
click at [348, 279] on button "Ask the AI" at bounding box center [338, 276] width 60 height 23
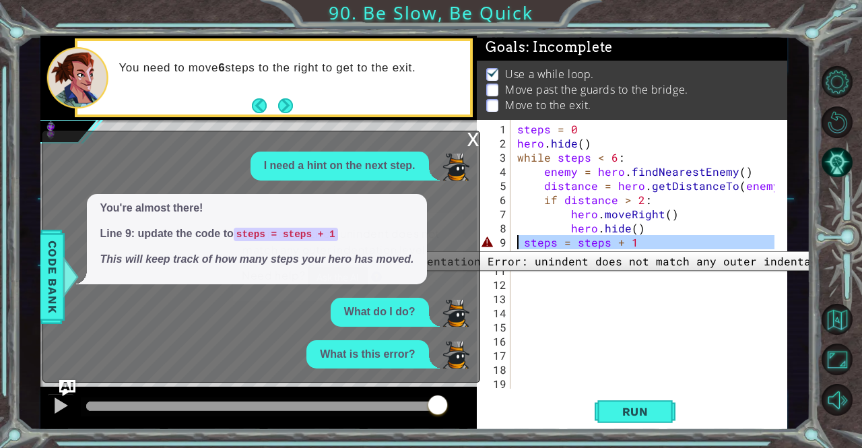
click at [488, 241] on div "9" at bounding box center [495, 242] width 31 height 14
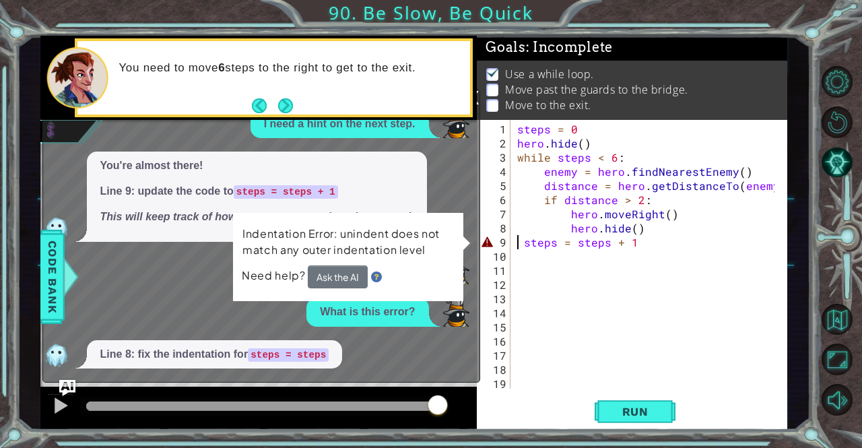
click at [488, 244] on div "9" at bounding box center [495, 242] width 31 height 14
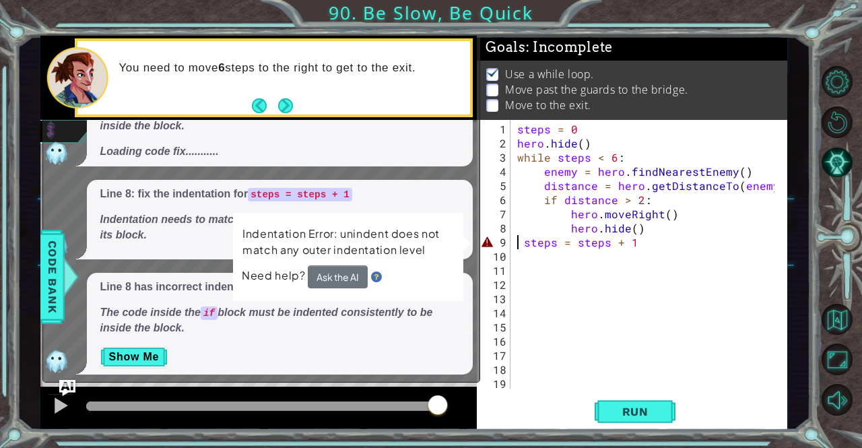
scroll to position [164, 0]
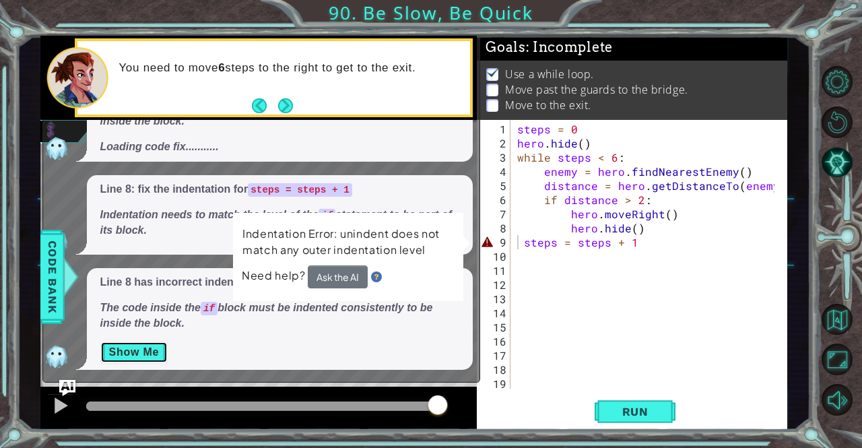
click at [129, 346] on button "Show Me" at bounding box center [134, 352] width 68 height 22
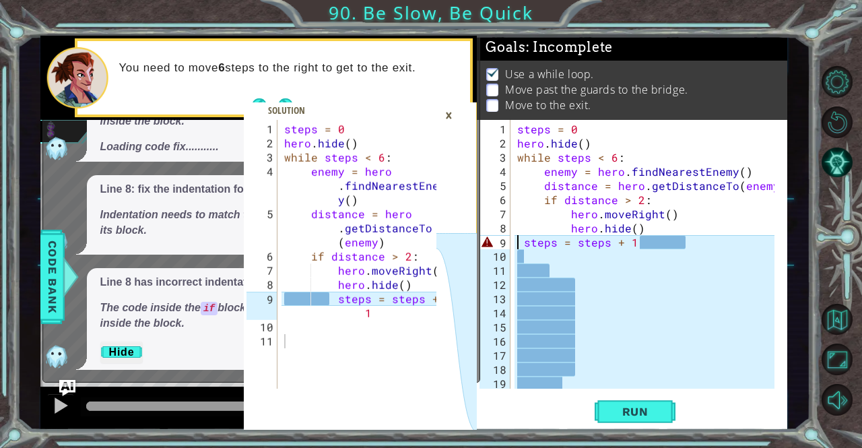
click at [445, 111] on div "×" at bounding box center [448, 115] width 21 height 23
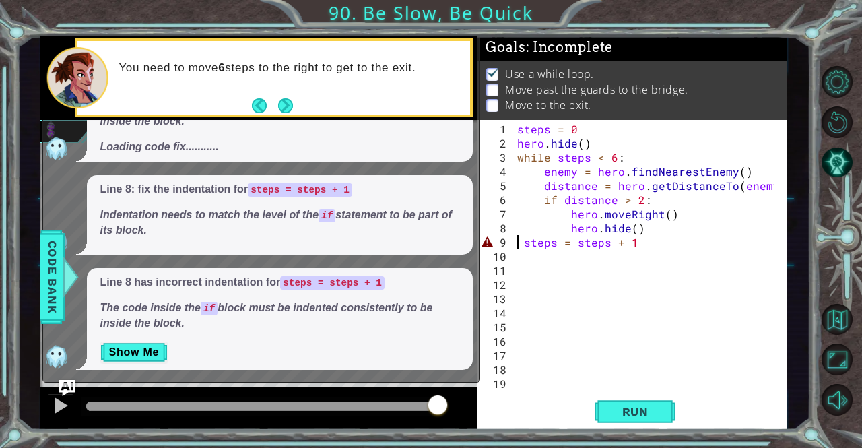
click at [517, 240] on div "steps = 0 hero . hide ( ) while steps < 6 : enemy = hero . findNearestEnemy ( )…" at bounding box center [648, 270] width 266 height 297
click at [550, 241] on div "steps = 0 hero . hide ( ) while steps < 6 : enemy = hero . findNearestEnemy ( )…" at bounding box center [648, 270] width 266 height 297
type textarea "steps = steps + 1"
click at [629, 414] on span "Run" at bounding box center [635, 411] width 53 height 13
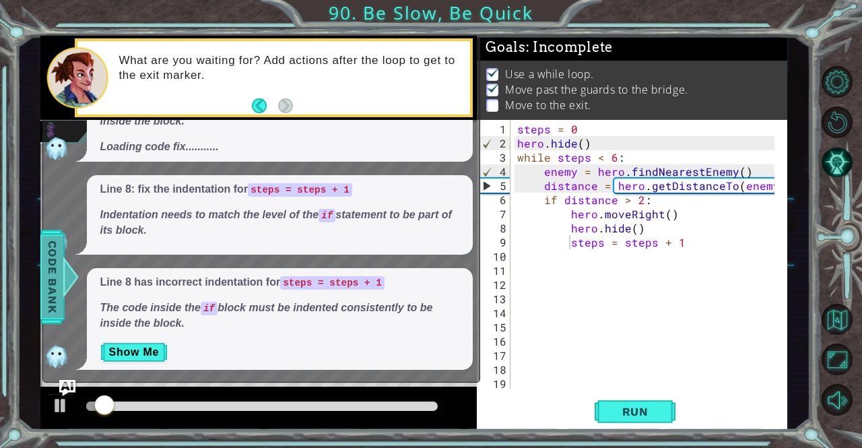
click at [63, 269] on div at bounding box center [70, 277] width 17 height 40
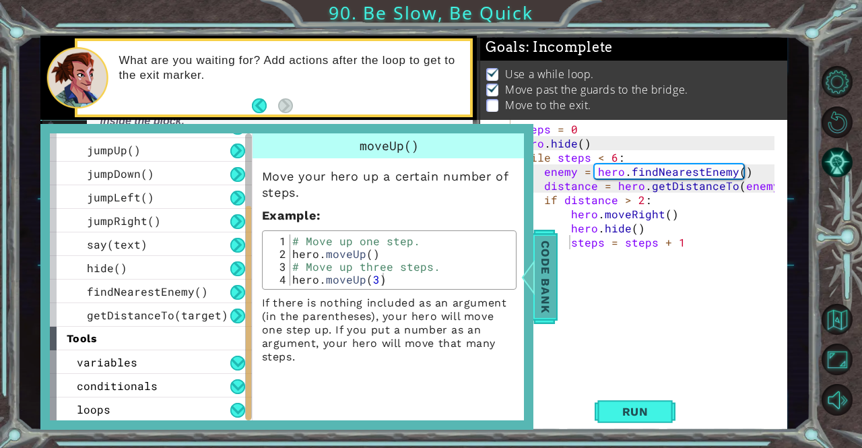
click at [552, 247] on span "Code Bank" at bounding box center [546, 277] width 22 height 82
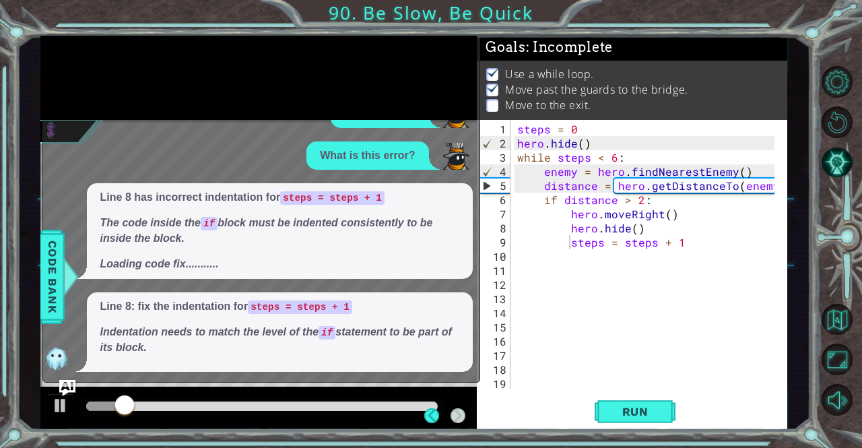
scroll to position [0, 0]
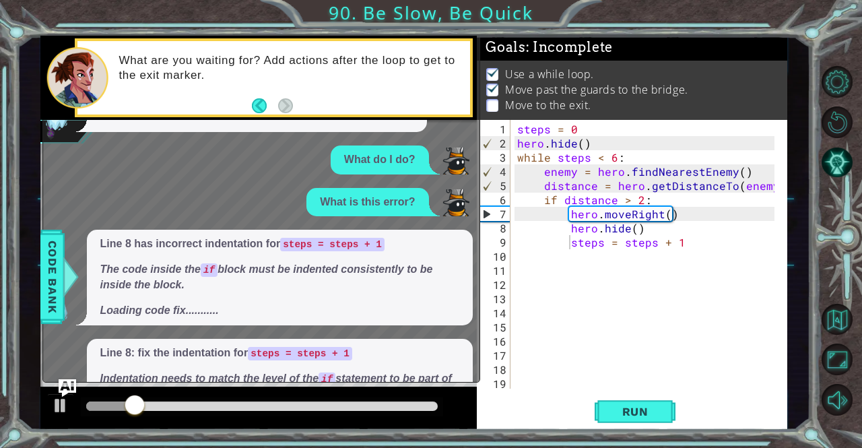
click at [63, 383] on img "Ask AI" at bounding box center [67, 388] width 18 height 18
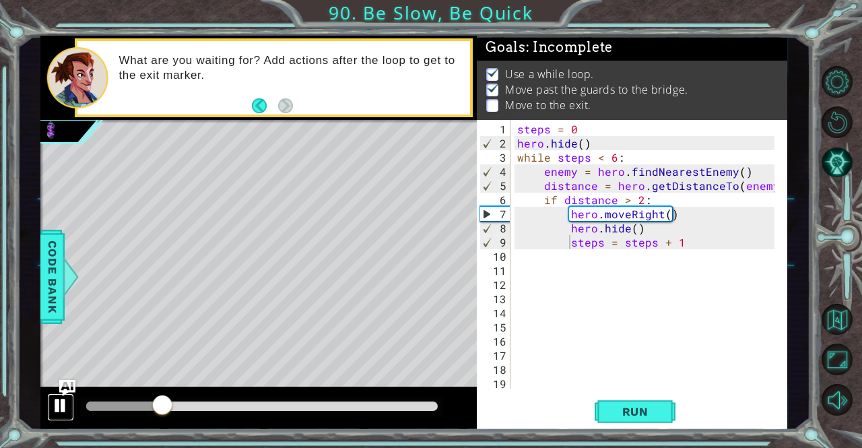
click at [62, 402] on div at bounding box center [61, 406] width 18 height 18
click at [63, 399] on div at bounding box center [61, 406] width 18 height 18
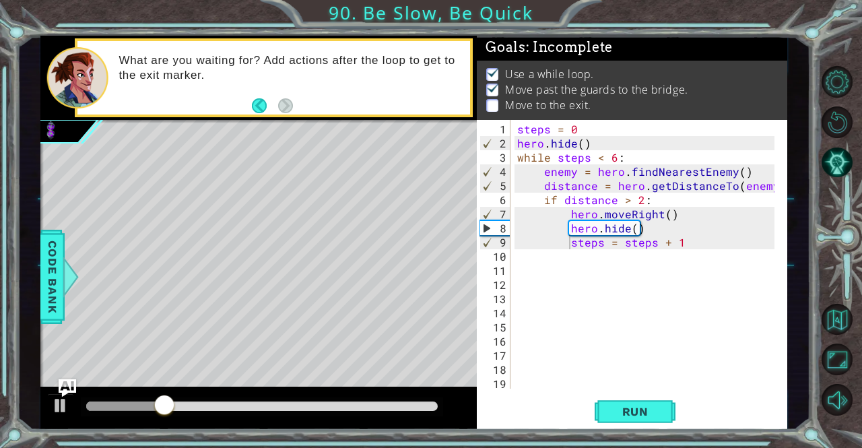
click at [70, 385] on img "Ask AI" at bounding box center [67, 388] width 18 height 18
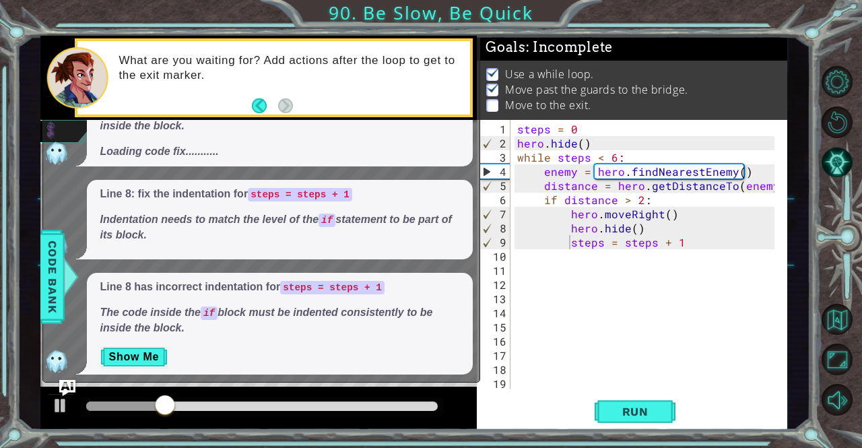
scroll to position [164, 0]
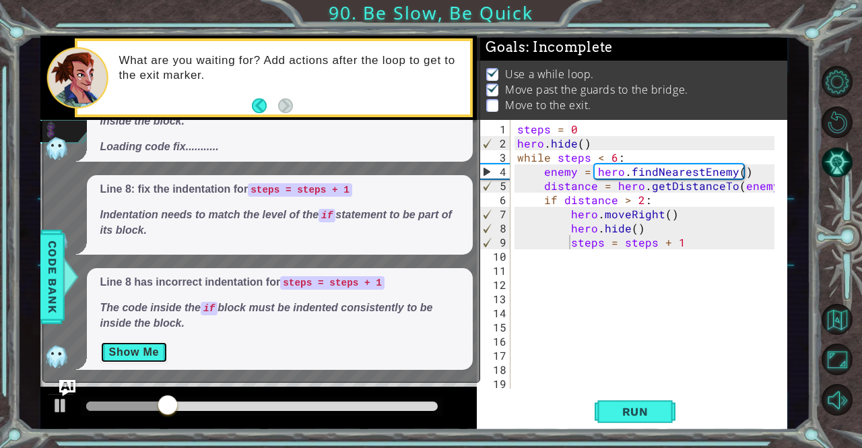
click at [128, 348] on button "Show Me" at bounding box center [134, 352] width 68 height 22
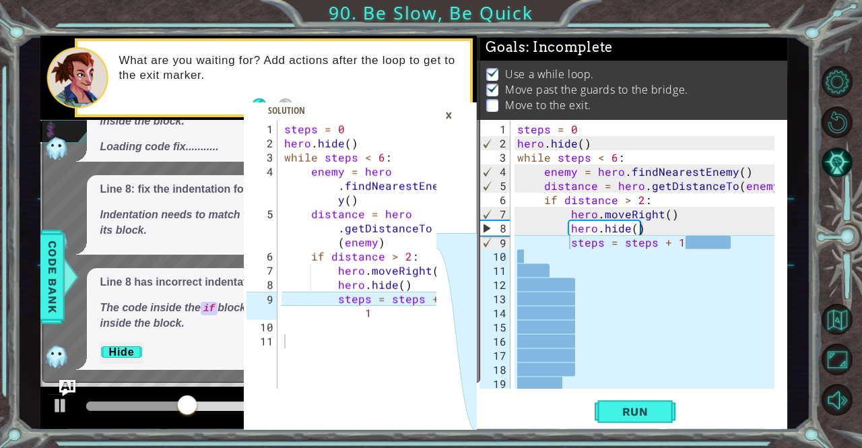
click at [453, 118] on div "×" at bounding box center [448, 115] width 21 height 23
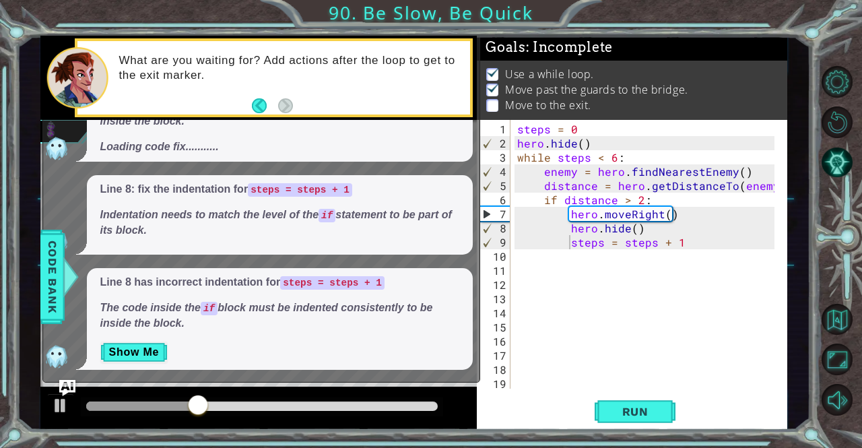
click at [693, 243] on div "steps = 0 hero . hide ( ) while steps < 6 : enemy = hero . findNearestEnemy ( )…" at bounding box center [648, 270] width 266 height 297
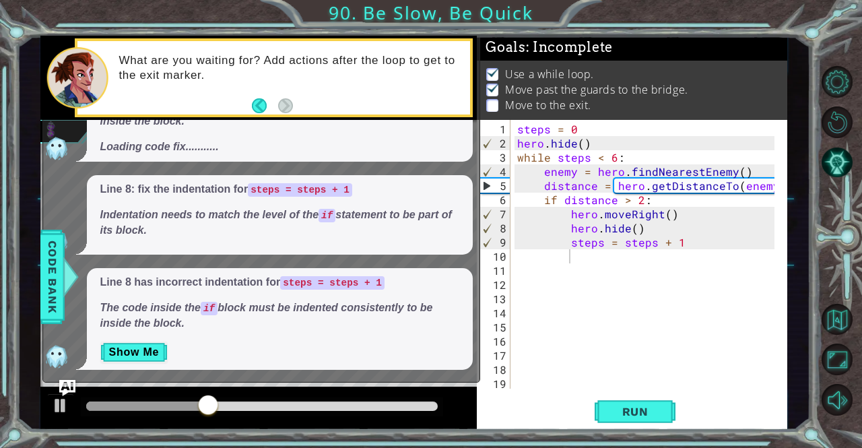
click at [62, 376] on div "x I need a hint on the next step. You're almost there! Line 9: update the code …" at bounding box center [261, 180] width 438 height 404
click at [67, 380] on img "Ask AI" at bounding box center [67, 388] width 18 height 18
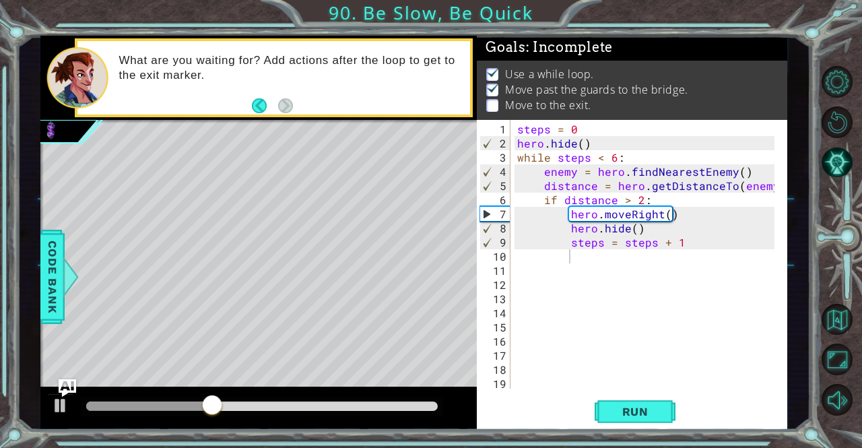
click at [71, 385] on img "Ask AI" at bounding box center [67, 388] width 18 height 18
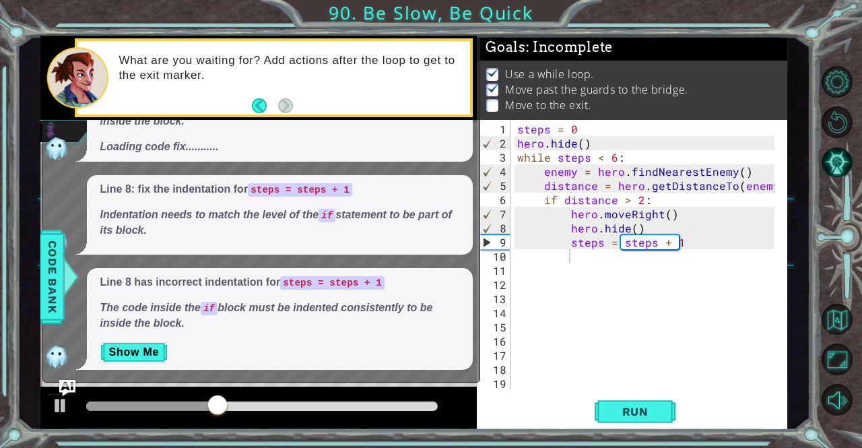
scroll to position [0, 0]
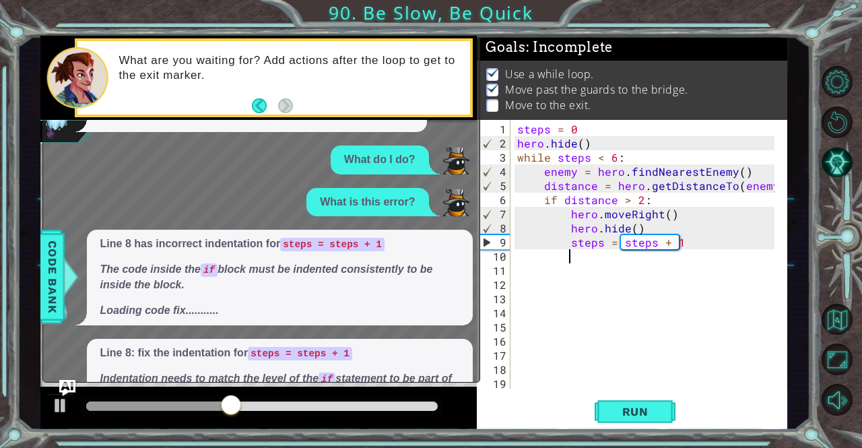
click at [577, 251] on div "steps = 0 hero . hide ( ) while steps < 6 : enemy = hero . findNearestEnemy ( )…" at bounding box center [648, 270] width 266 height 297
click at [603, 405] on button "Run" at bounding box center [635, 411] width 81 height 31
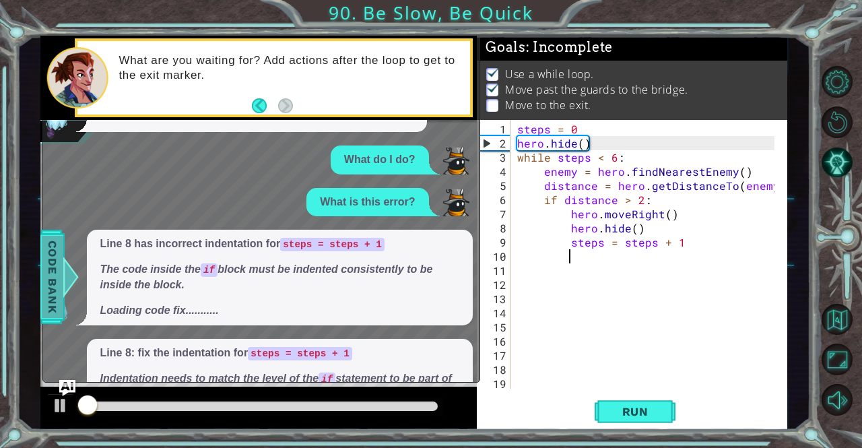
click at [51, 314] on span "Code Bank" at bounding box center [53, 277] width 22 height 82
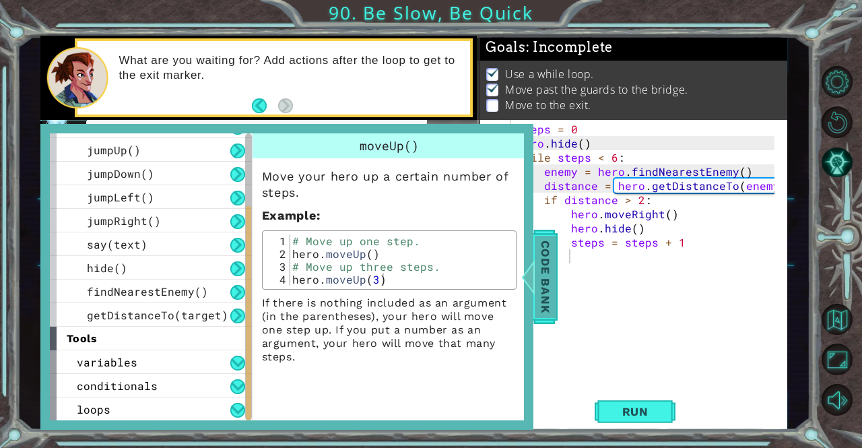
click at [527, 271] on div at bounding box center [527, 277] width 17 height 40
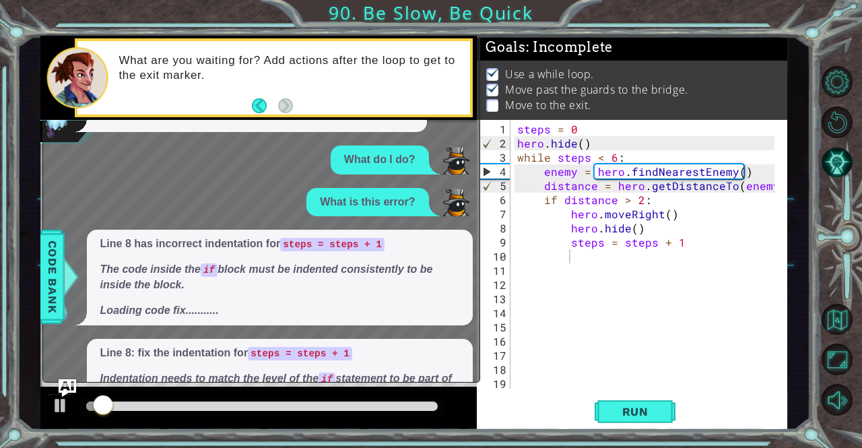
click at [63, 386] on img "Ask AI" at bounding box center [67, 388] width 18 height 18
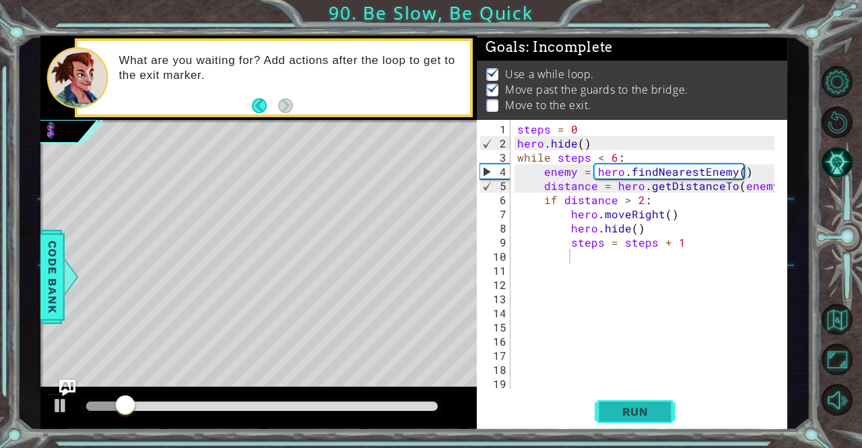
click at [607, 418] on button "Run" at bounding box center [635, 411] width 81 height 31
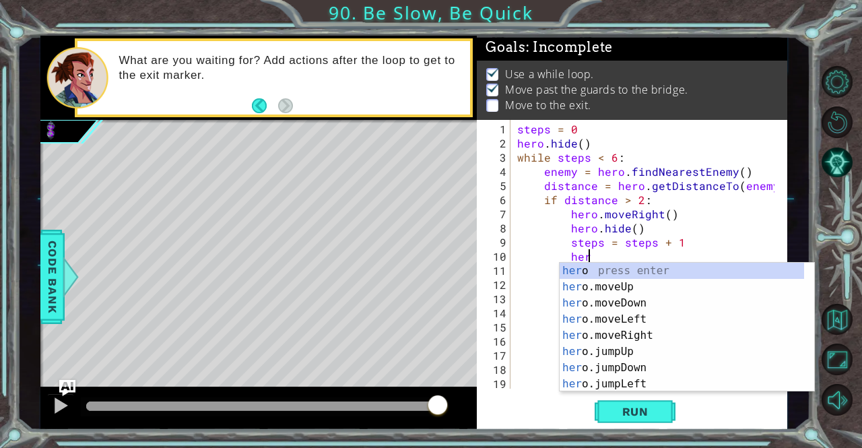
scroll to position [0, 3]
click at [612, 284] on div "her o press enter her o.moveUp press enter her o.moveDown press enter her o.mov…" at bounding box center [682, 344] width 245 height 162
type textarea "hero.moveUp(1)"
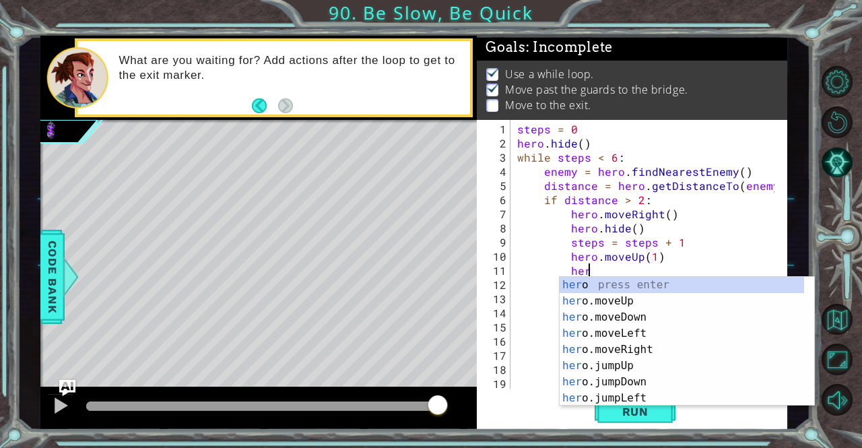
type textarea "hero"
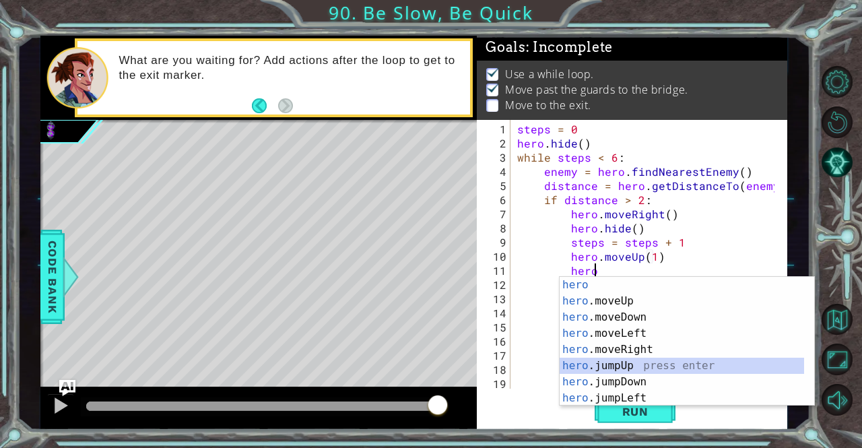
click at [601, 363] on div "hero press enter hero .moveUp press enter hero .moveDown press enter hero .move…" at bounding box center [682, 358] width 245 height 162
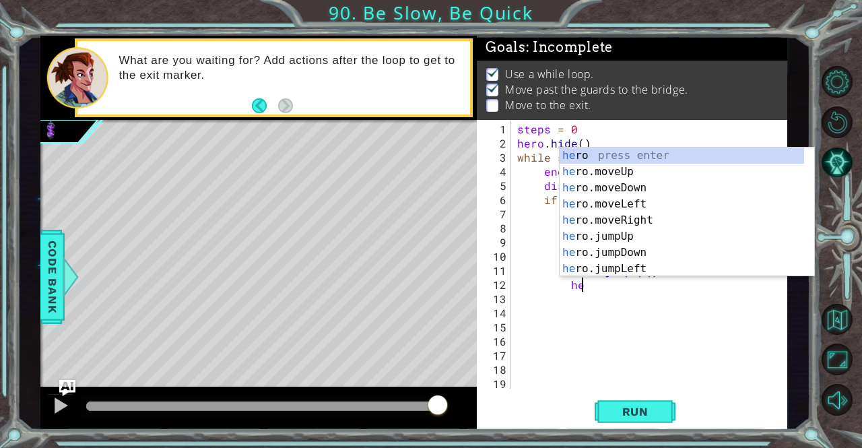
scroll to position [0, 3]
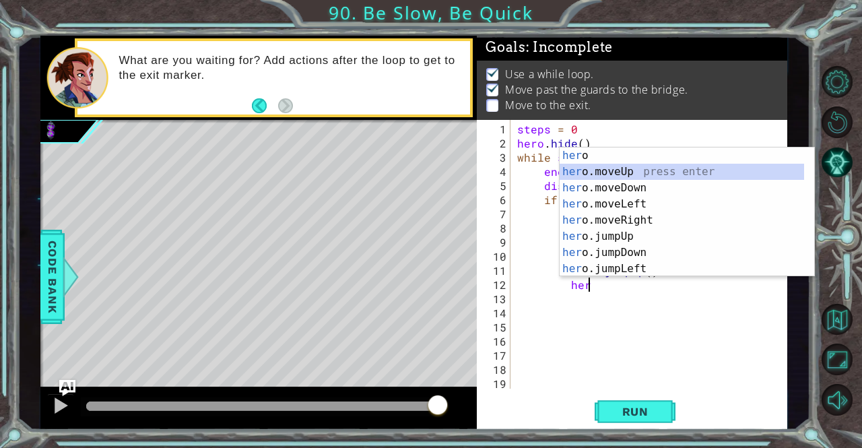
click at [593, 165] on div "her o press enter her o.moveUp press enter her o.moveDown press enter her o.mov…" at bounding box center [682, 228] width 245 height 162
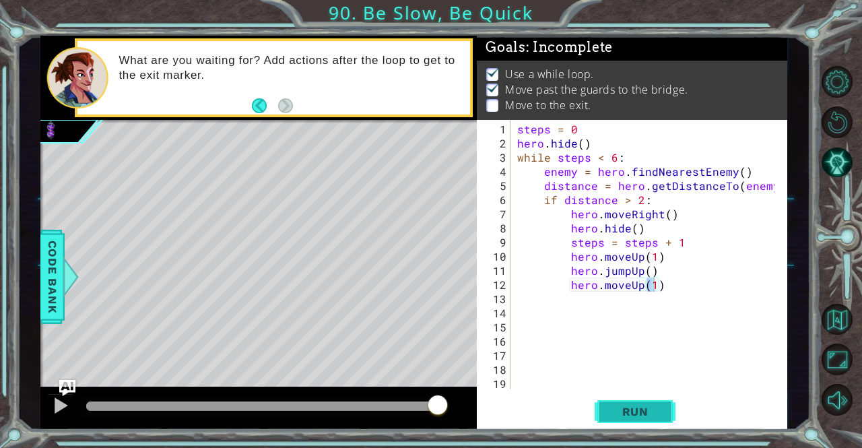
click at [626, 426] on button "Run" at bounding box center [635, 411] width 81 height 31
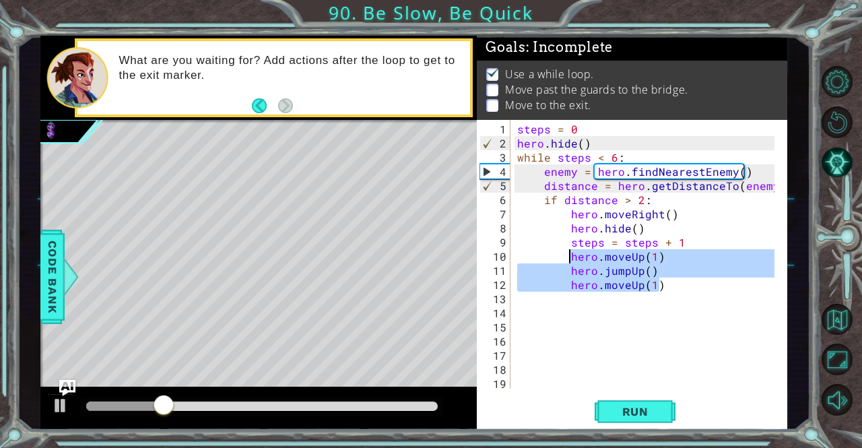
drag, startPoint x: 664, startPoint y: 289, endPoint x: 568, endPoint y: 255, distance: 101.4
click at [568, 255] on div "steps = 0 hero . hide ( ) while steps < 6 : enemy = hero . findNearestEnemy ( )…" at bounding box center [648, 270] width 266 height 297
type textarea "hero.moveUp(1) hero.jumpUp()"
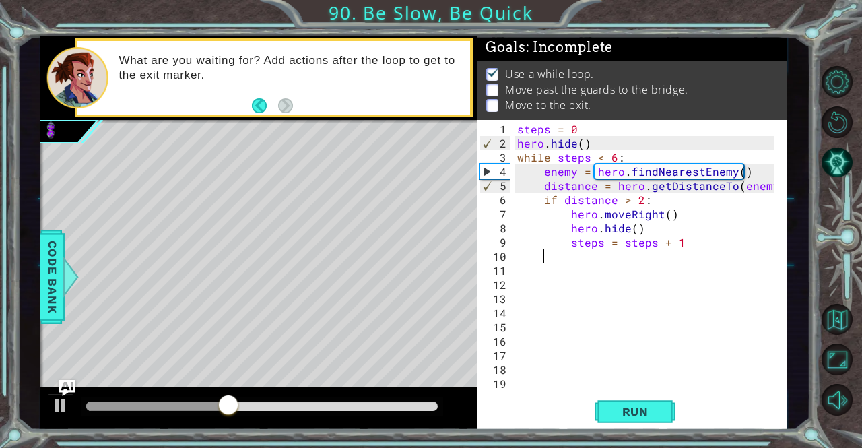
scroll to position [0, 0]
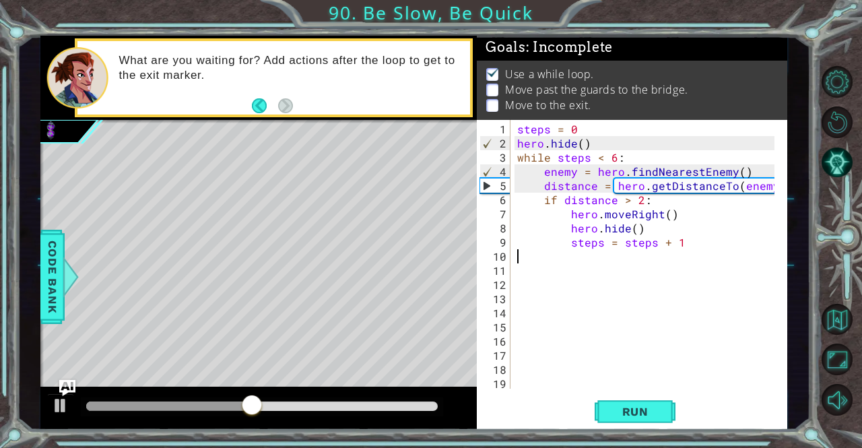
paste textarea "steps = steps + 1"
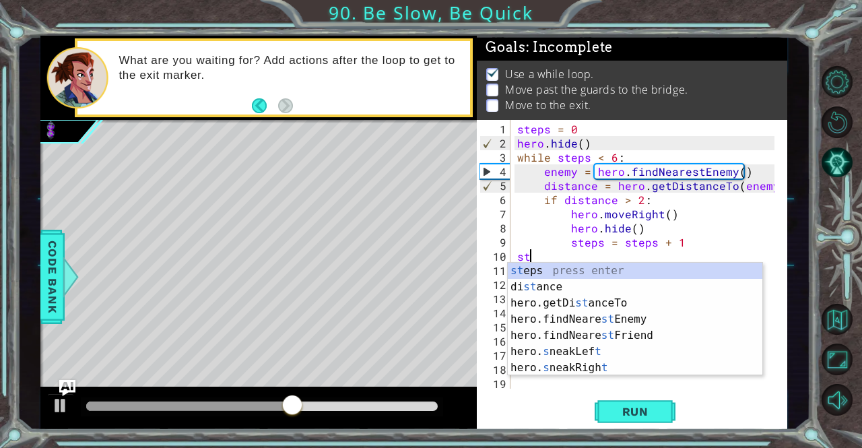
type textarea "s"
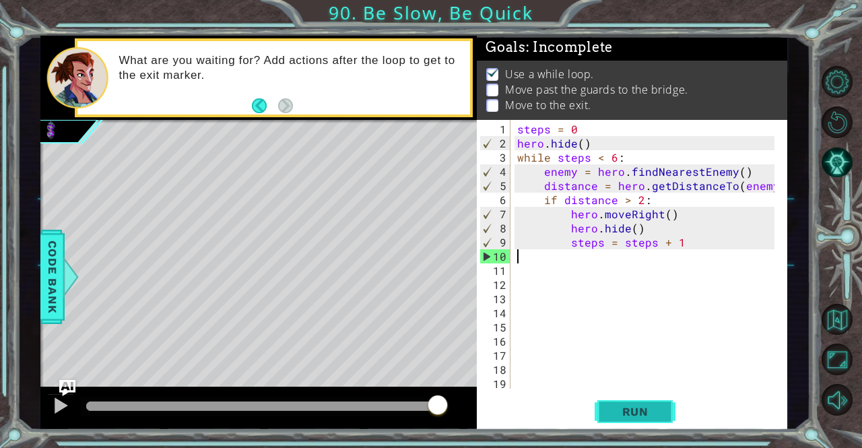
click at [648, 420] on button "Run" at bounding box center [635, 411] width 81 height 31
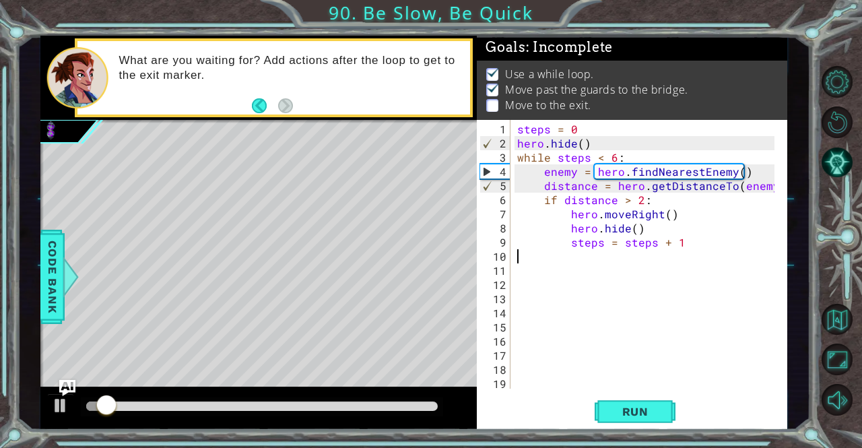
scroll to position [8, 0]
